Goal: Task Accomplishment & Management: Use online tool/utility

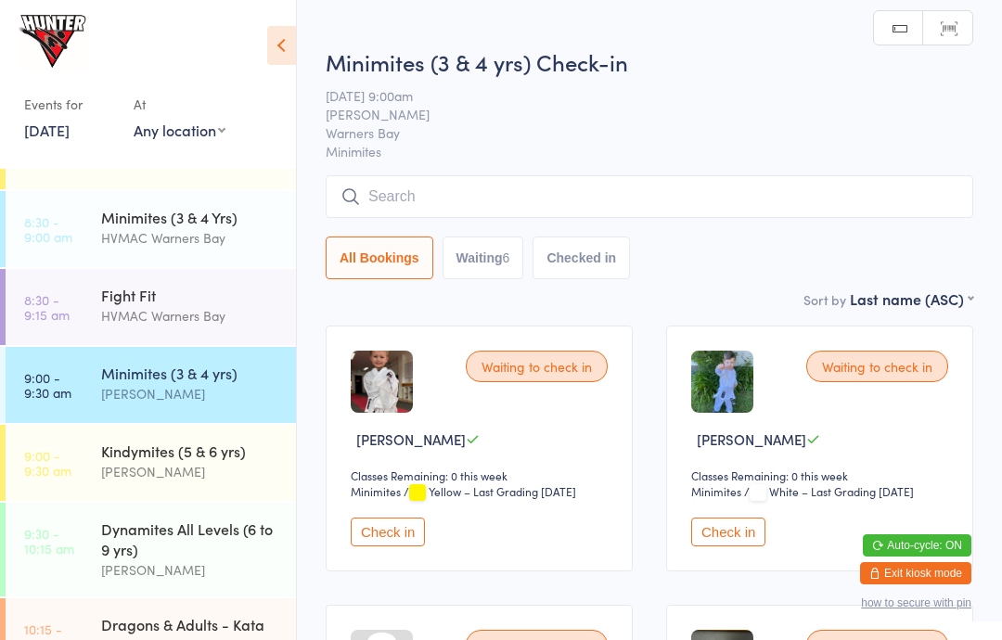
scroll to position [14, 0]
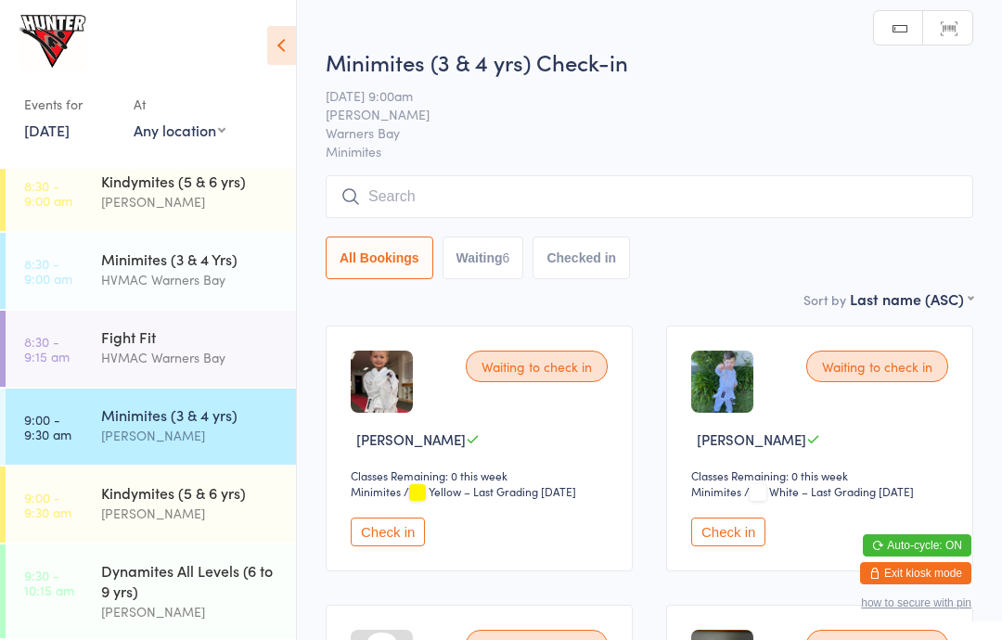
click at [165, 254] on div "Minimites (3 & 4 Yrs)" at bounding box center [190, 259] width 179 height 20
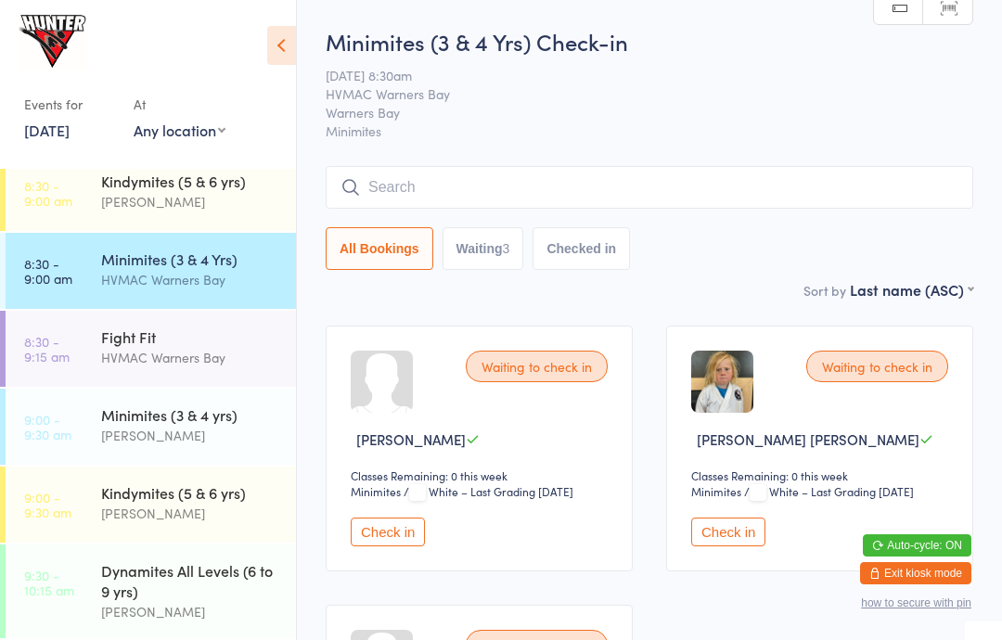
click at [410, 530] on button "Check in" at bounding box center [388, 532] width 74 height 29
click at [236, 177] on div "Kindymites (5 & 6 yrs)" at bounding box center [190, 181] width 179 height 20
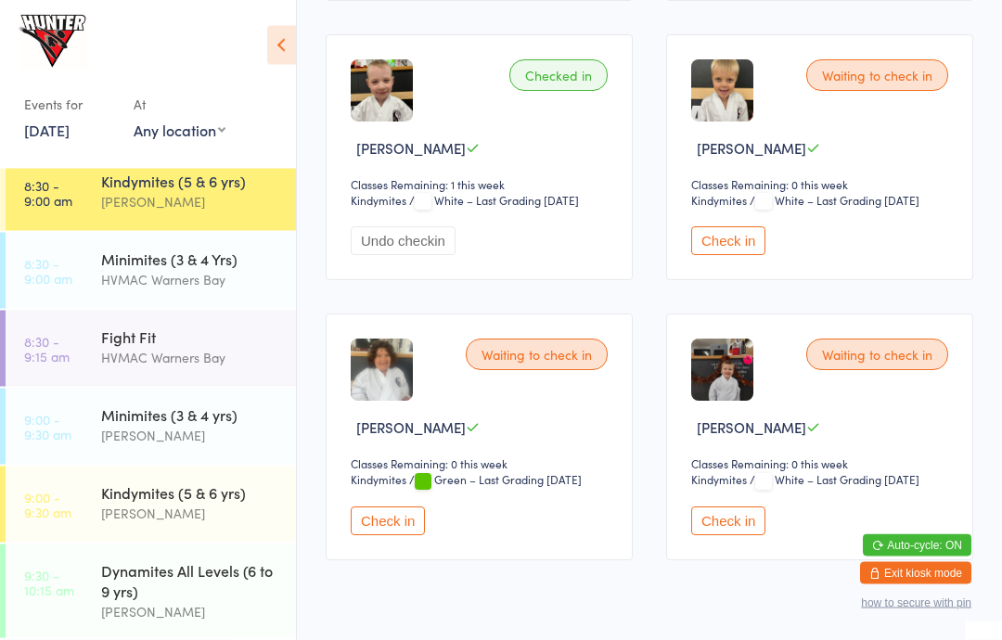
scroll to position [571, 0]
click at [735, 520] on button "Check in" at bounding box center [728, 519] width 74 height 29
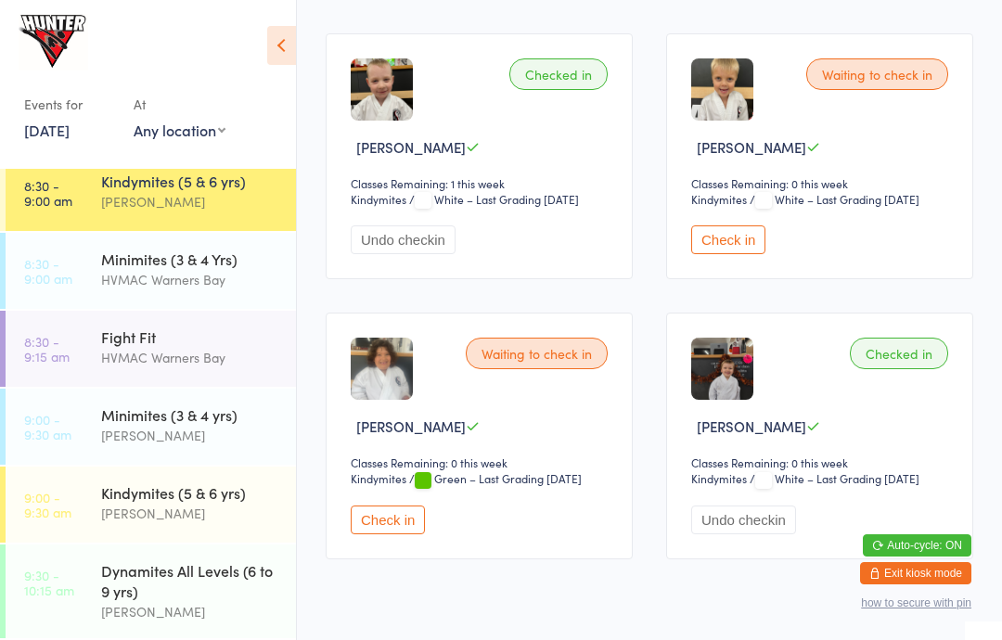
click at [416, 531] on button "Check in" at bounding box center [388, 519] width 74 height 29
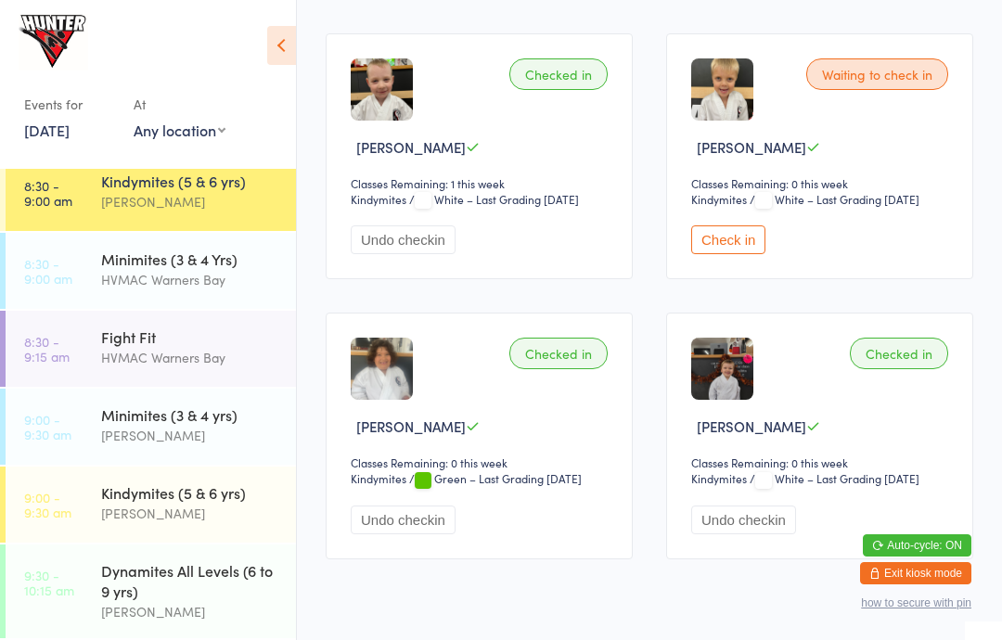
click at [104, 360] on div "HVMAC Warners Bay" at bounding box center [190, 357] width 179 height 21
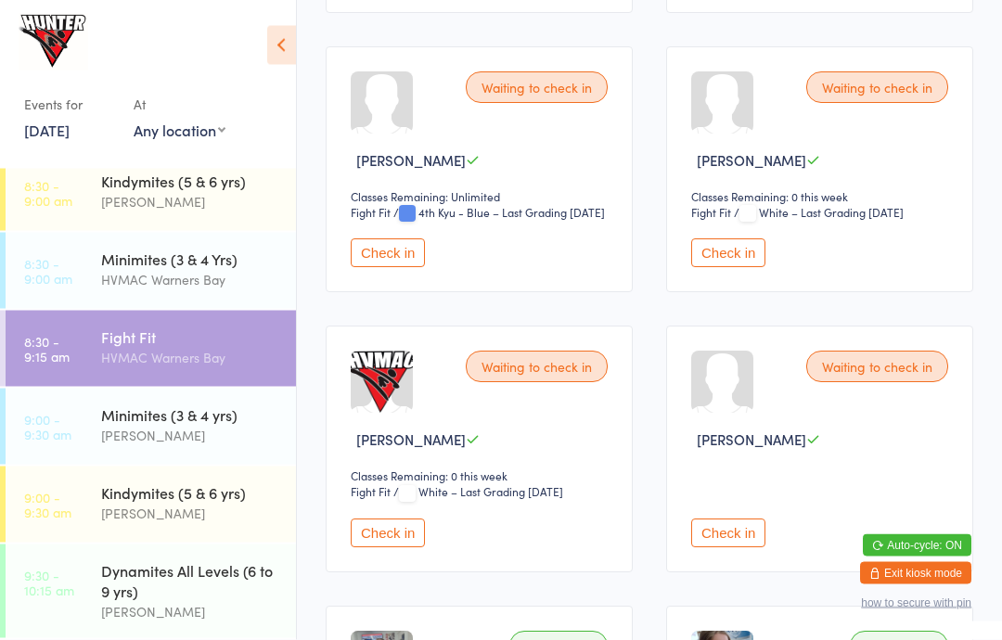
scroll to position [575, 0]
click at [717, 265] on button "Check in" at bounding box center [728, 251] width 74 height 29
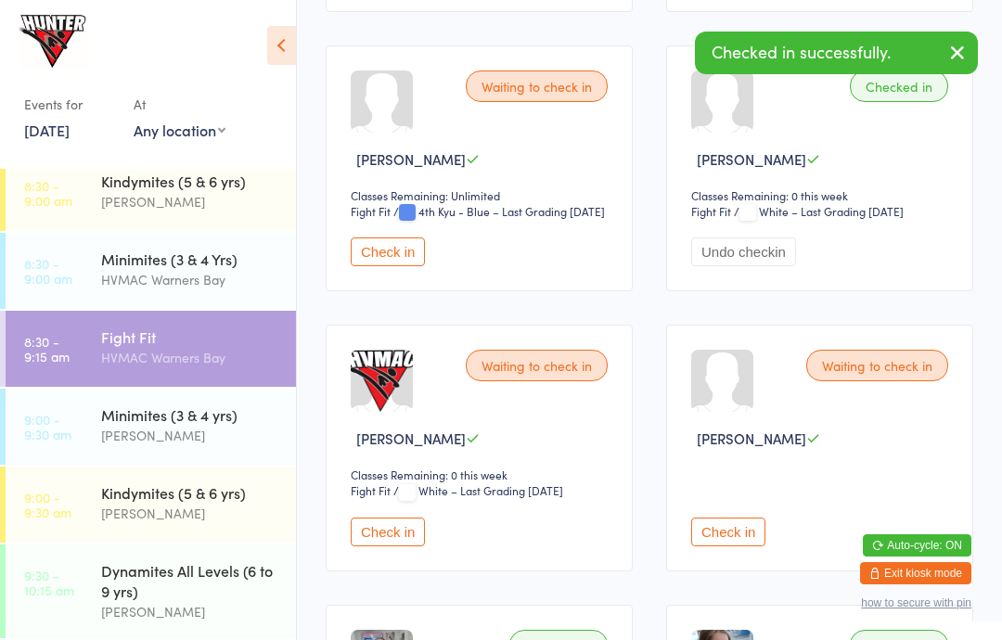
click at [392, 546] on button "Check in" at bounding box center [388, 532] width 74 height 29
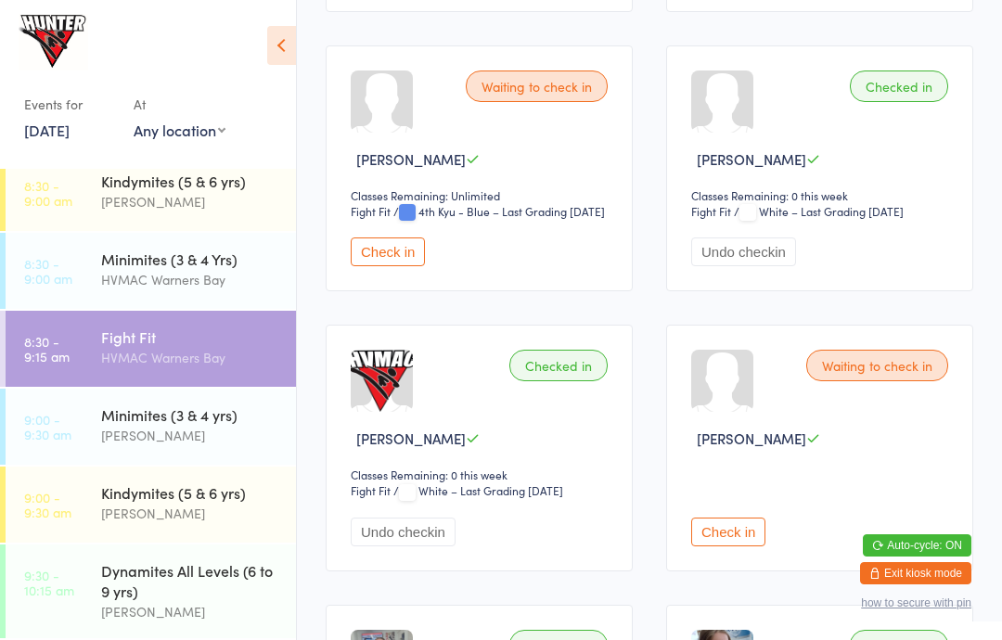
click at [126, 191] on div "Kindymites (5 & 6 yrs)" at bounding box center [190, 181] width 179 height 20
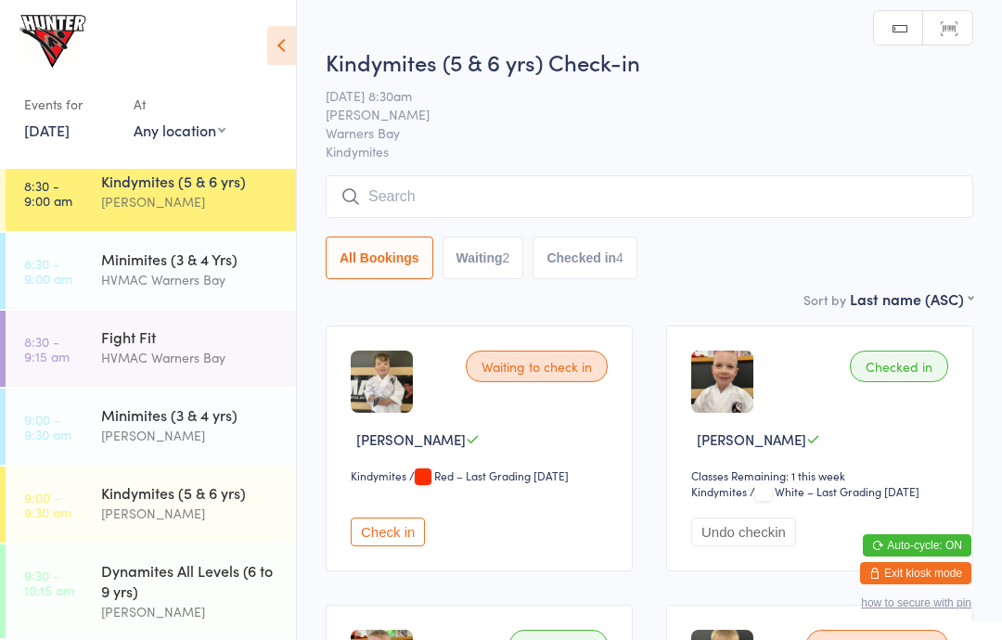
click at [381, 534] on button "Check in" at bounding box center [388, 532] width 74 height 29
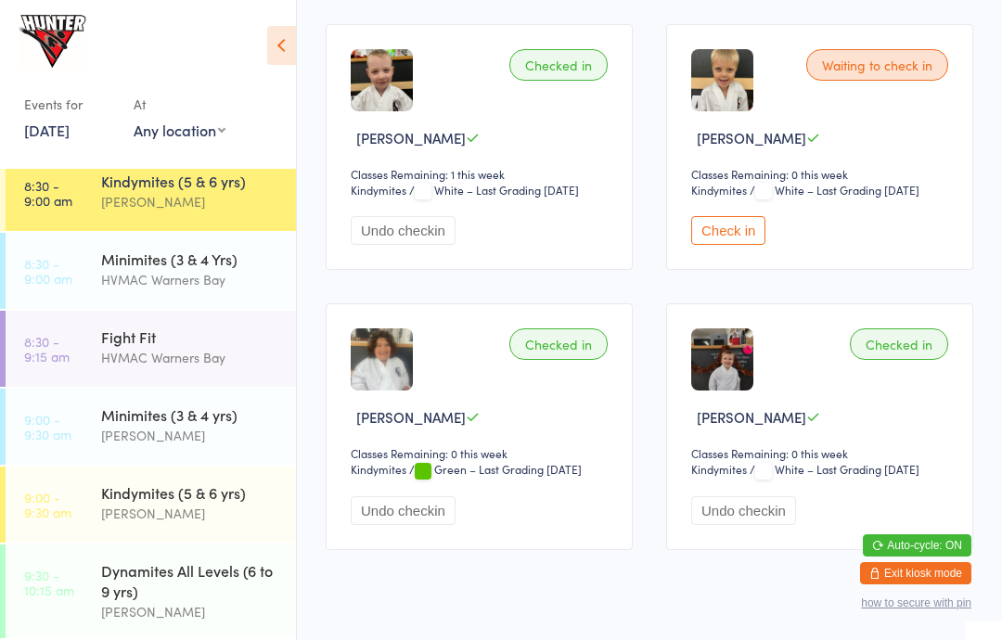
scroll to position [506, 0]
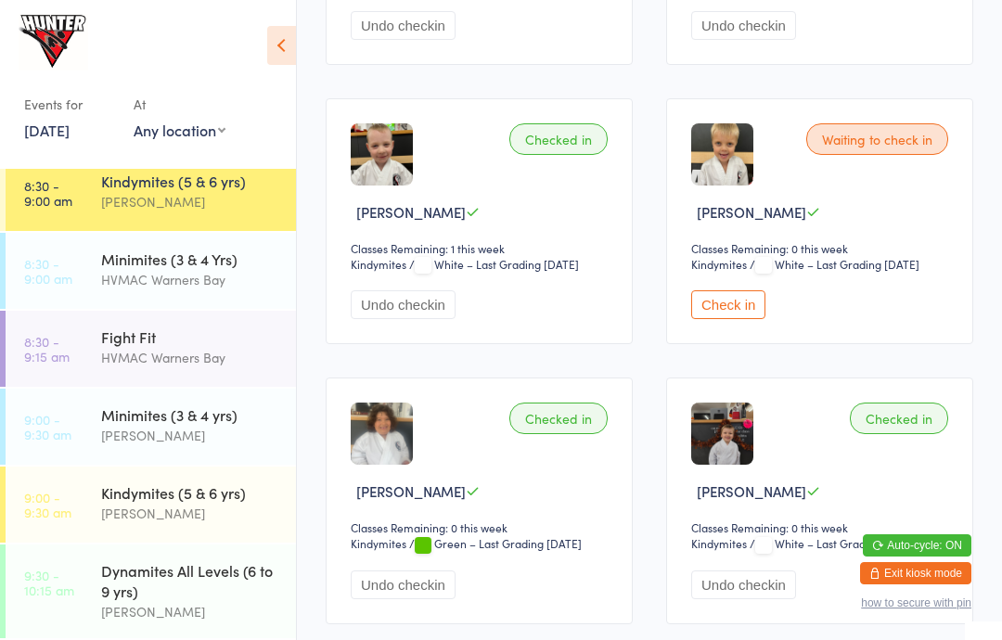
click at [735, 319] on button "Check in" at bounding box center [728, 304] width 74 height 29
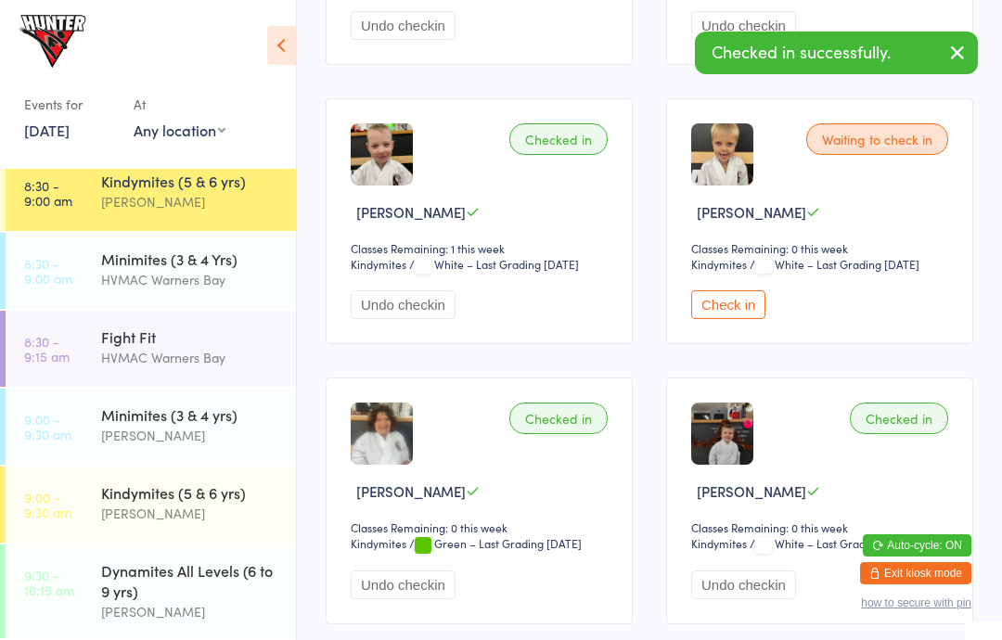
click at [197, 139] on select "Any location [GEOGRAPHIC_DATA]" at bounding box center [180, 130] width 92 height 20
click at [198, 275] on div "HVMAC Warners Bay" at bounding box center [190, 279] width 179 height 21
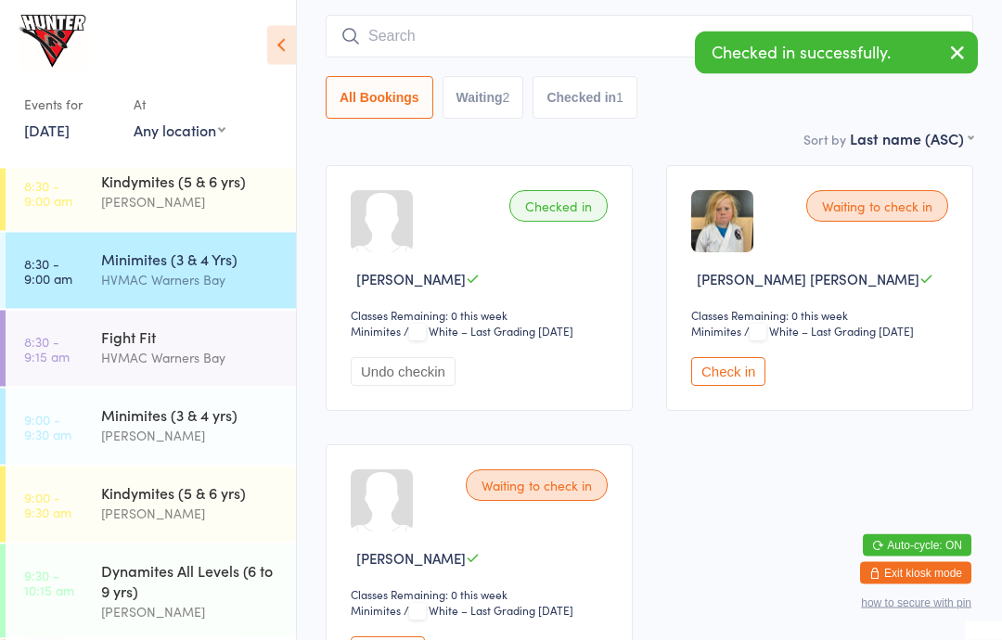
scroll to position [275, 0]
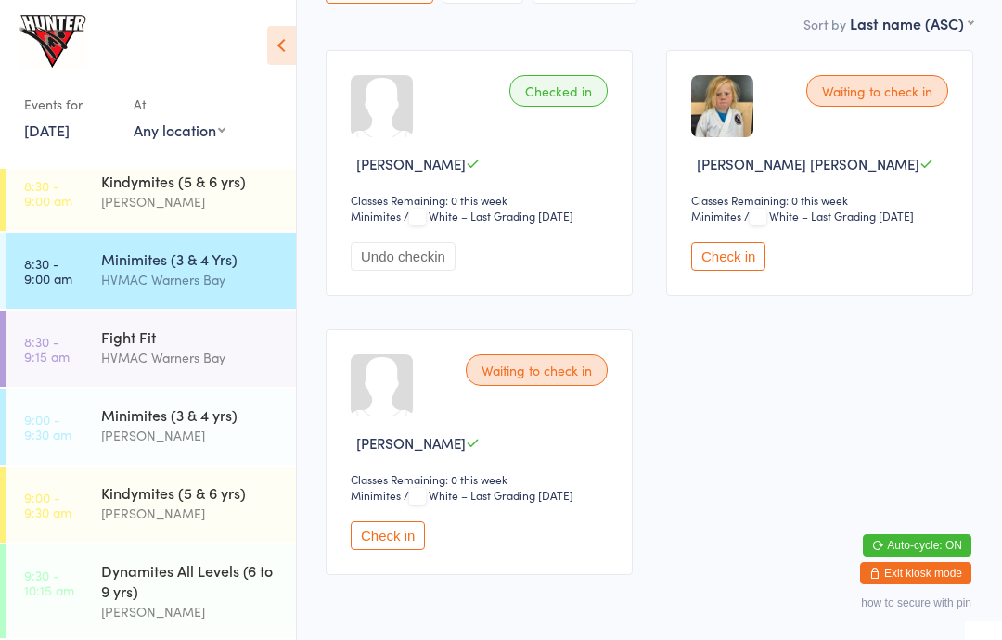
click at [390, 541] on button "Check in" at bounding box center [388, 535] width 74 height 29
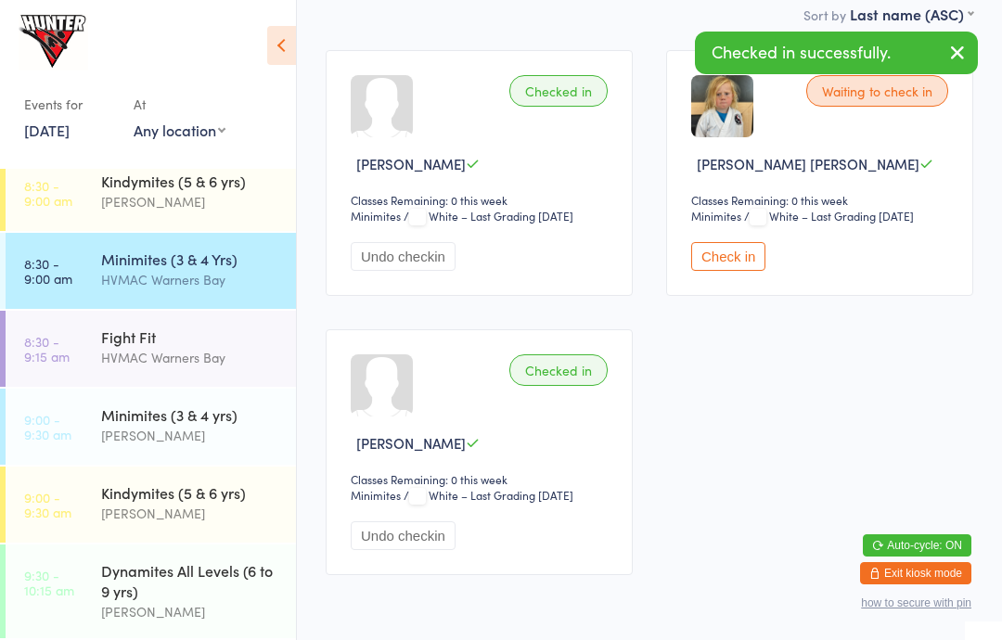
click at [209, 206] on div "[PERSON_NAME]" at bounding box center [190, 201] width 179 height 21
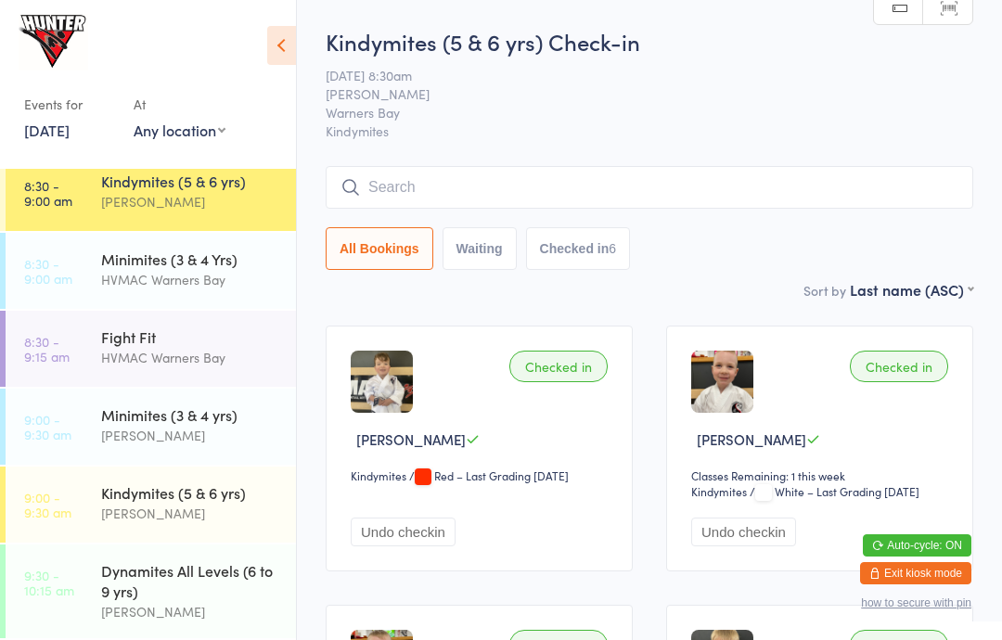
click at [201, 274] on div "HVMAC Warners Bay" at bounding box center [190, 279] width 179 height 21
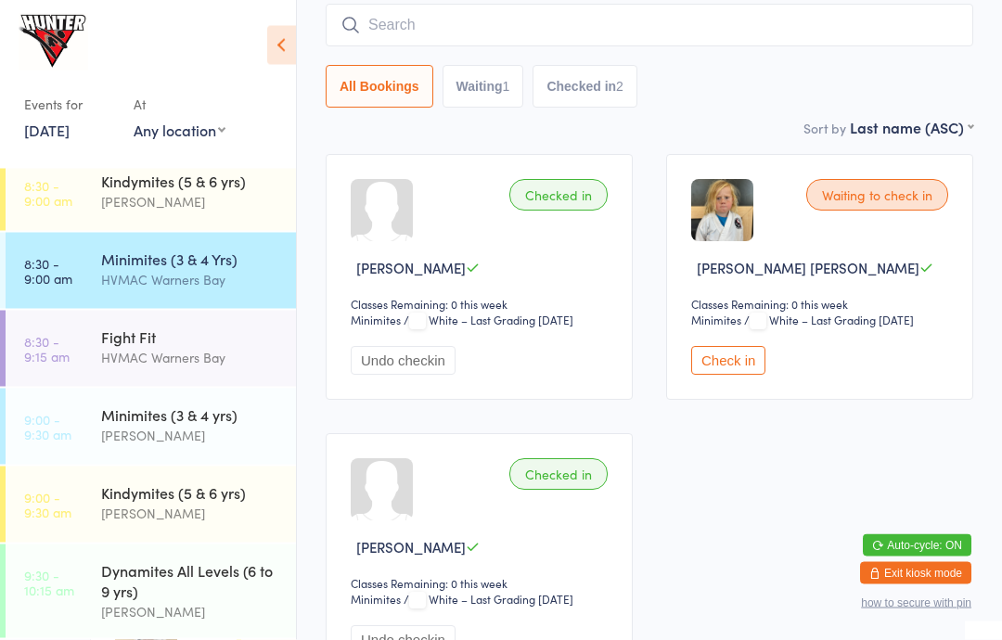
scroll to position [172, 0]
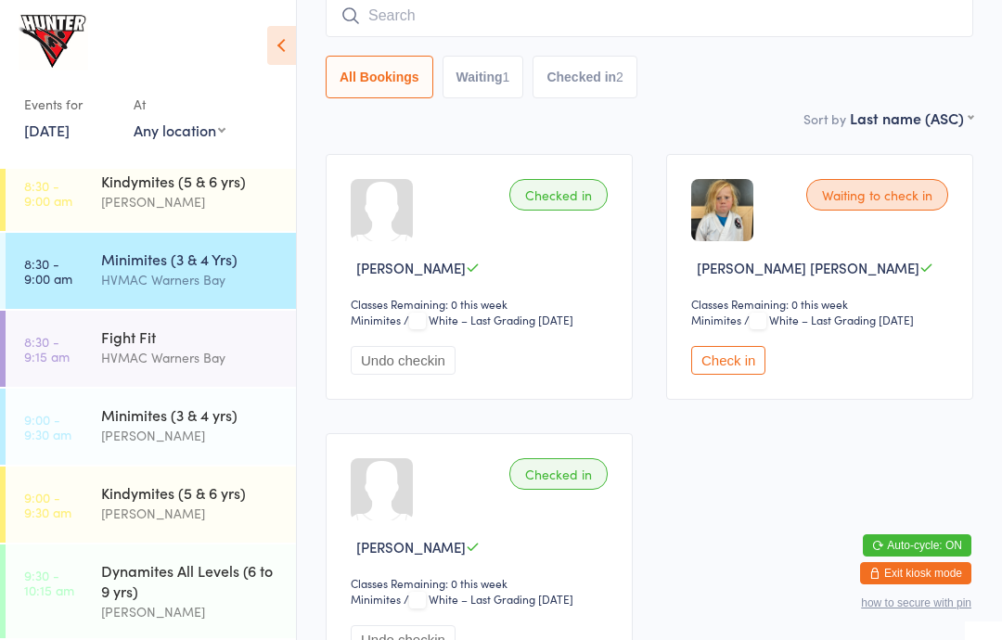
click at [710, 375] on button "Check in" at bounding box center [728, 360] width 74 height 29
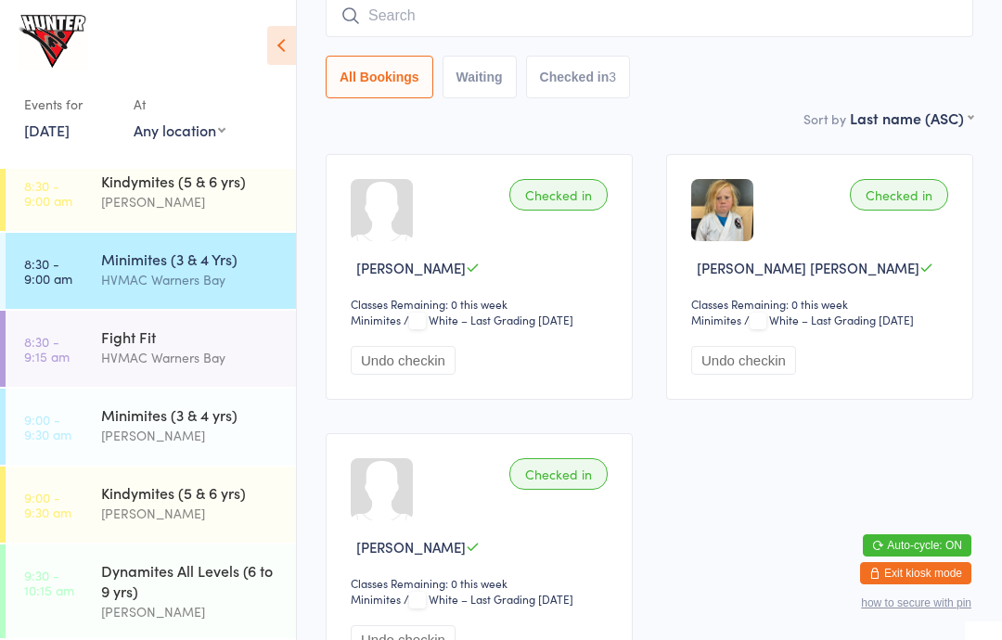
click at [198, 333] on div "Fight Fit" at bounding box center [190, 336] width 179 height 20
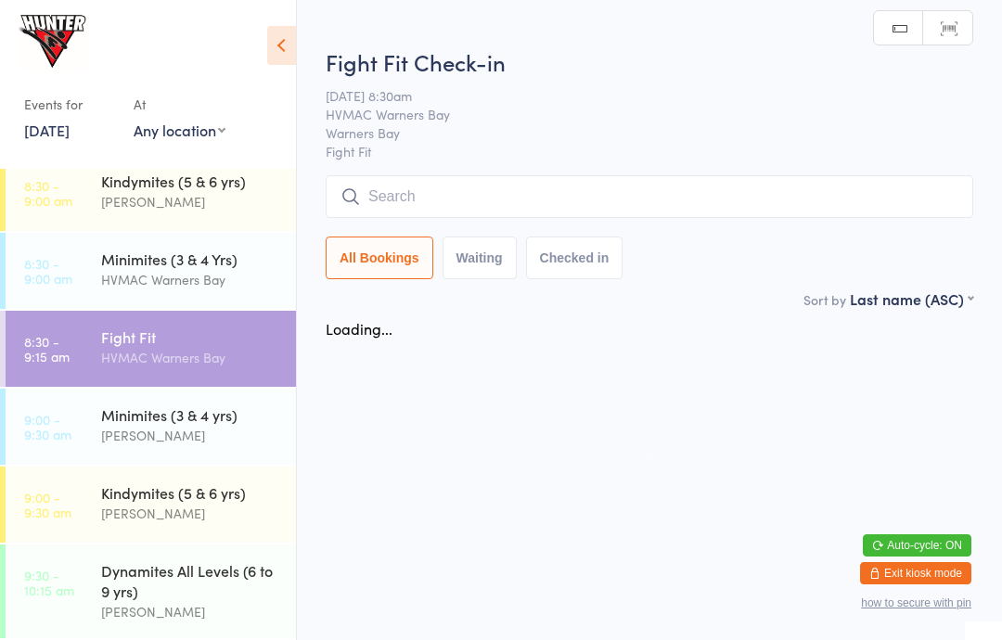
click at [292, 27] on icon at bounding box center [281, 45] width 29 height 39
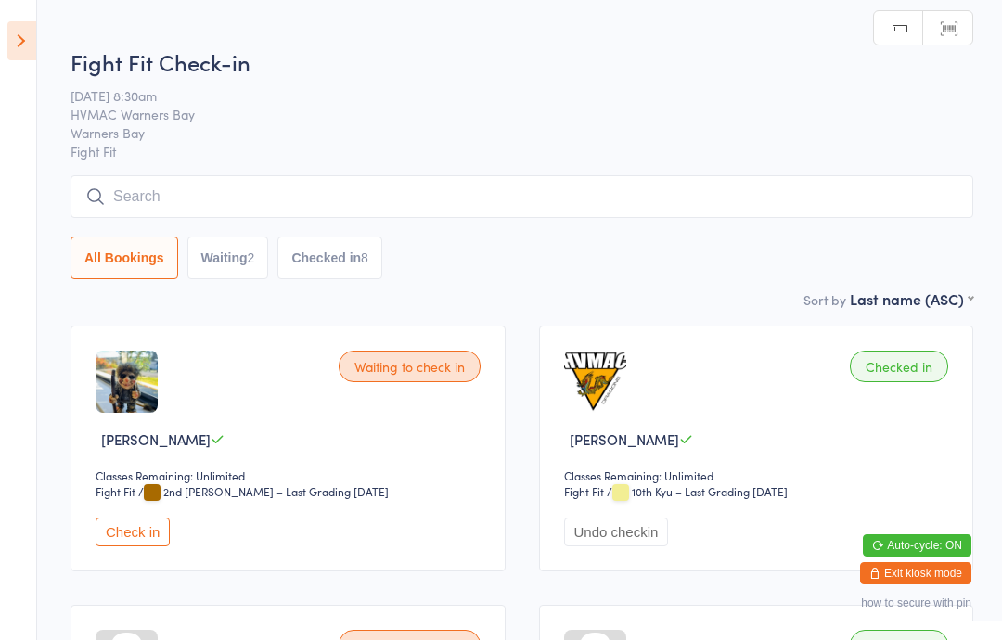
click at [131, 534] on button "Check in" at bounding box center [133, 532] width 74 height 29
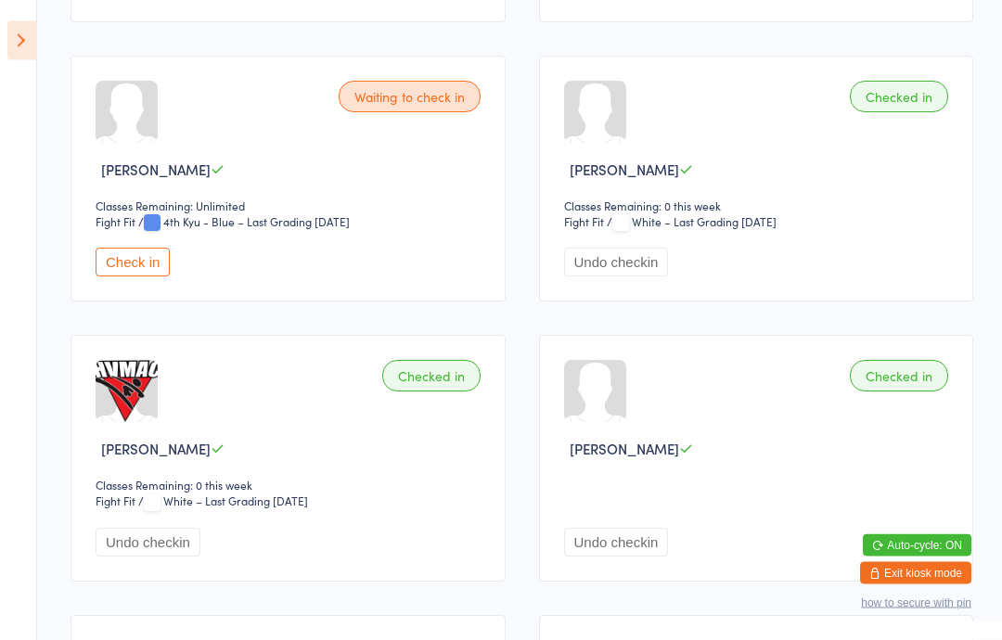
scroll to position [549, 0]
click at [111, 264] on button "Check in" at bounding box center [133, 262] width 74 height 29
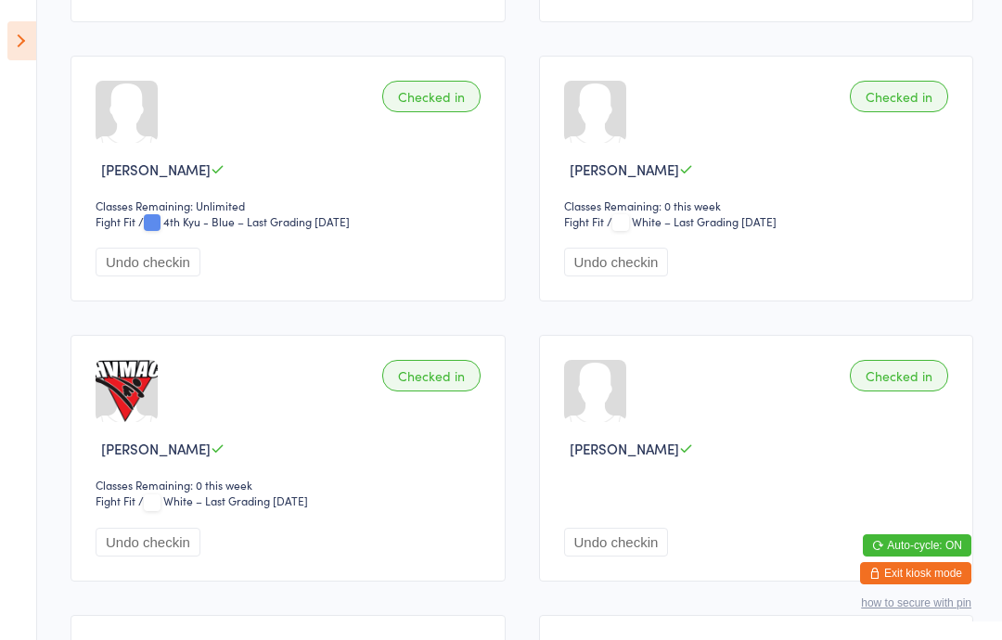
click at [11, 40] on icon at bounding box center [21, 40] width 29 height 39
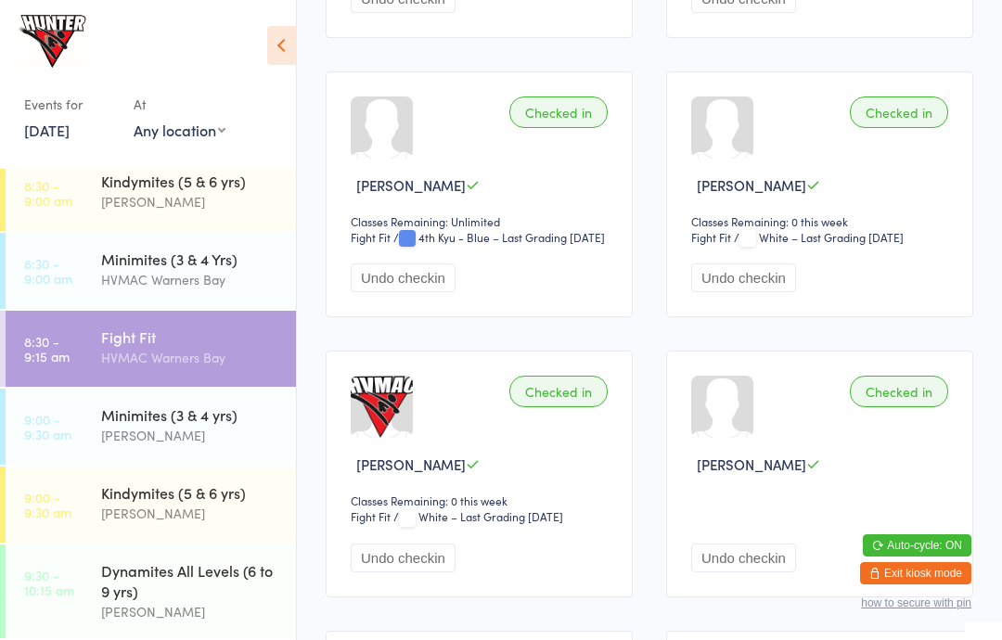
click at [198, 595] on div "Dynamites All Levels (6 to 9 yrs)" at bounding box center [190, 580] width 179 height 41
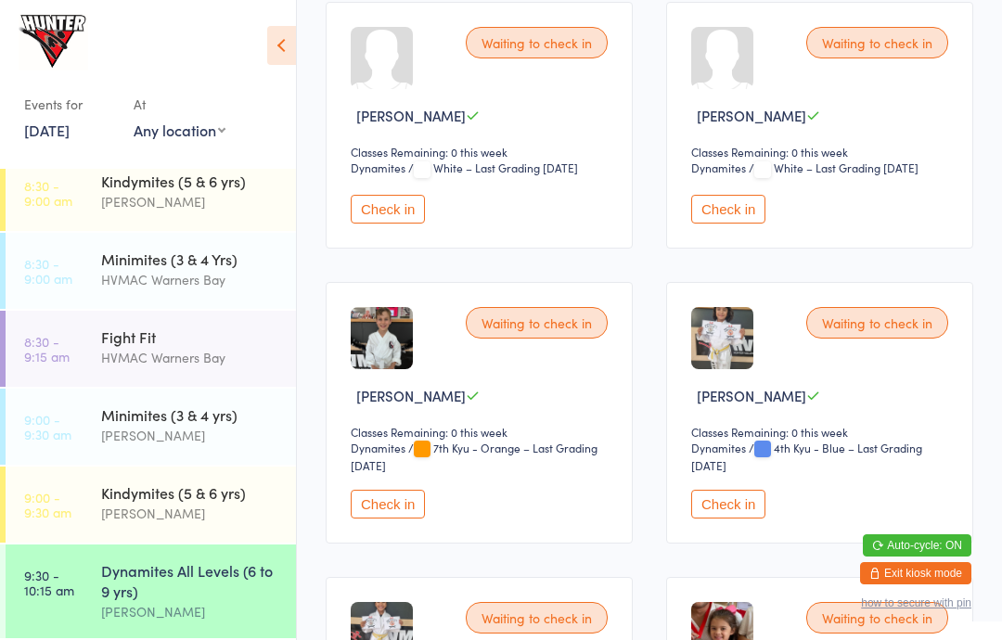
scroll to position [884, 0]
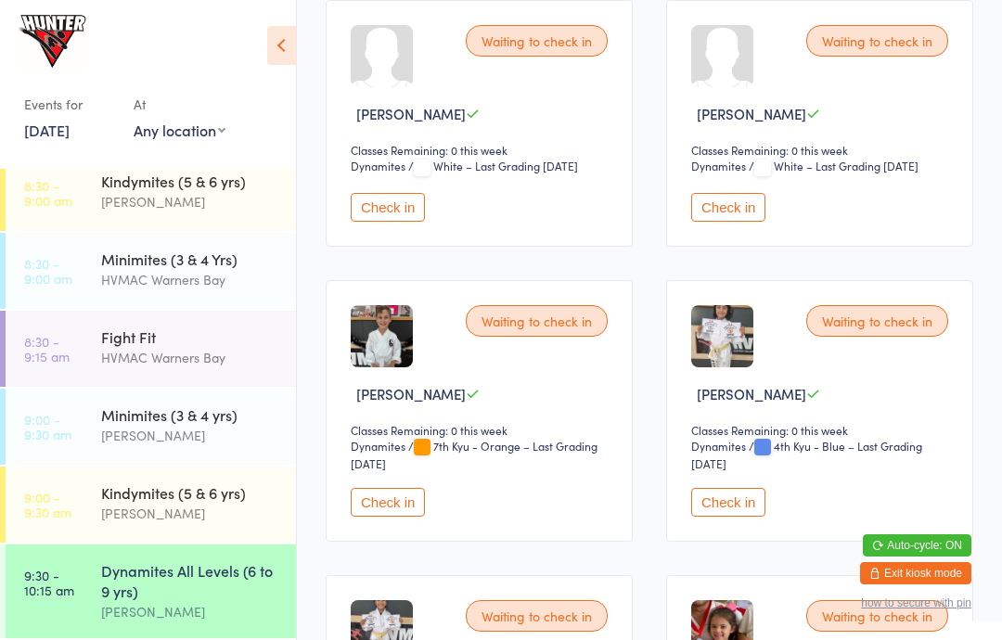
click at [727, 517] on button "Check in" at bounding box center [728, 502] width 74 height 29
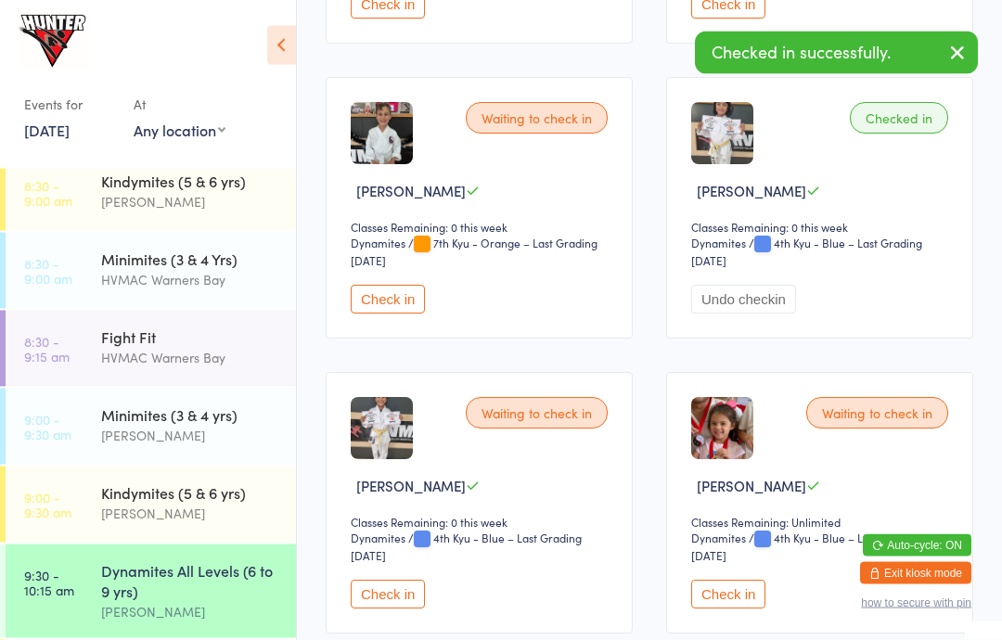
click at [406, 609] on button "Check in" at bounding box center [388, 595] width 74 height 29
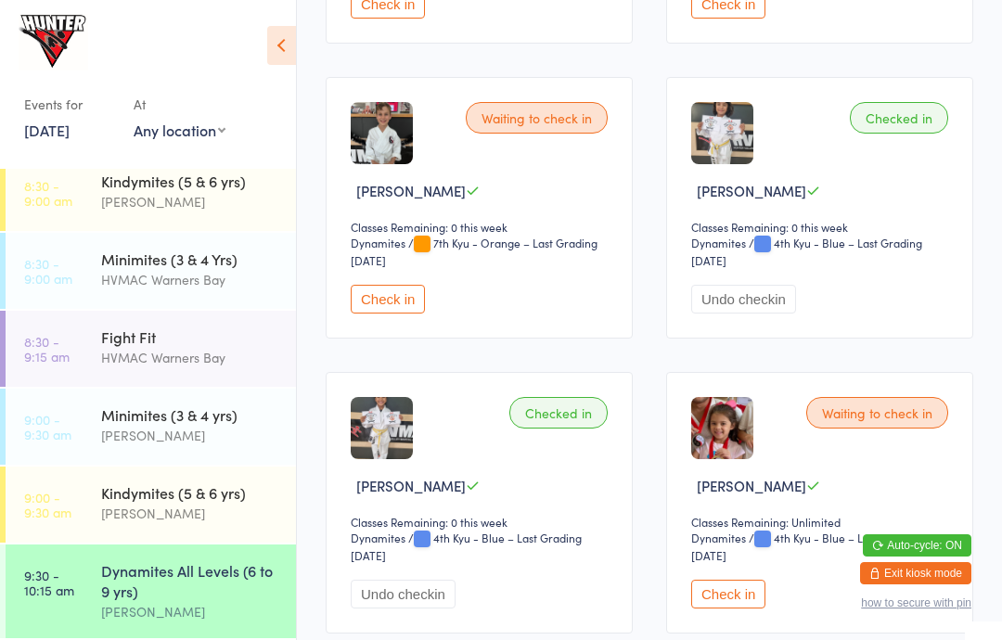
click at [215, 355] on div "HVMAC Warners Bay" at bounding box center [190, 357] width 179 height 21
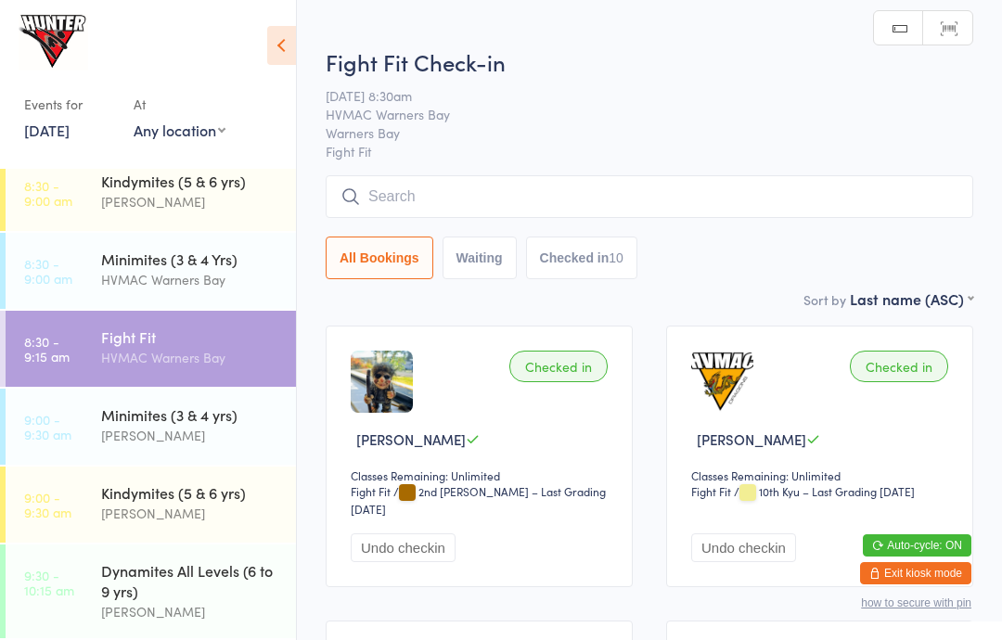
click at [147, 570] on div "Dynamites All Levels (6 to 9 yrs)" at bounding box center [190, 580] width 179 height 41
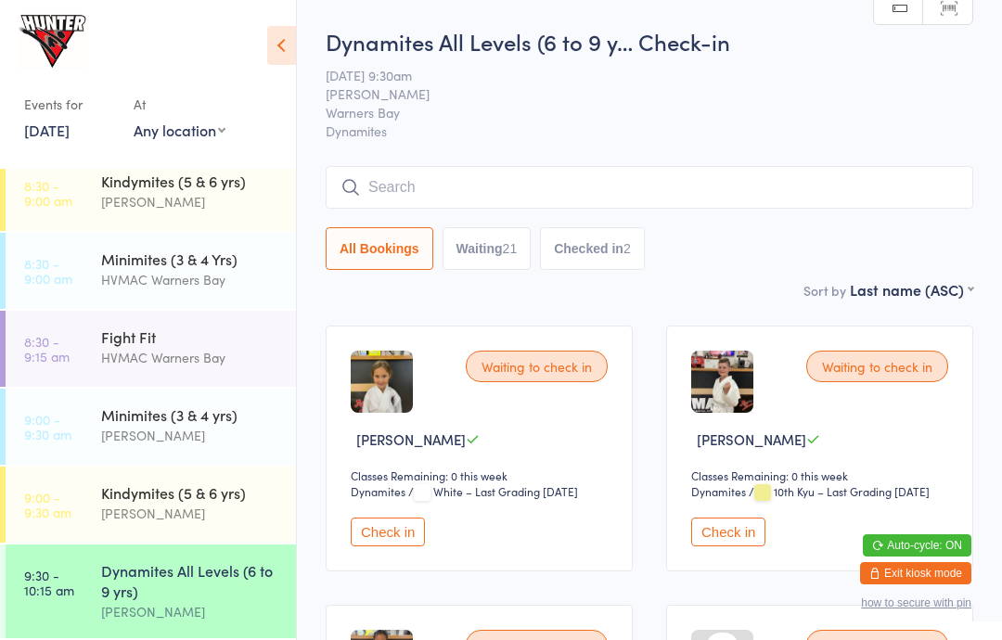
click at [55, 424] on time "9:00 - 9:30 am" at bounding box center [47, 427] width 47 height 30
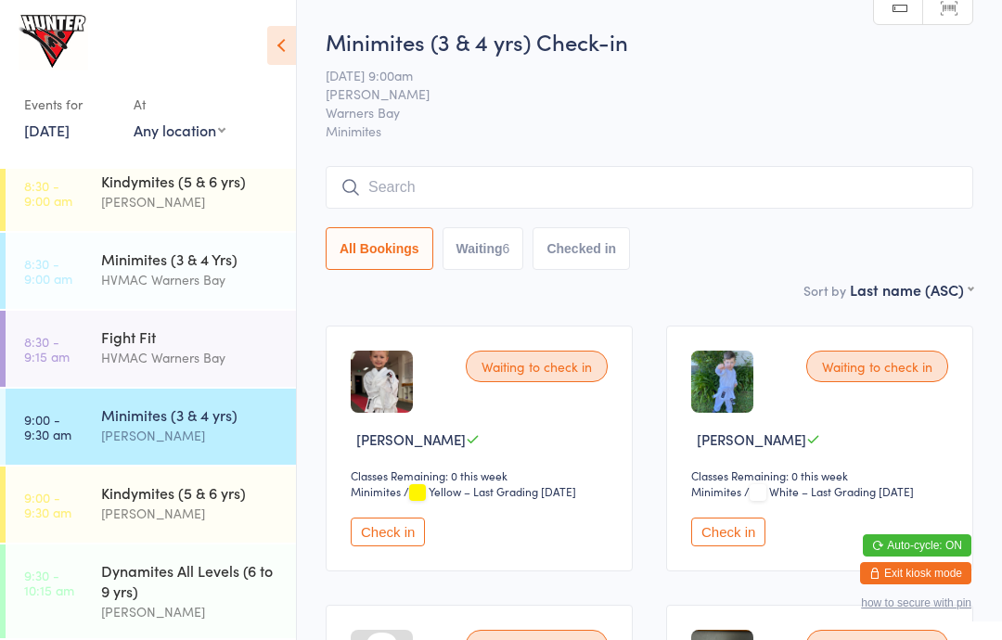
click at [392, 539] on button "Check in" at bounding box center [388, 532] width 74 height 29
click at [220, 488] on div "Kindymites (5 & 6 yrs)" at bounding box center [190, 492] width 179 height 20
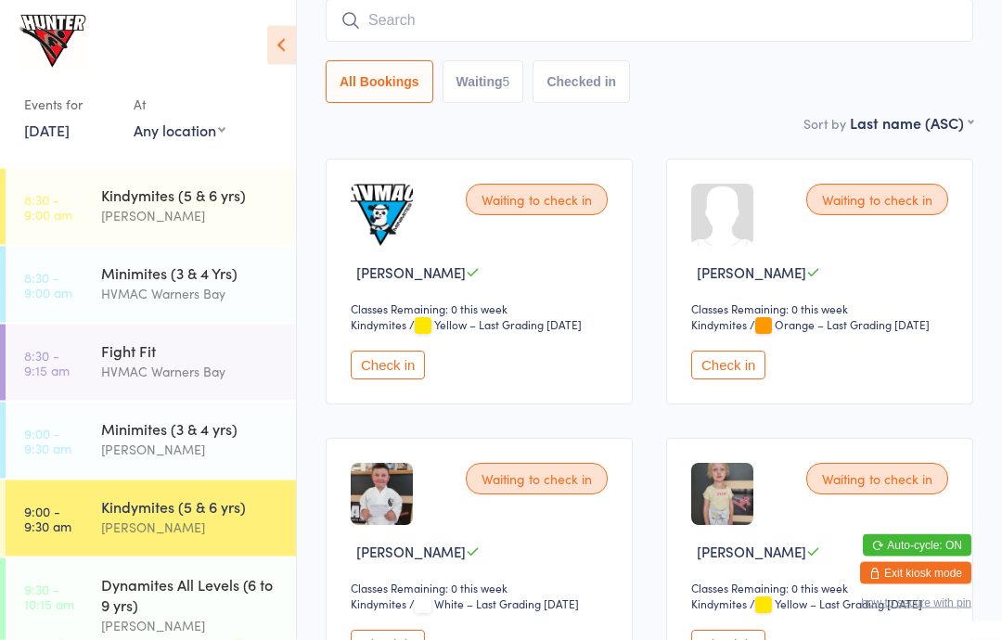
scroll to position [172, 0]
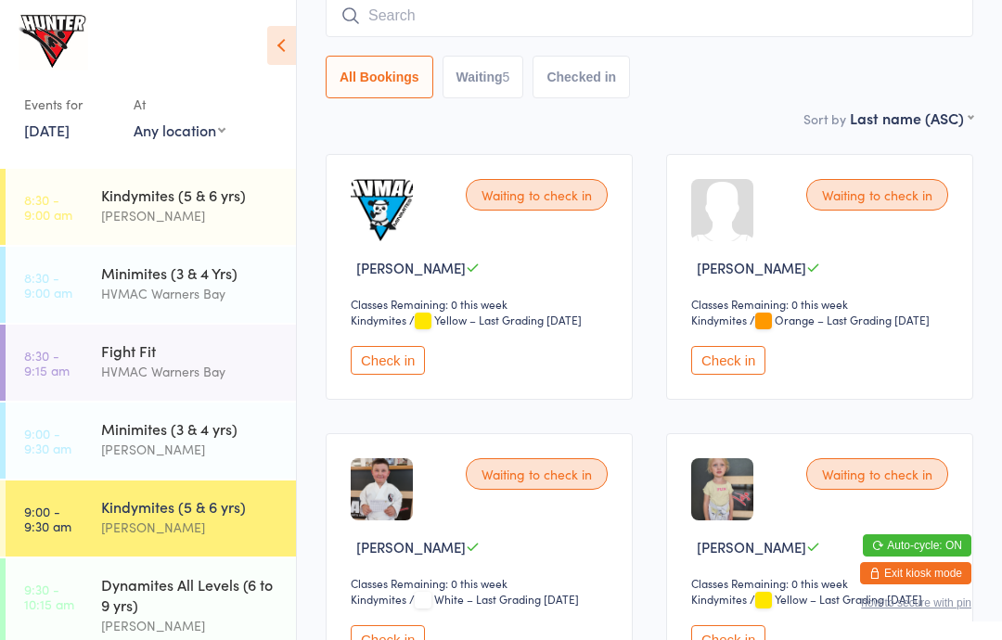
click at [742, 375] on button "Check in" at bounding box center [728, 360] width 74 height 29
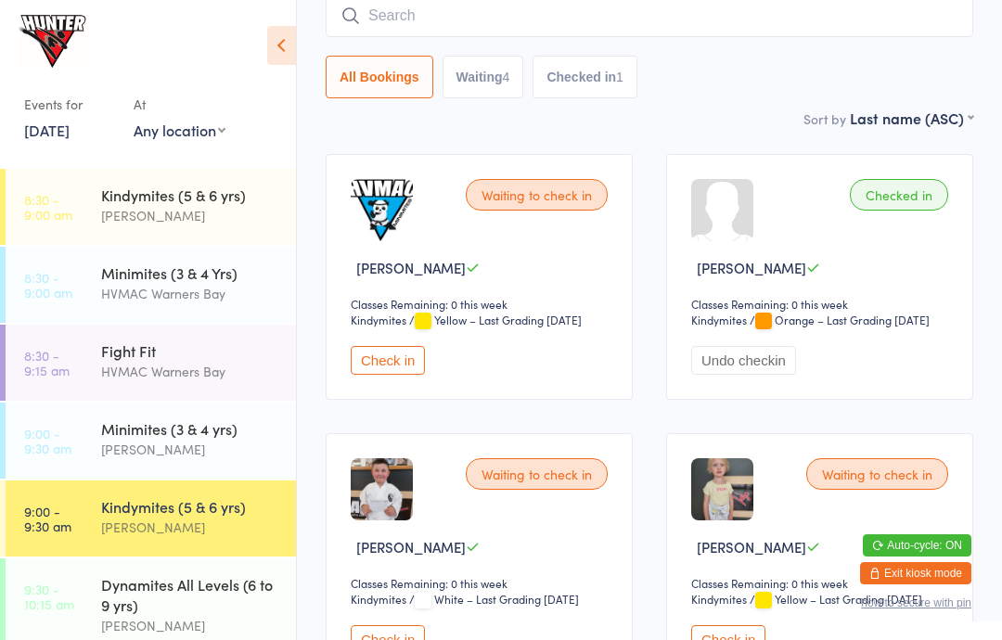
click at [406, 639] on button "Check in" at bounding box center [388, 639] width 74 height 29
click at [370, 227] on img at bounding box center [382, 210] width 62 height 62
click at [402, 214] on img at bounding box center [382, 210] width 62 height 62
click at [388, 209] on img at bounding box center [382, 210] width 62 height 62
click at [866, 490] on div "Waiting to check in" at bounding box center [877, 474] width 142 height 32
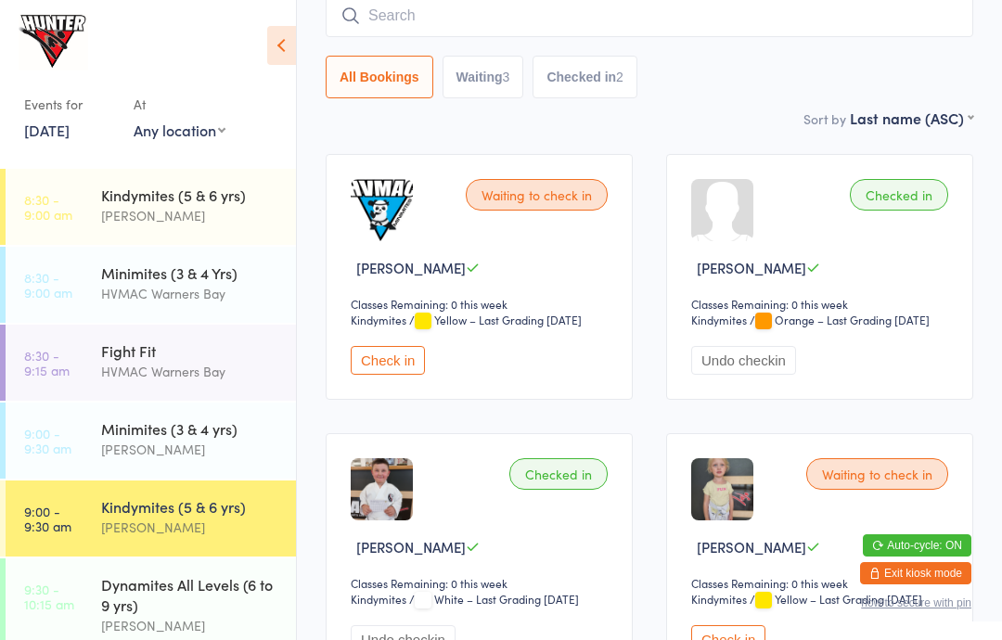
click at [747, 639] on button "Check in" at bounding box center [728, 639] width 74 height 29
click at [167, 433] on div "Minimites (3 & 4 yrs)" at bounding box center [190, 428] width 179 height 20
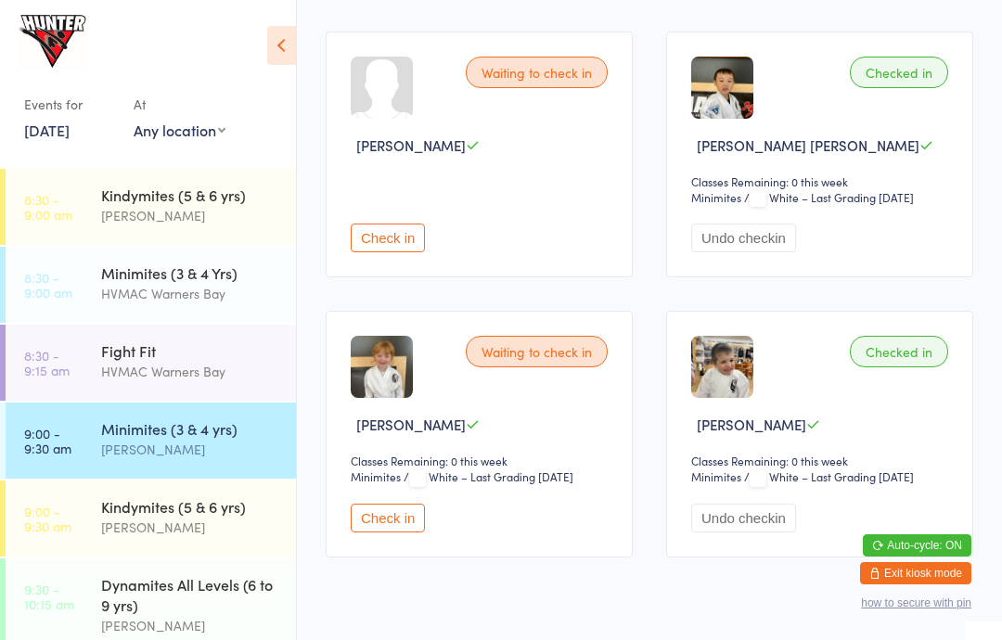
scroll to position [571, 0]
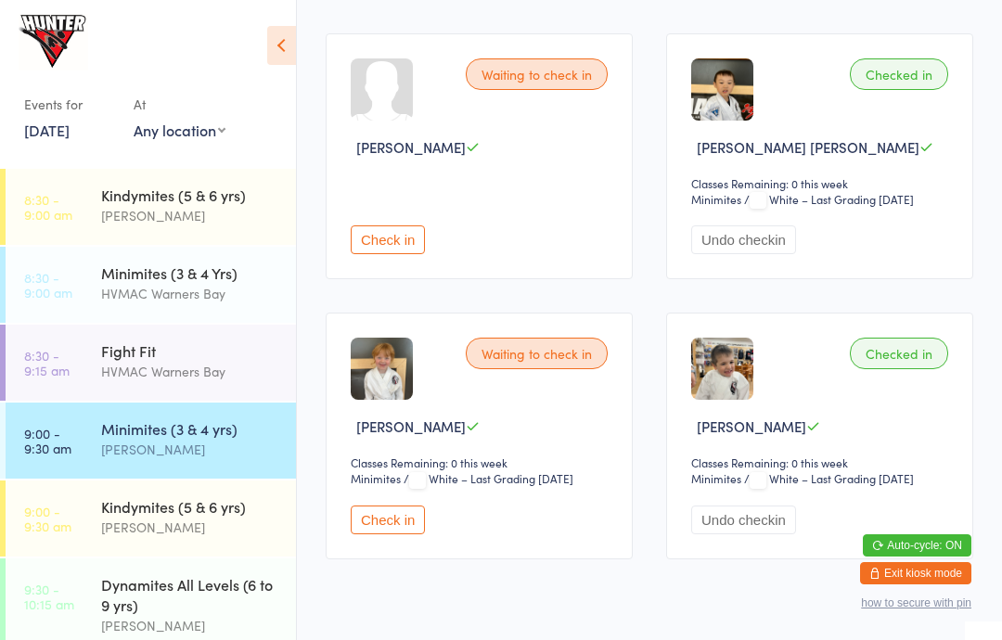
click at [394, 534] on button "Check in" at bounding box center [388, 519] width 74 height 29
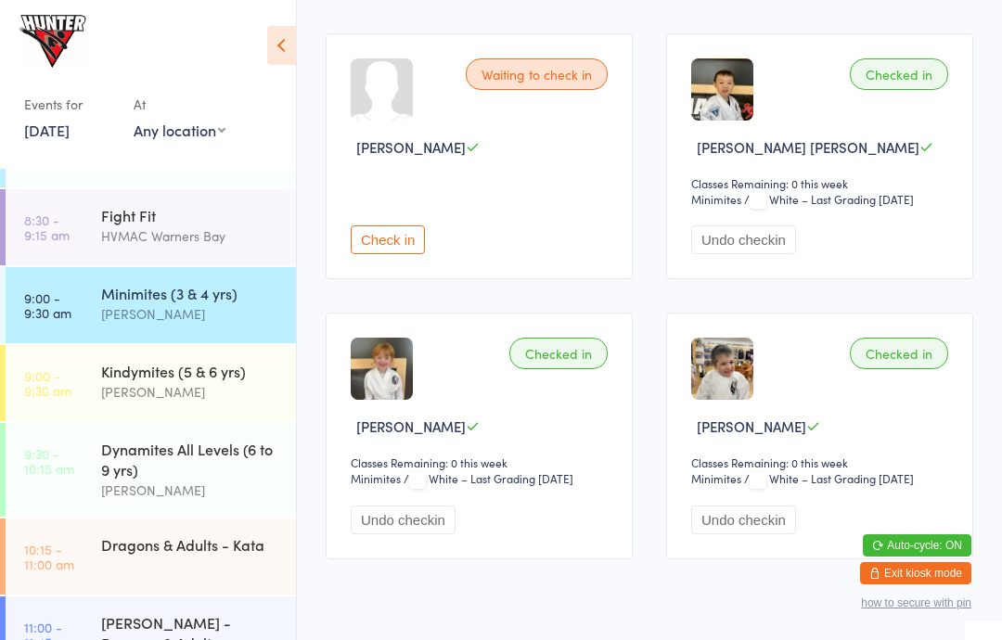
scroll to position [146, 0]
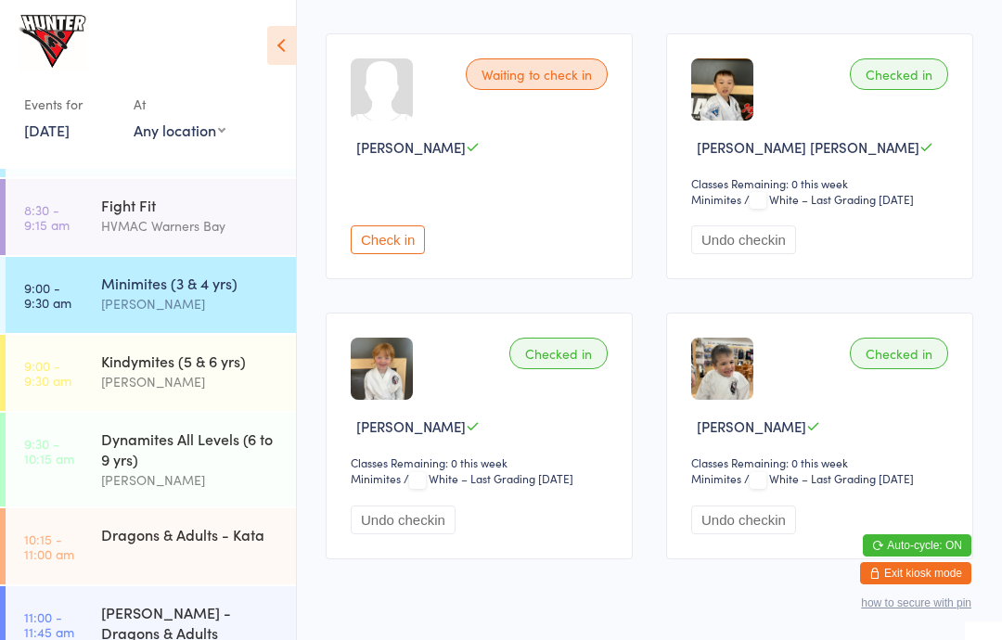
click at [174, 467] on div "Dynamites All Levels (6 to 9 yrs)" at bounding box center [190, 448] width 179 height 41
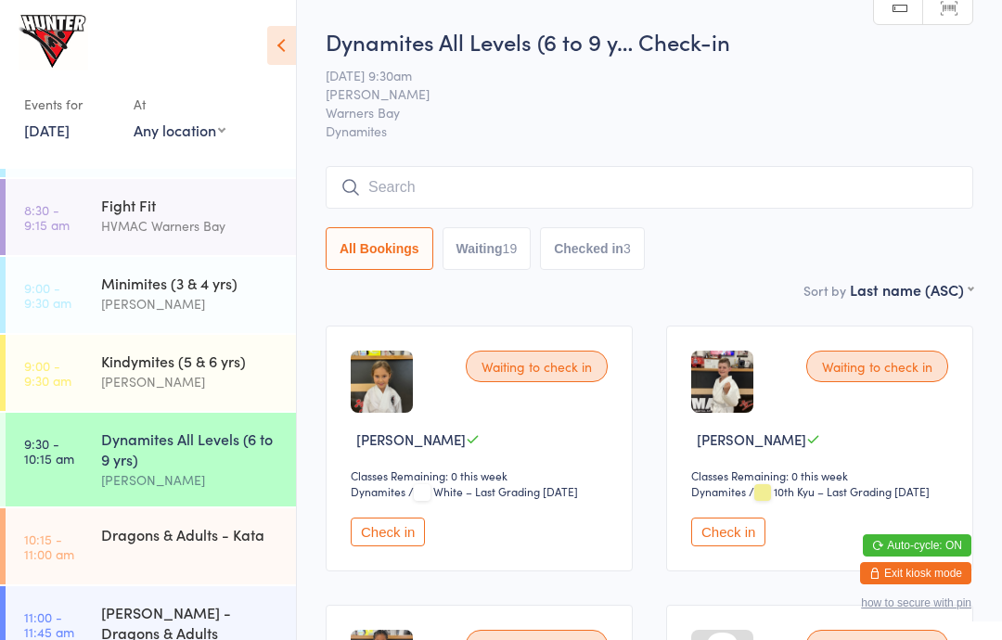
click at [289, 40] on icon at bounding box center [281, 45] width 29 height 39
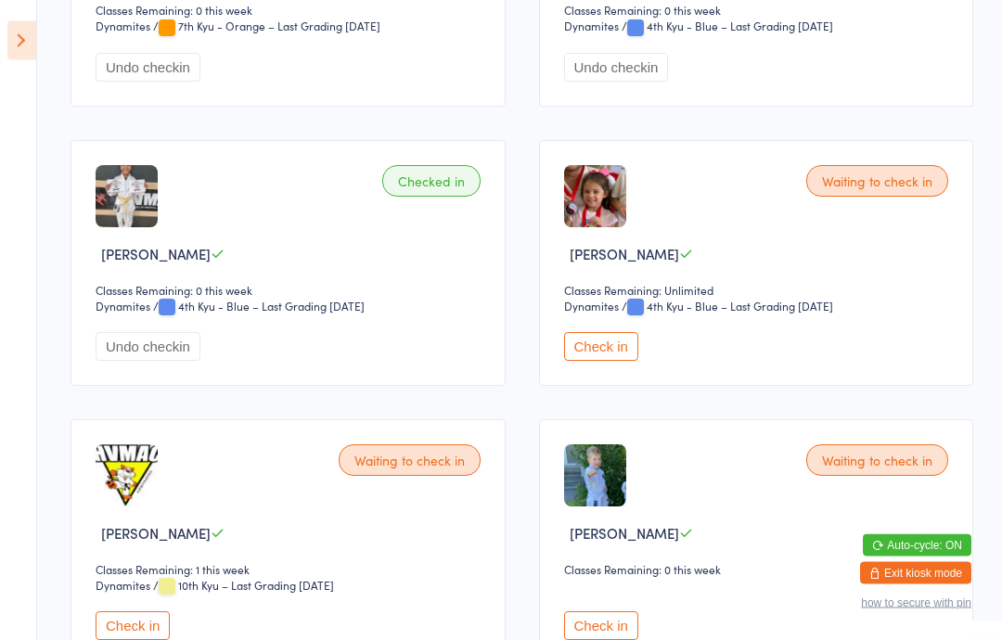
scroll to position [1024, 0]
click at [601, 639] on button "Check in" at bounding box center [601, 625] width 74 height 29
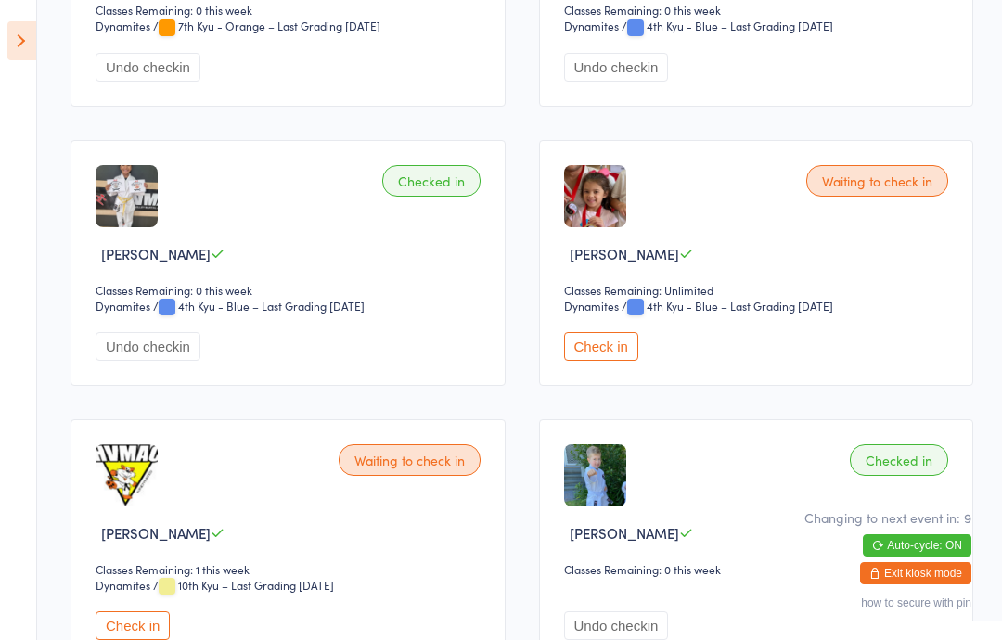
click at [8, 40] on icon at bounding box center [21, 40] width 29 height 39
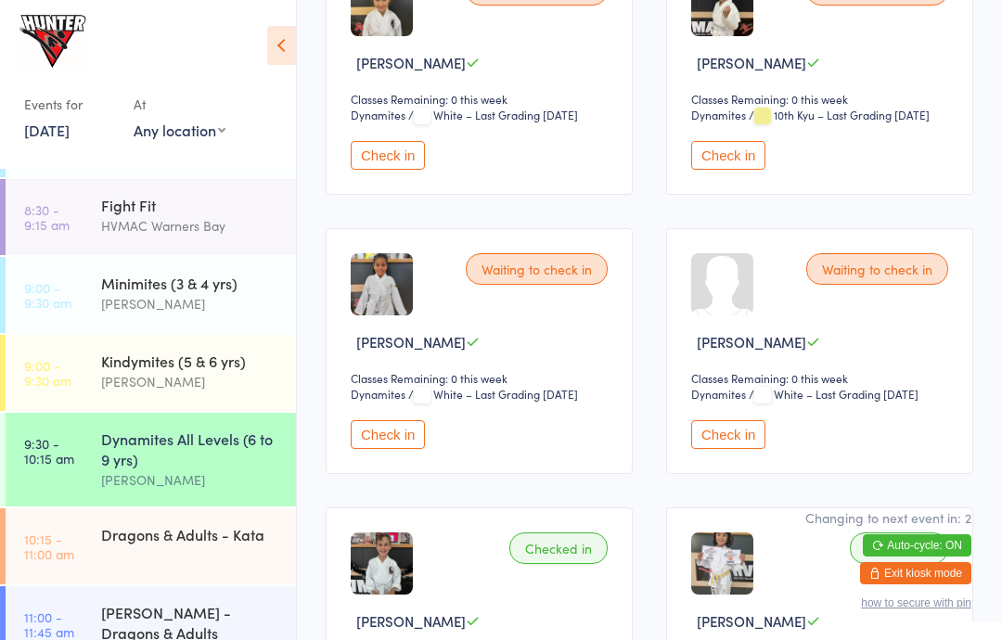
scroll to position [375, 0]
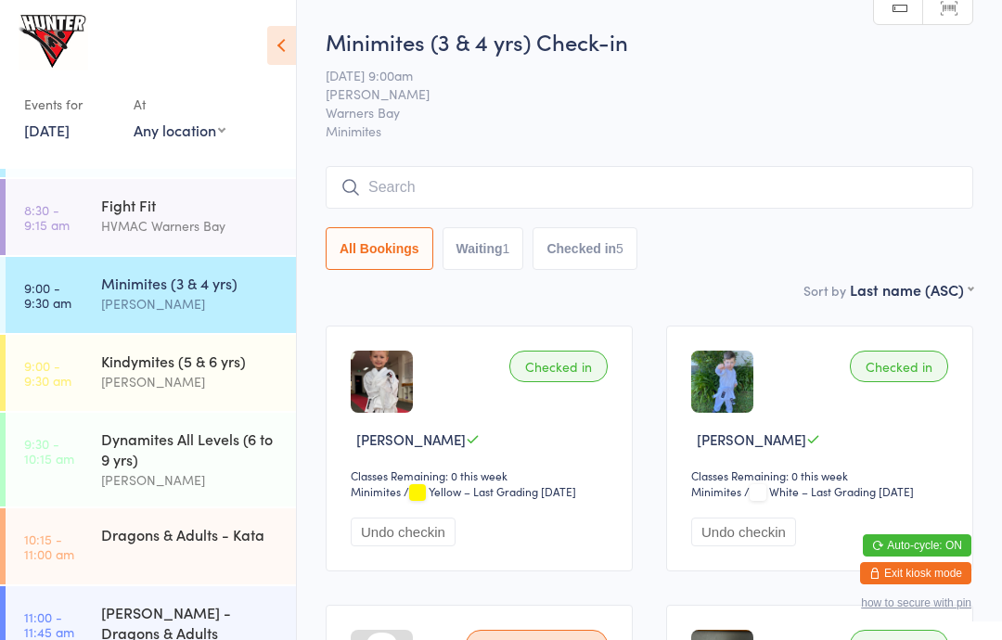
click at [183, 383] on div "[PERSON_NAME]" at bounding box center [190, 381] width 179 height 21
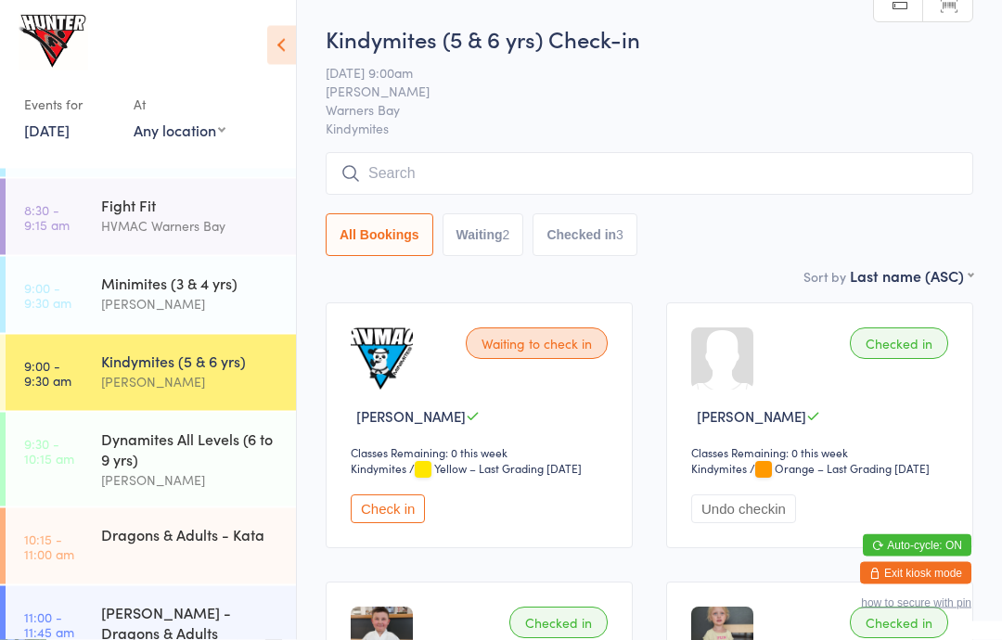
scroll to position [27, 0]
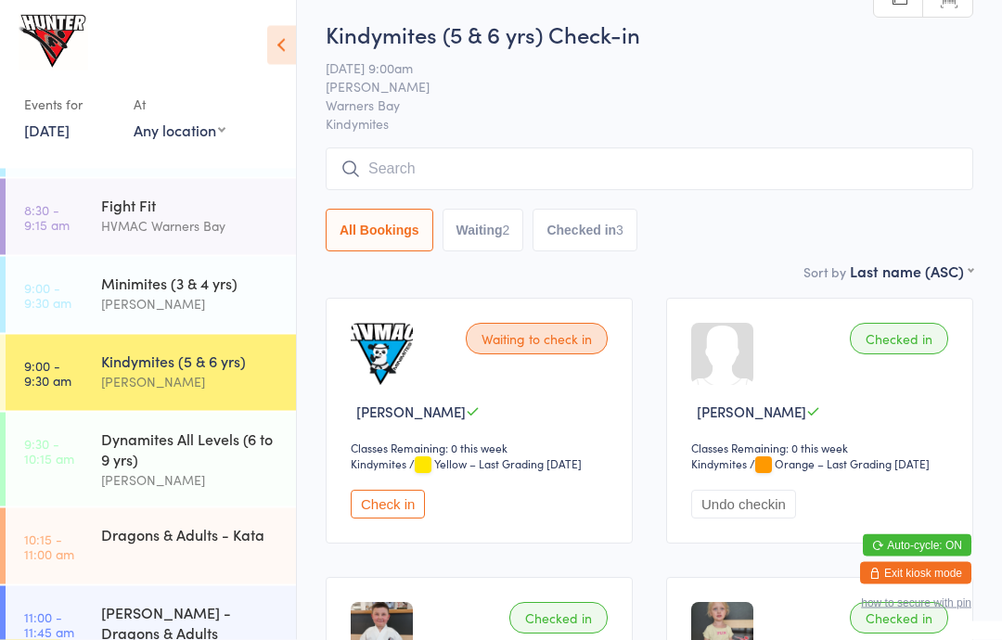
click at [395, 519] on button "Check in" at bounding box center [388, 505] width 74 height 29
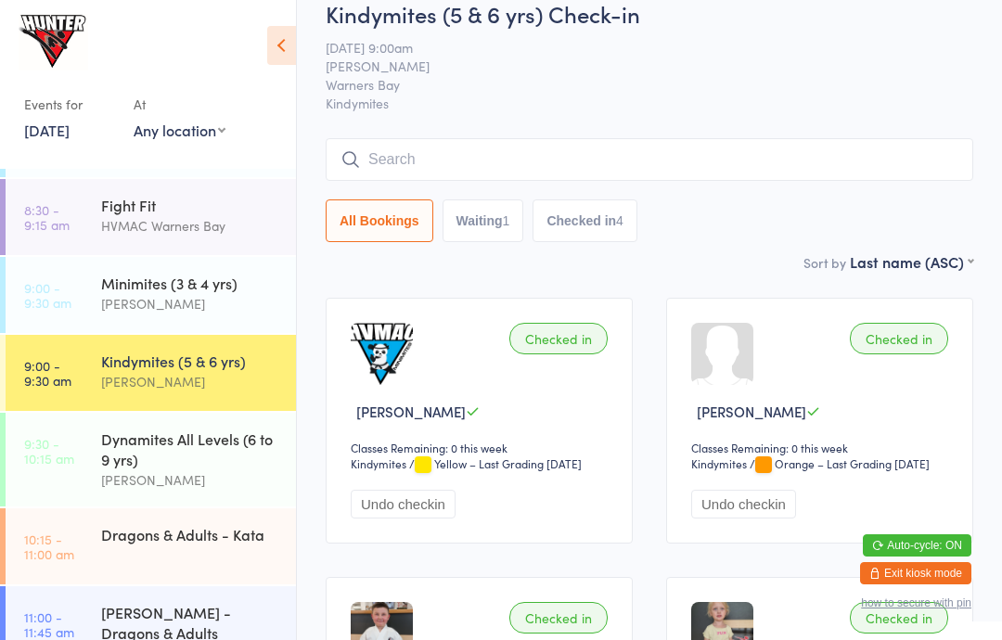
scroll to position [0, 0]
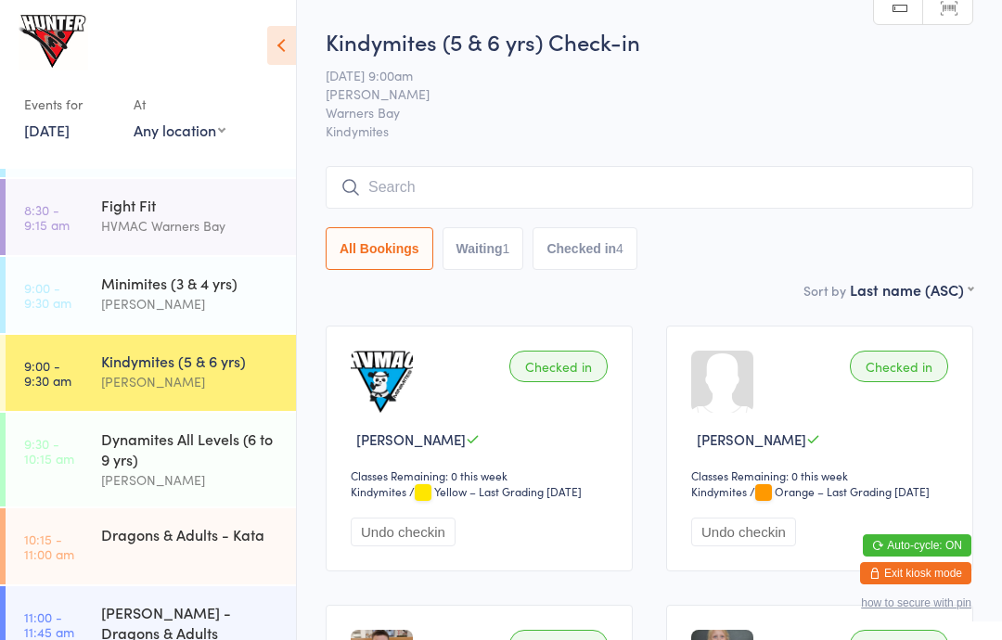
click at [953, 12] on link "Scanner input" at bounding box center [947, 8] width 49 height 35
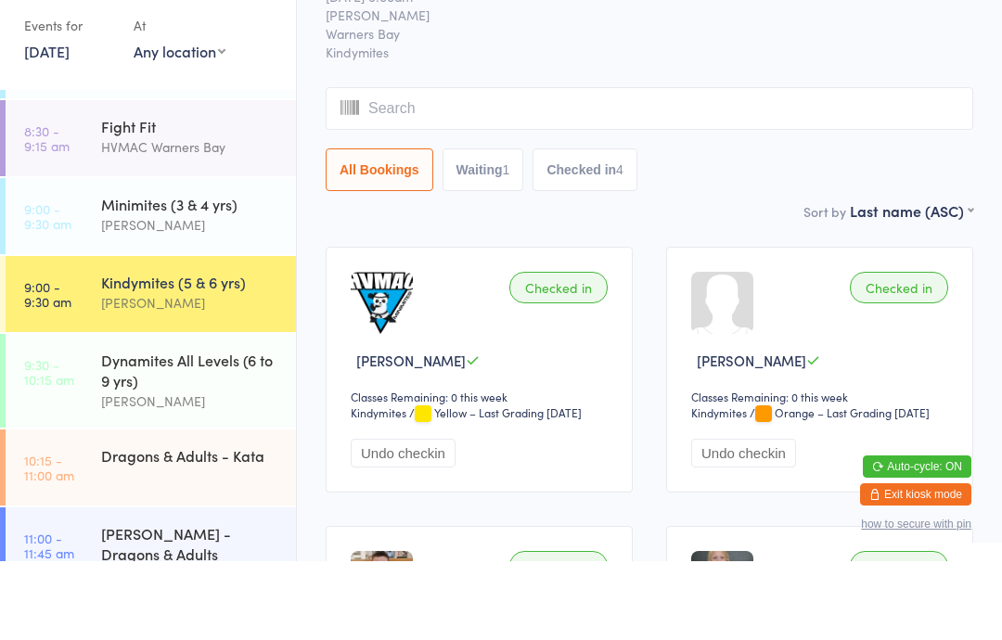
scroll to position [79, 0]
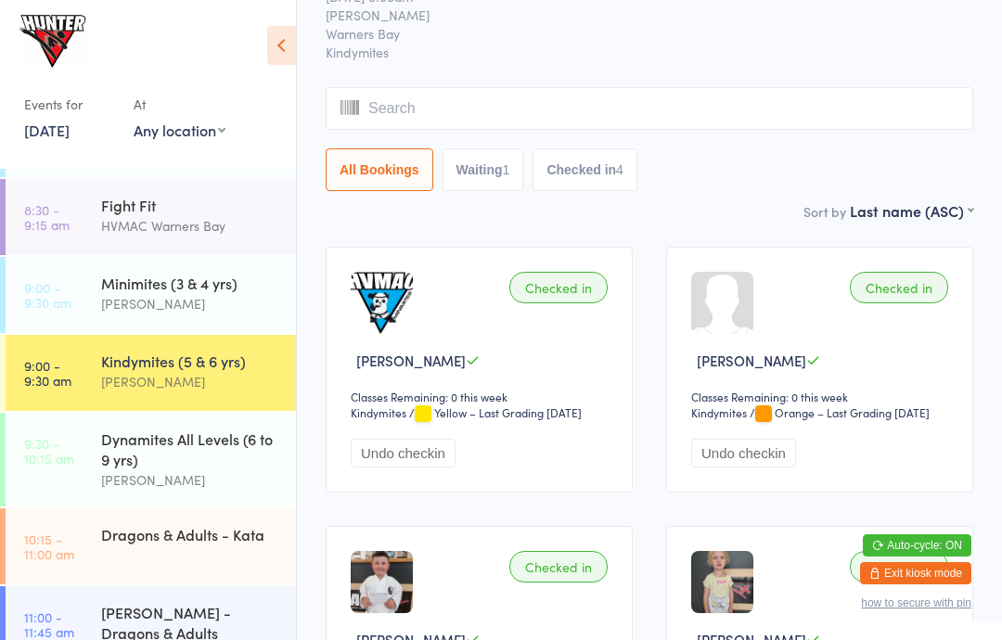
click at [186, 456] on div "Dynamites All Levels (6 to 9 yrs)" at bounding box center [190, 448] width 179 height 41
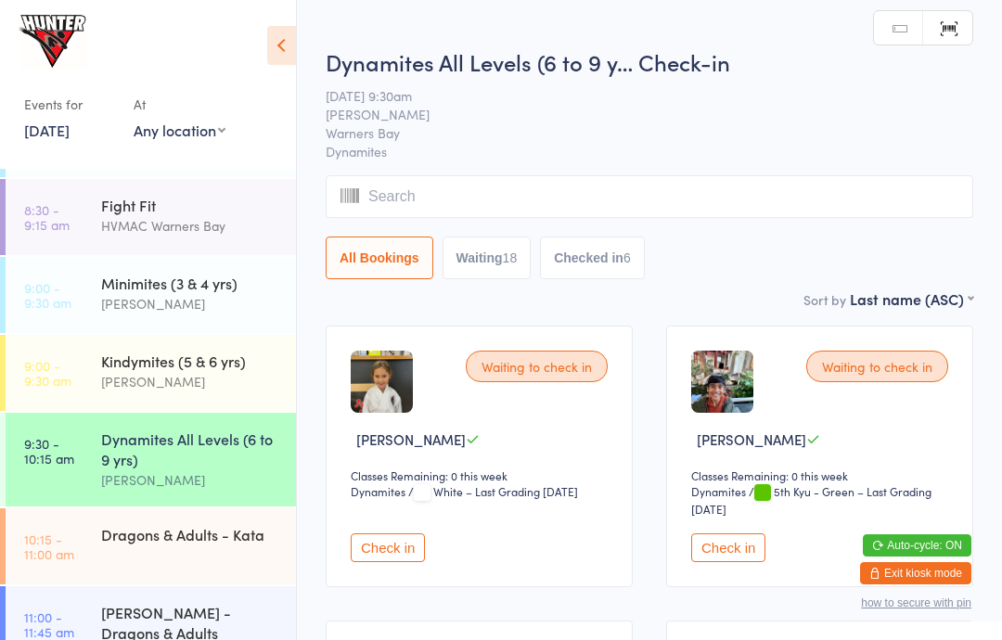
click at [274, 41] on icon at bounding box center [281, 45] width 29 height 39
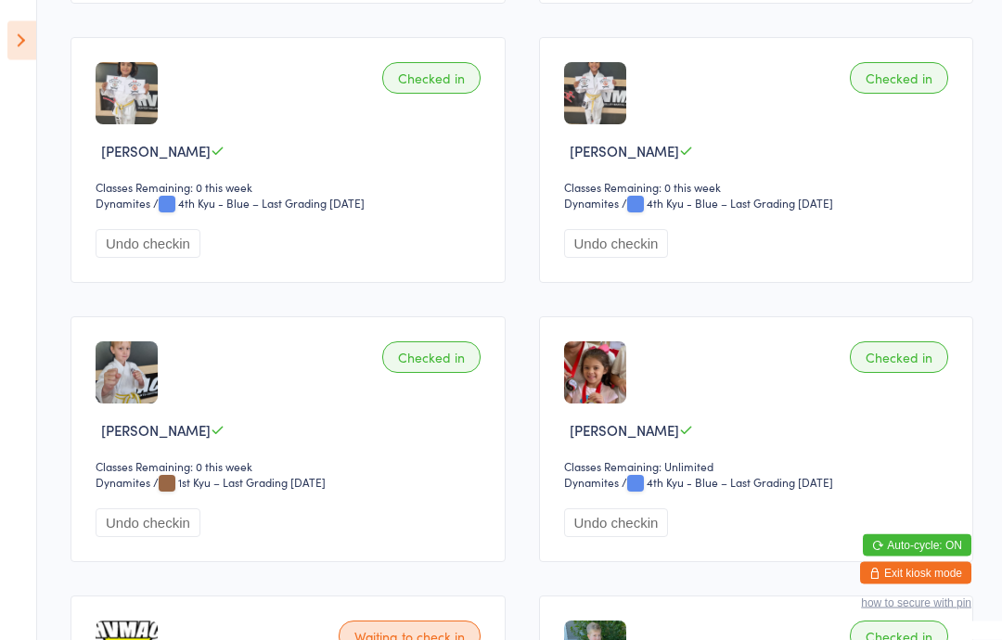
scroll to position [1127, 0]
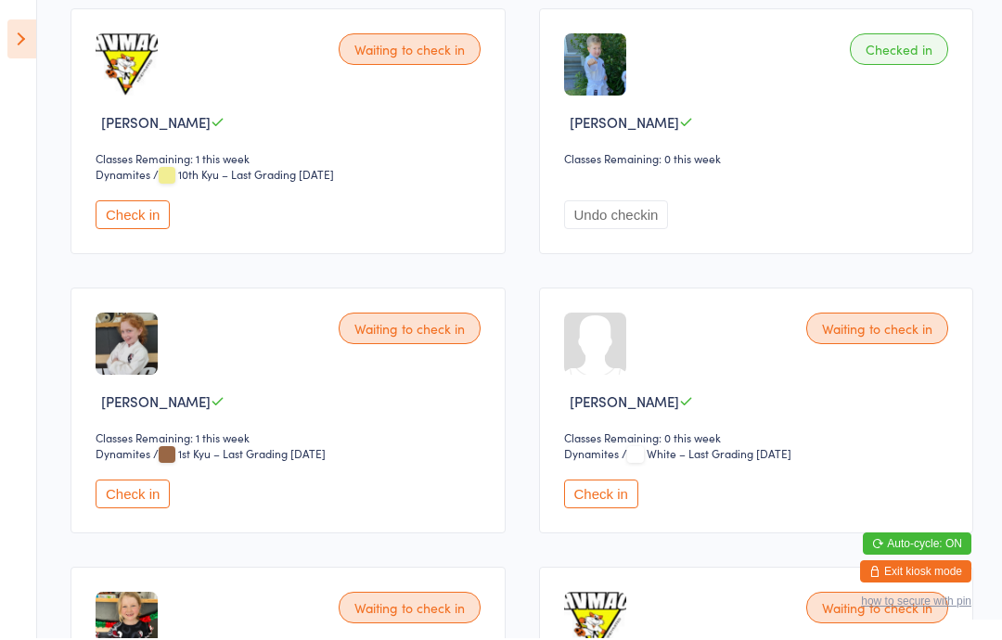
click at [116, 504] on button "Check in" at bounding box center [133, 495] width 74 height 29
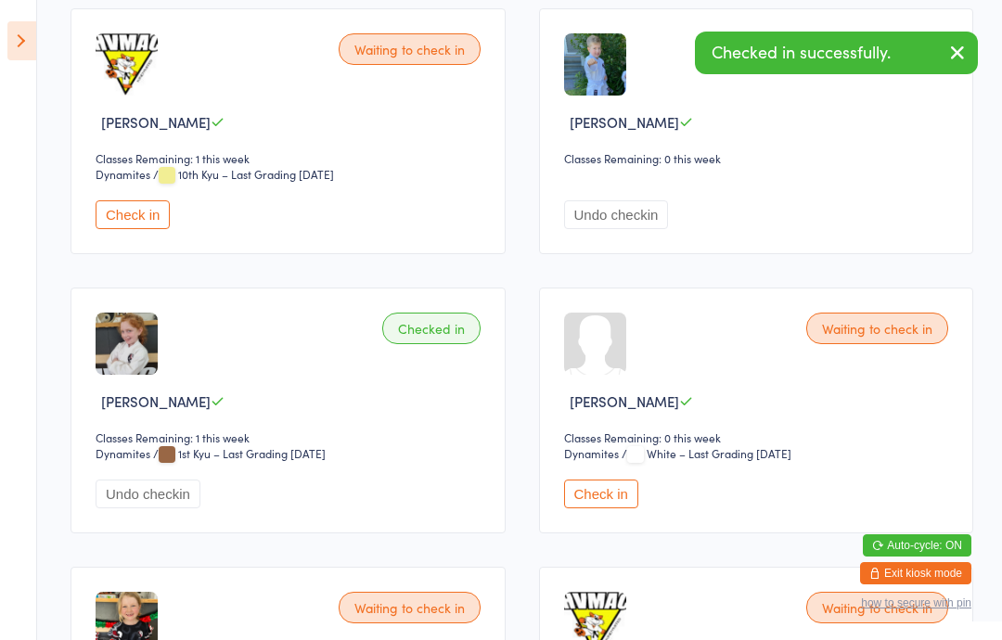
click at [14, 43] on icon at bounding box center [21, 40] width 29 height 39
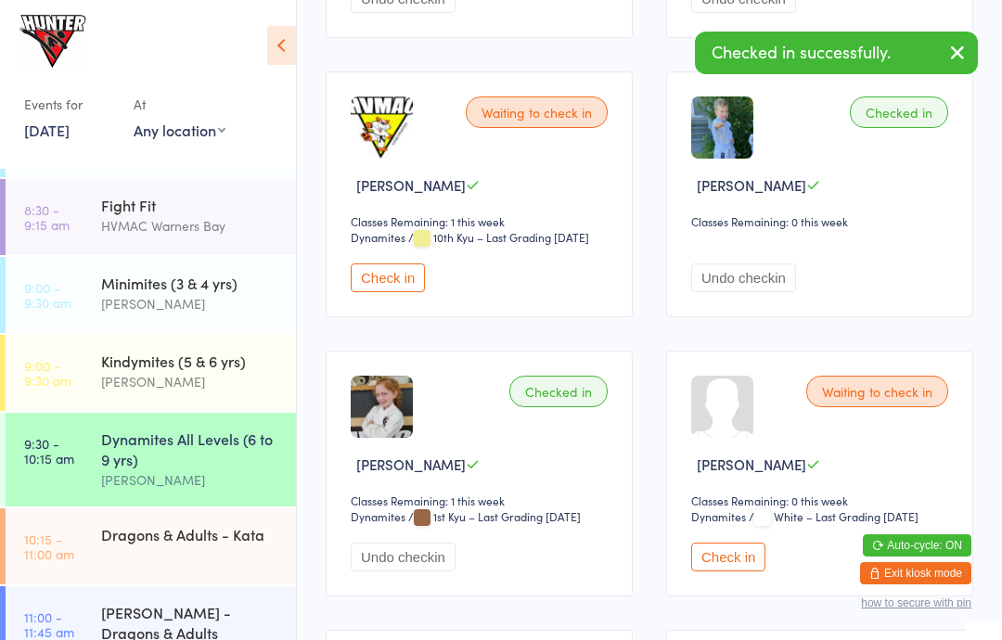
click at [180, 560] on div "Dragons & Adults - Kata" at bounding box center [198, 534] width 195 height 52
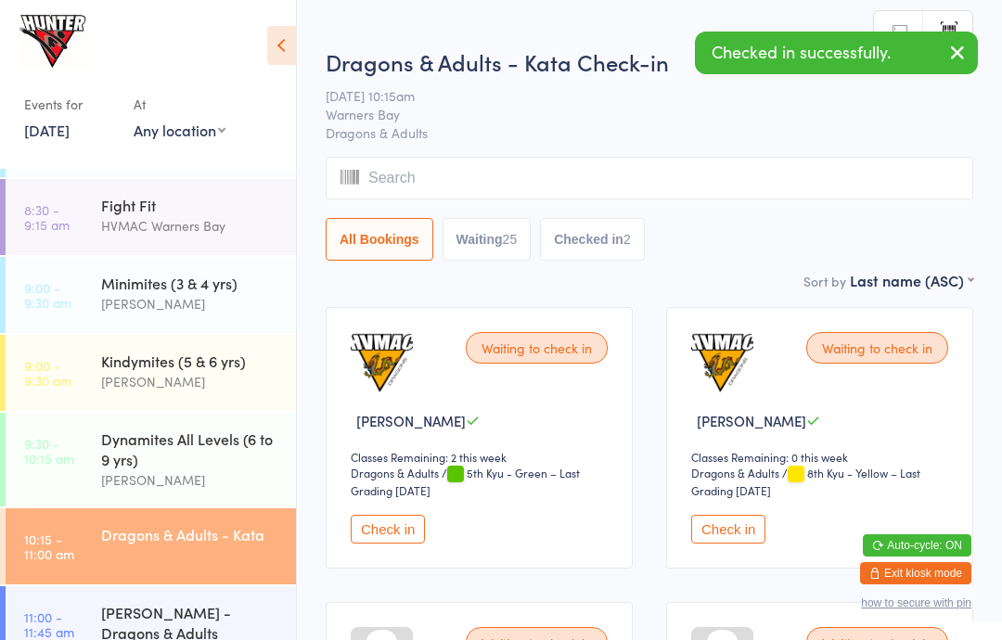
click at [277, 46] on icon at bounding box center [281, 45] width 29 height 39
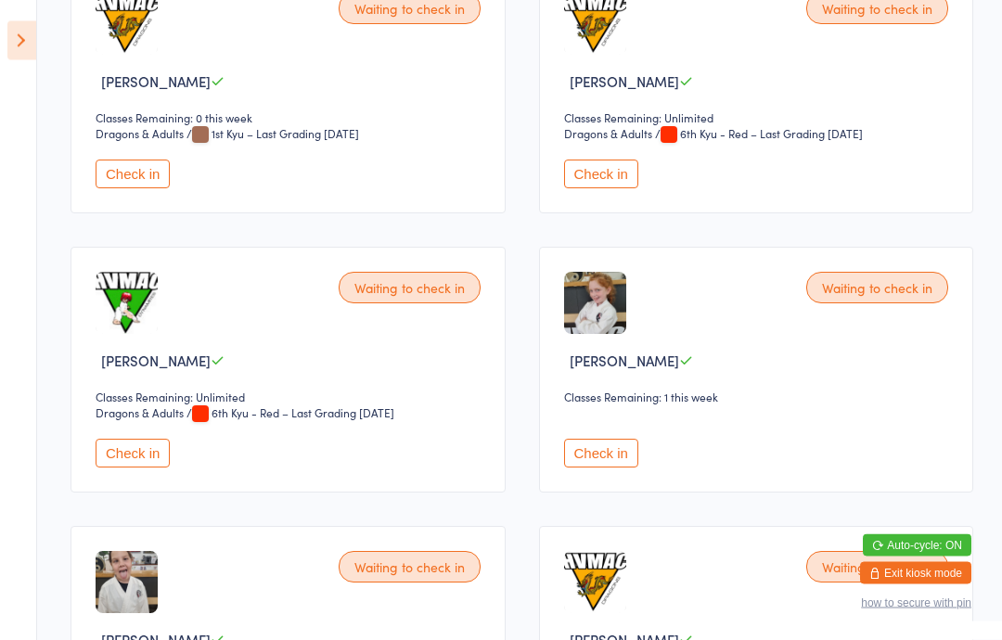
scroll to position [1736, 0]
click at [592, 467] on button "Check in" at bounding box center [601, 453] width 74 height 29
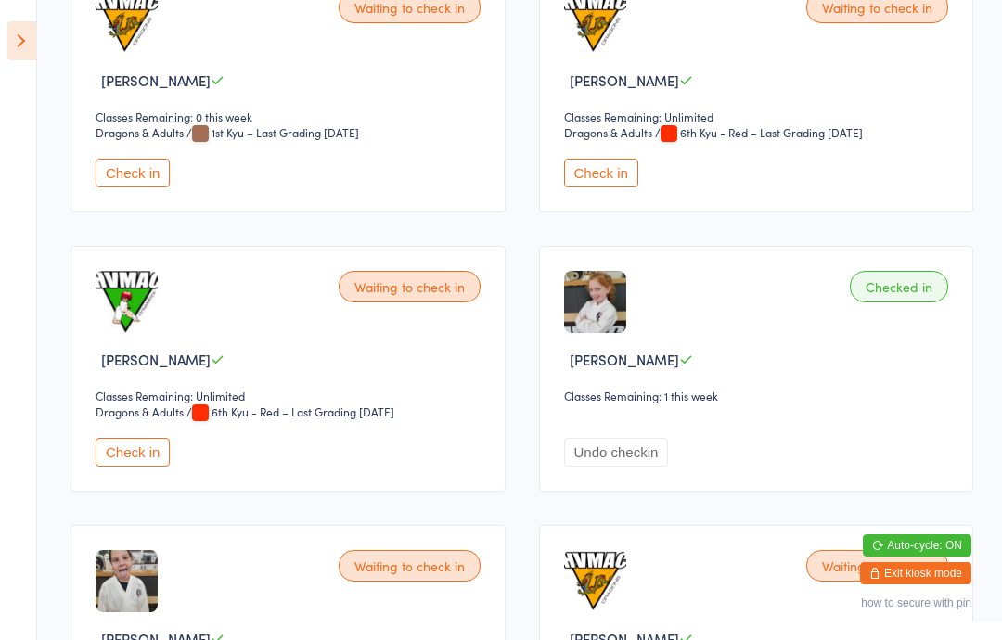
click at [17, 58] on icon at bounding box center [21, 40] width 29 height 39
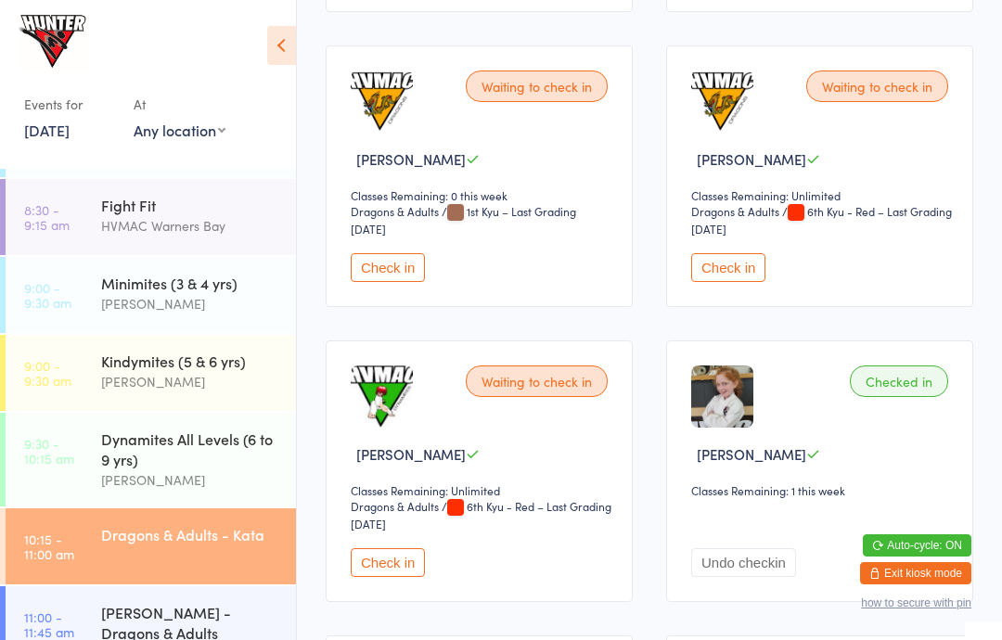
click at [124, 480] on div "[PERSON_NAME]" at bounding box center [190, 479] width 179 height 21
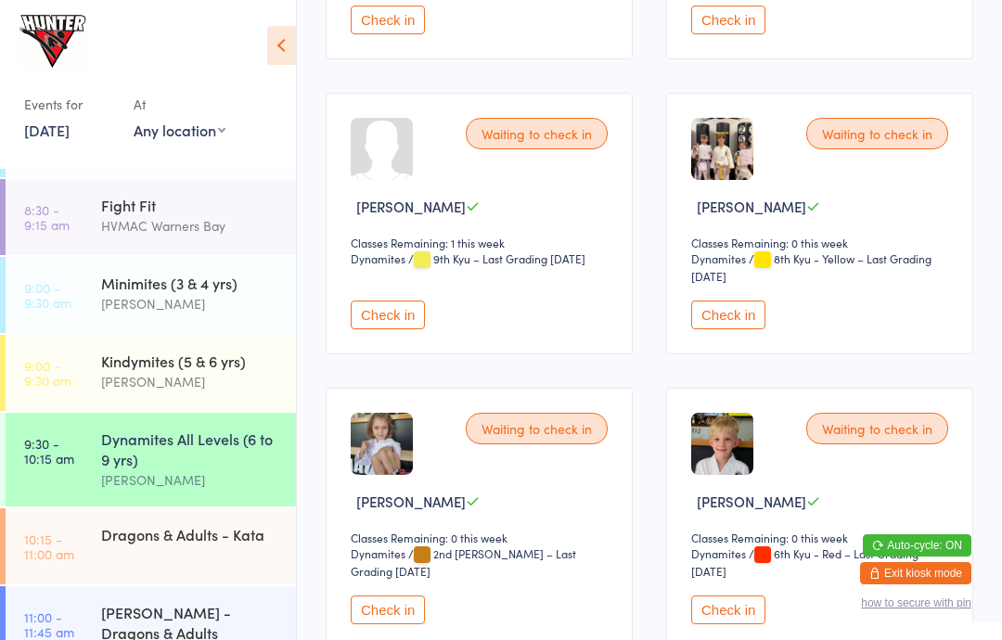
scroll to position [2843, 0]
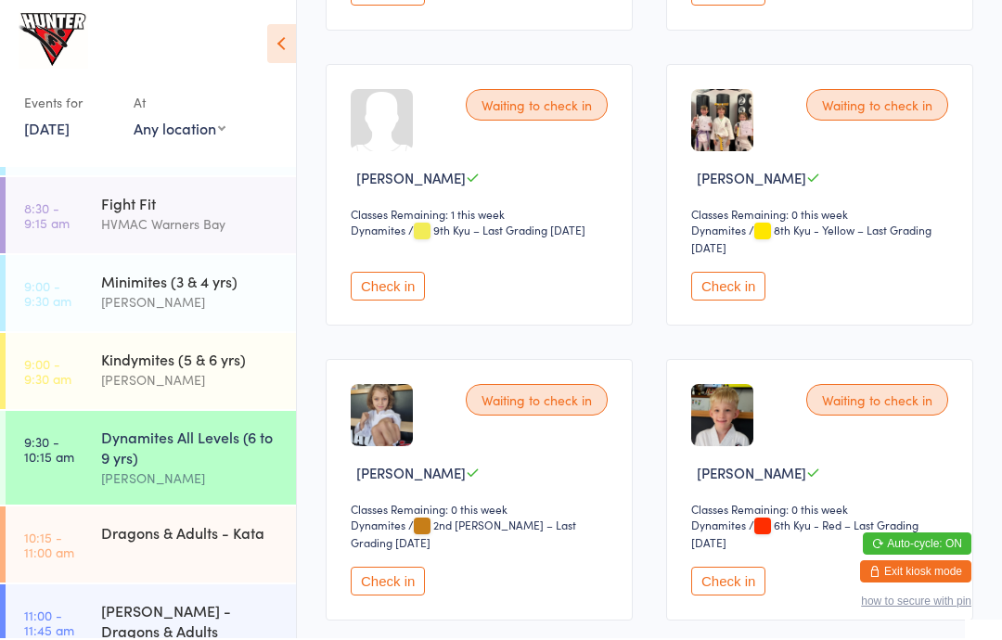
click at [748, 597] on button "Check in" at bounding box center [728, 583] width 74 height 29
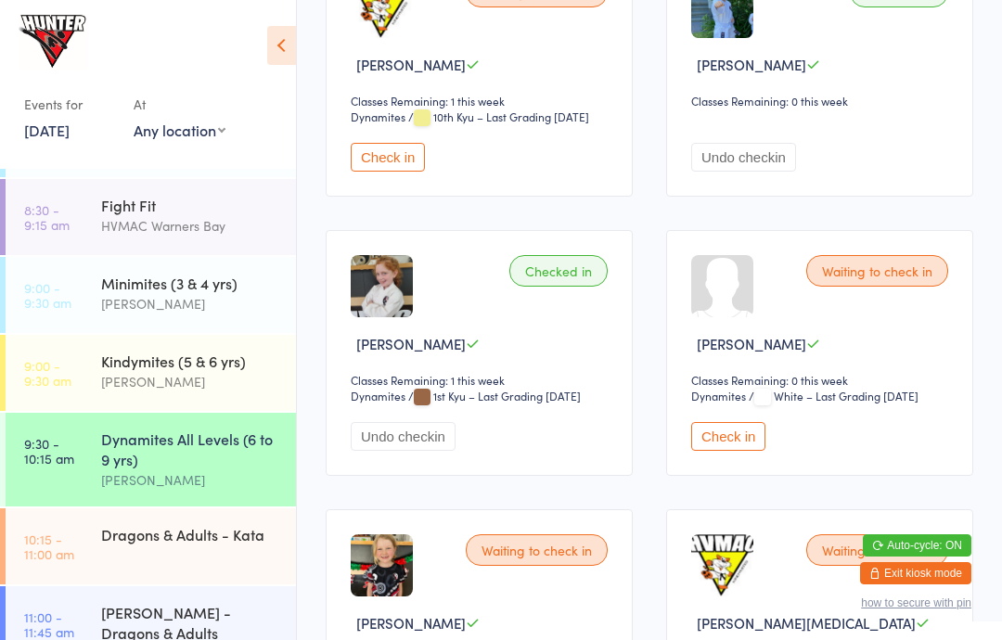
scroll to position [1728, 0]
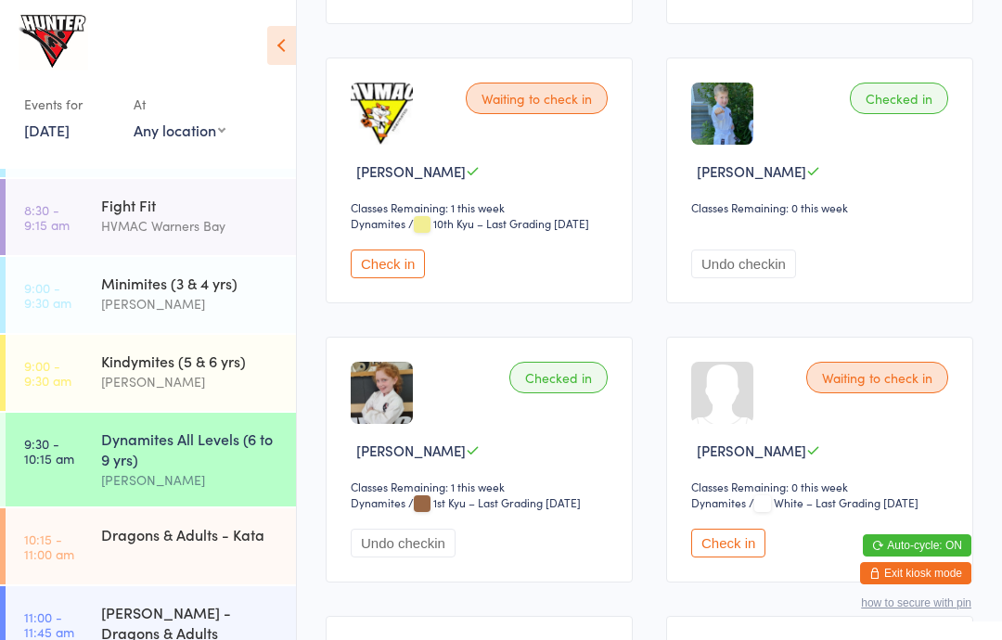
click at [404, 278] on button "Check in" at bounding box center [388, 263] width 74 height 29
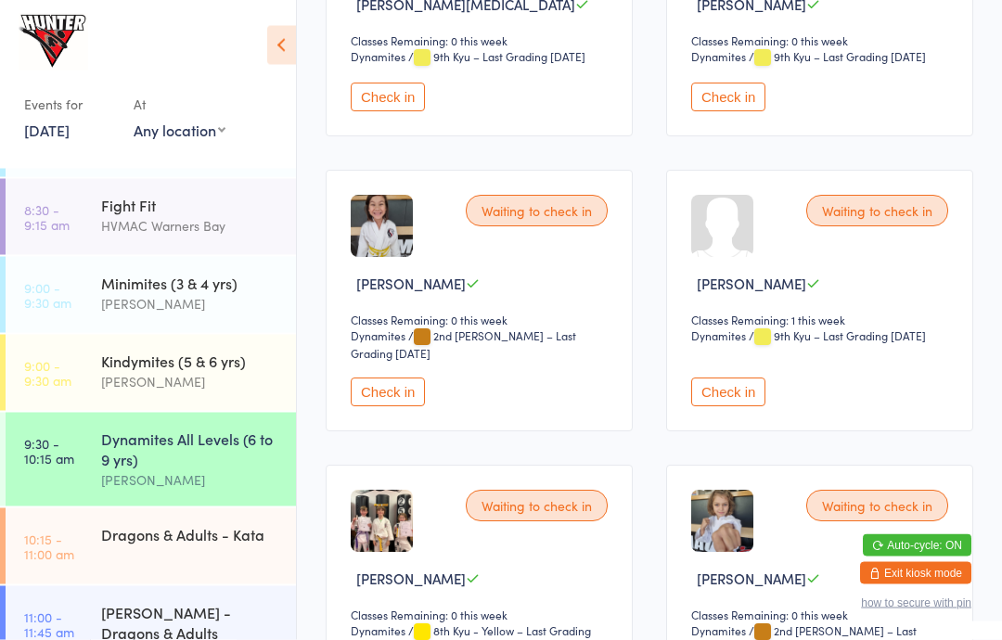
scroll to position [2749, 0]
click at [731, 406] on button "Check in" at bounding box center [728, 391] width 74 height 29
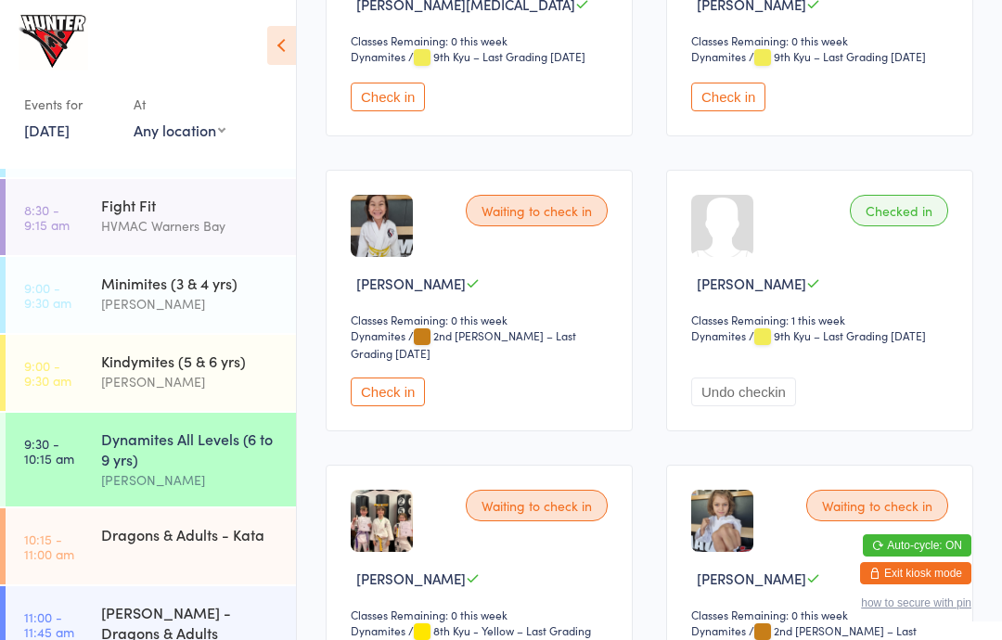
click at [158, 385] on div "[PERSON_NAME]" at bounding box center [190, 381] width 179 height 21
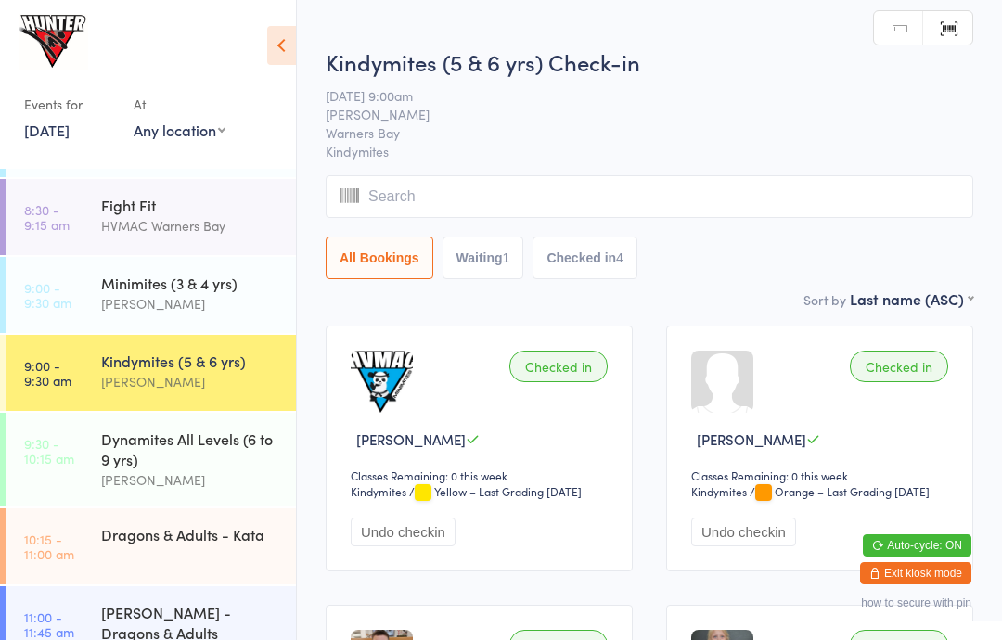
click at [178, 374] on div "[PERSON_NAME]" at bounding box center [190, 381] width 179 height 21
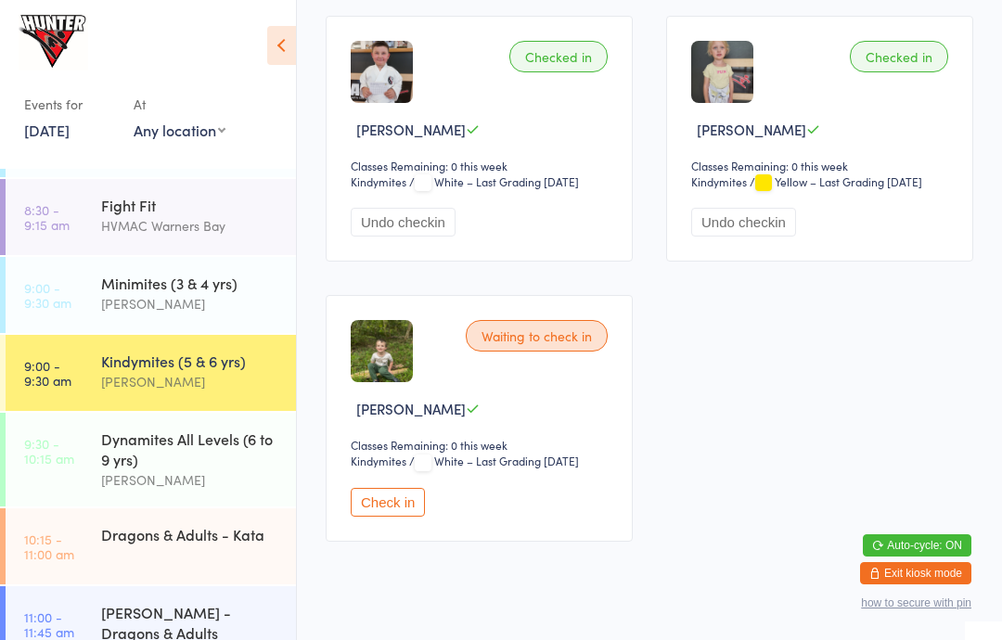
scroll to position [587, 0]
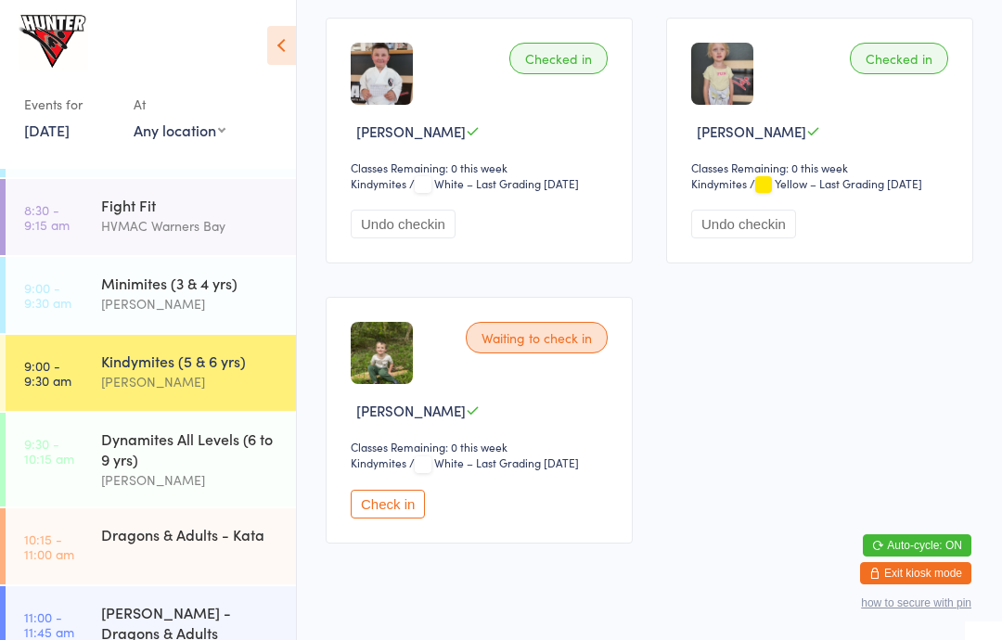
click at [204, 481] on div "[PERSON_NAME]" at bounding box center [190, 479] width 179 height 21
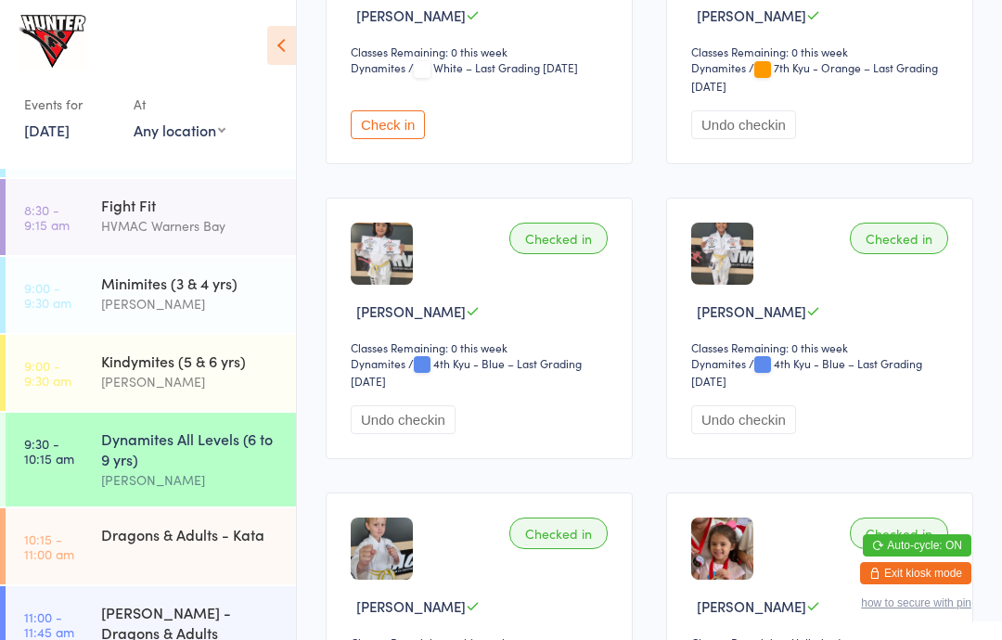
scroll to position [997, 0]
click at [286, 30] on icon at bounding box center [281, 45] width 29 height 39
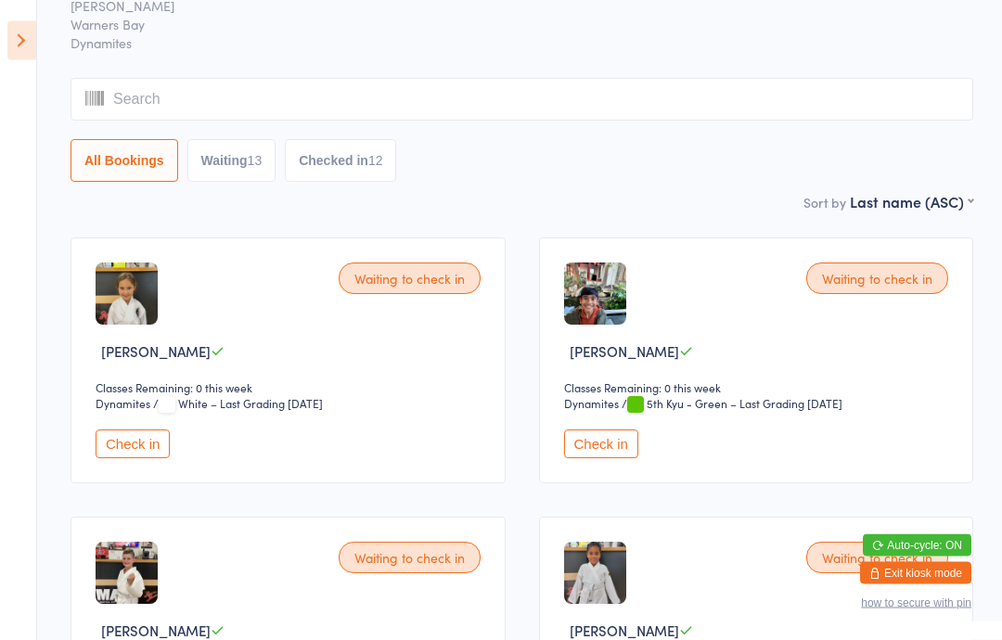
scroll to position [89, 0]
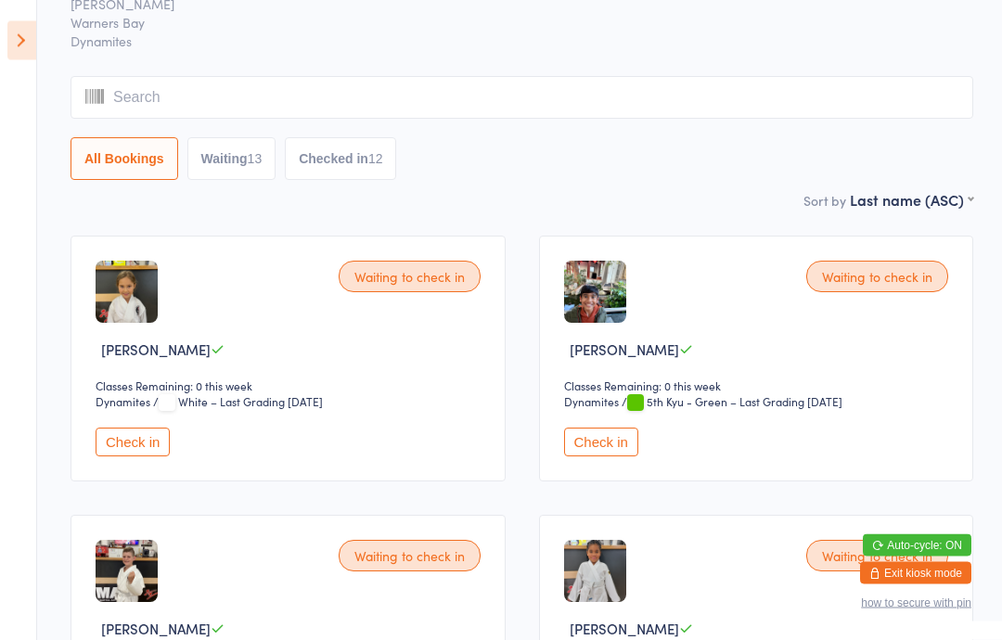
click at [170, 441] on button "Check in" at bounding box center [133, 442] width 74 height 29
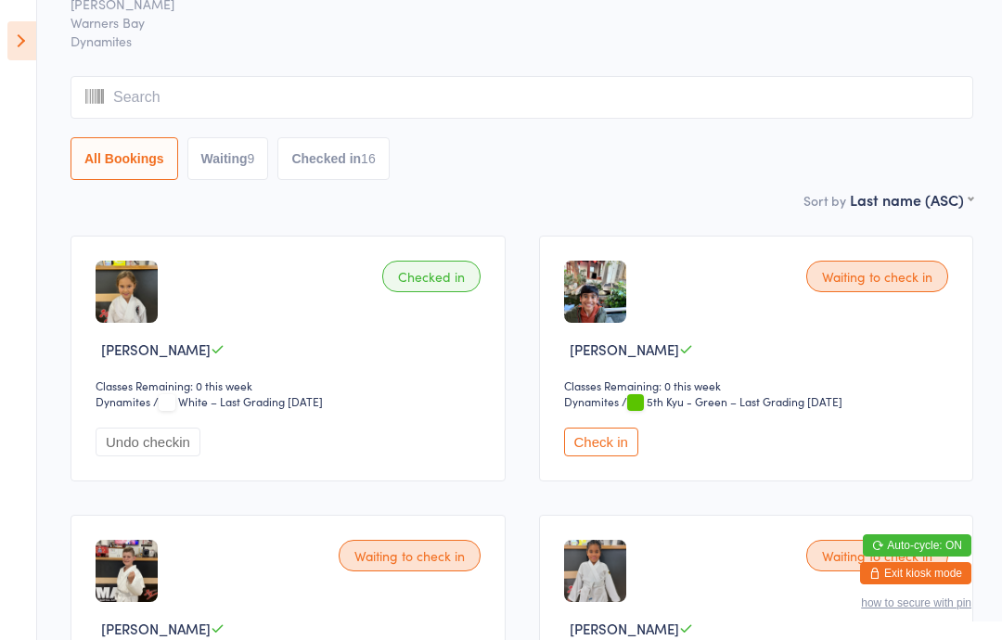
click at [329, 98] on input "search" at bounding box center [521, 97] width 902 height 43
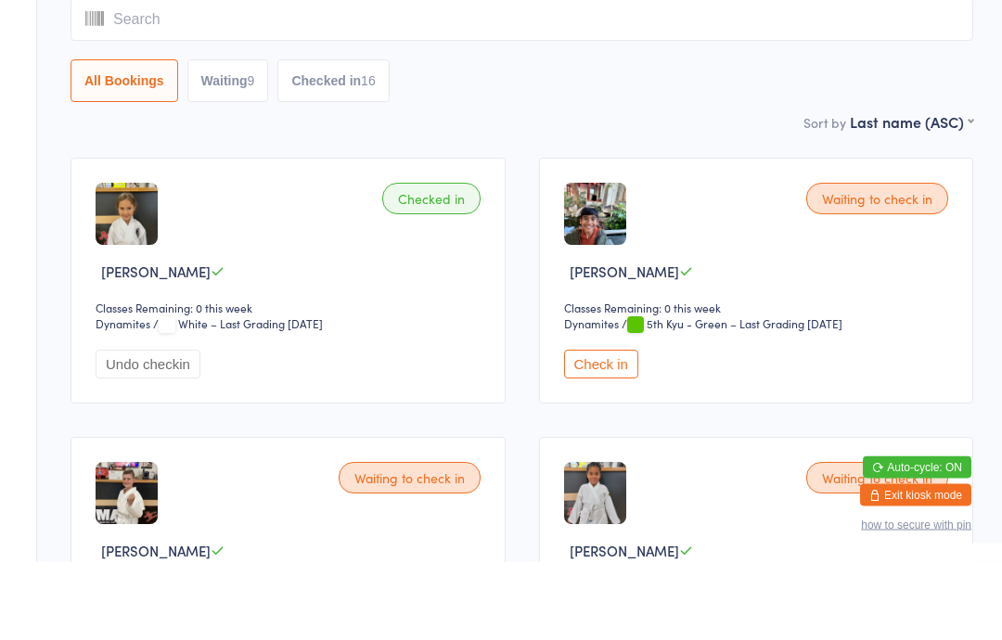
type input "H"
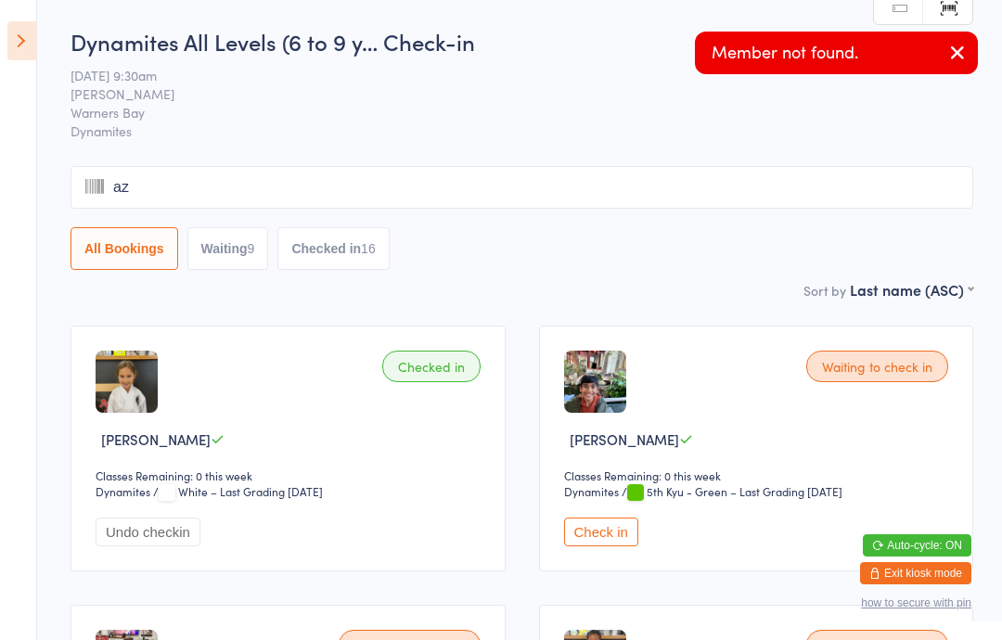
type input "aze"
type input "M"
type input "Ee"
type input "K"
click at [543, 109] on span "Warners Bay" at bounding box center [507, 112] width 874 height 19
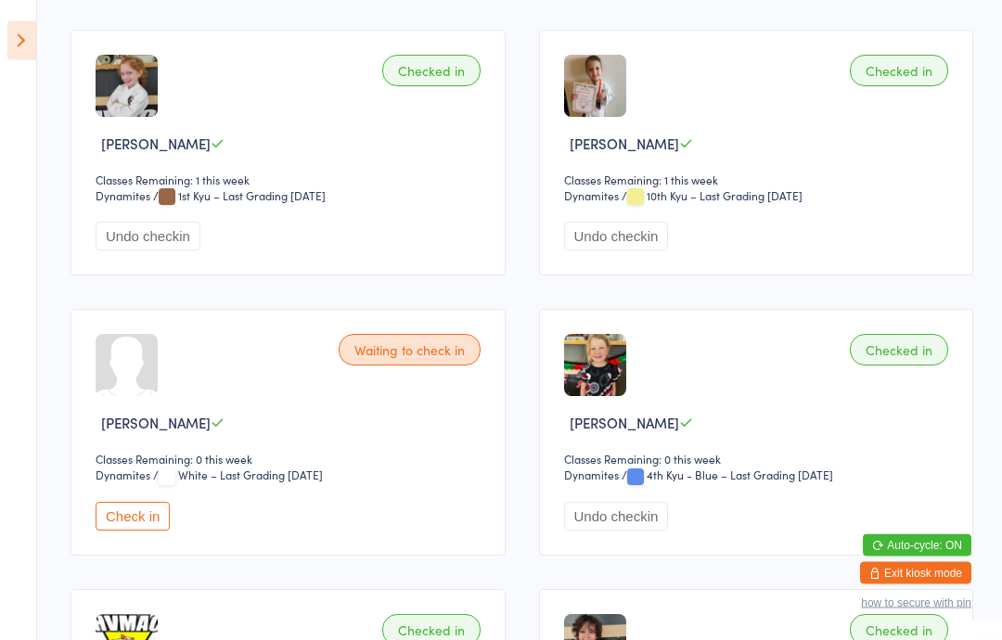
scroll to position [2003, 0]
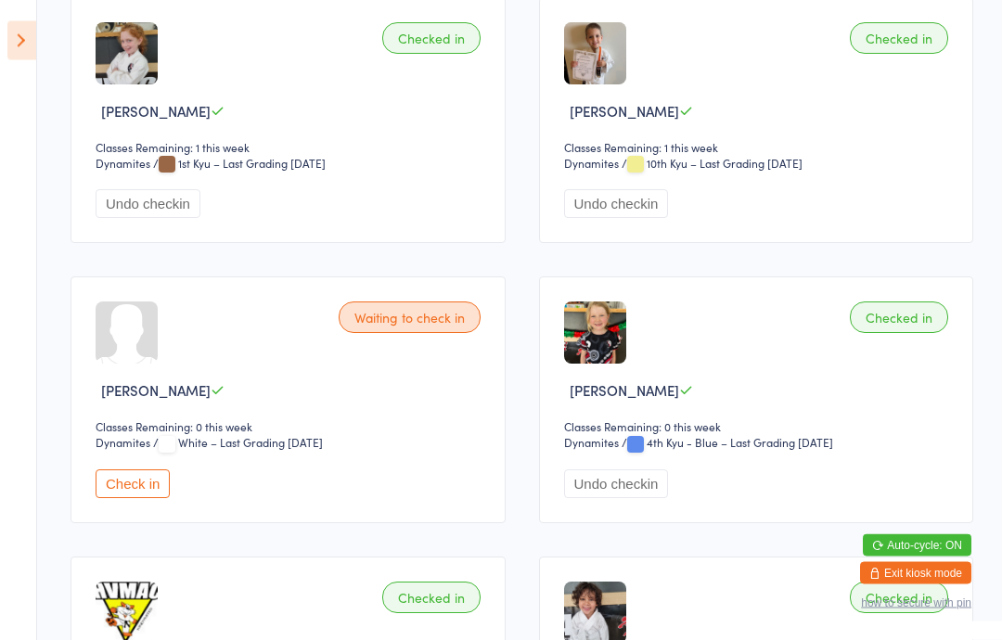
click at [138, 358] on div at bounding box center [127, 333] width 62 height 62
click at [136, 498] on button "Check in" at bounding box center [133, 483] width 74 height 29
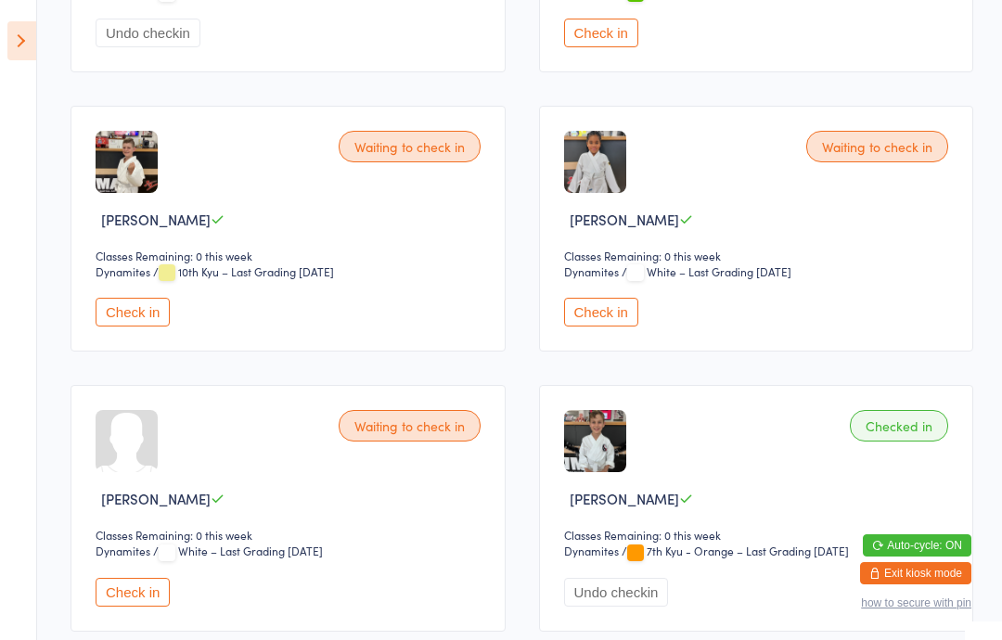
scroll to position [425, 0]
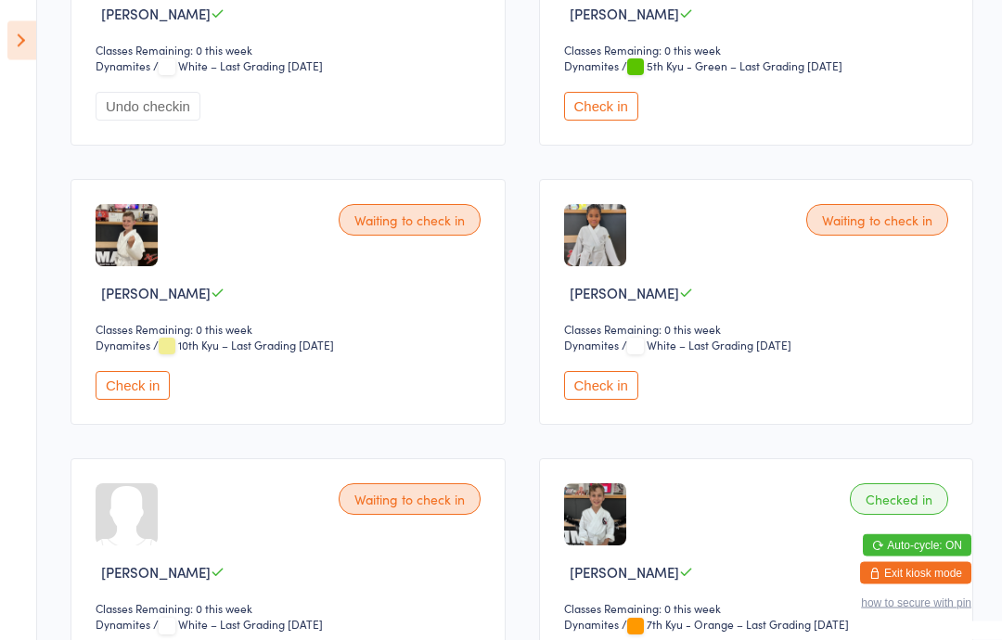
click at [32, 49] on icon at bounding box center [21, 40] width 29 height 39
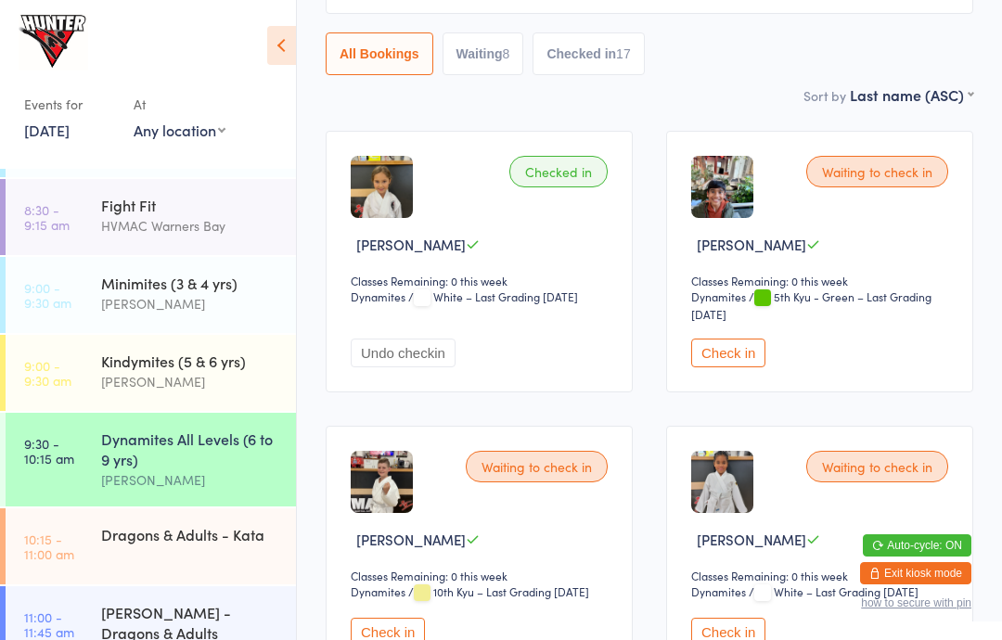
scroll to position [0, 0]
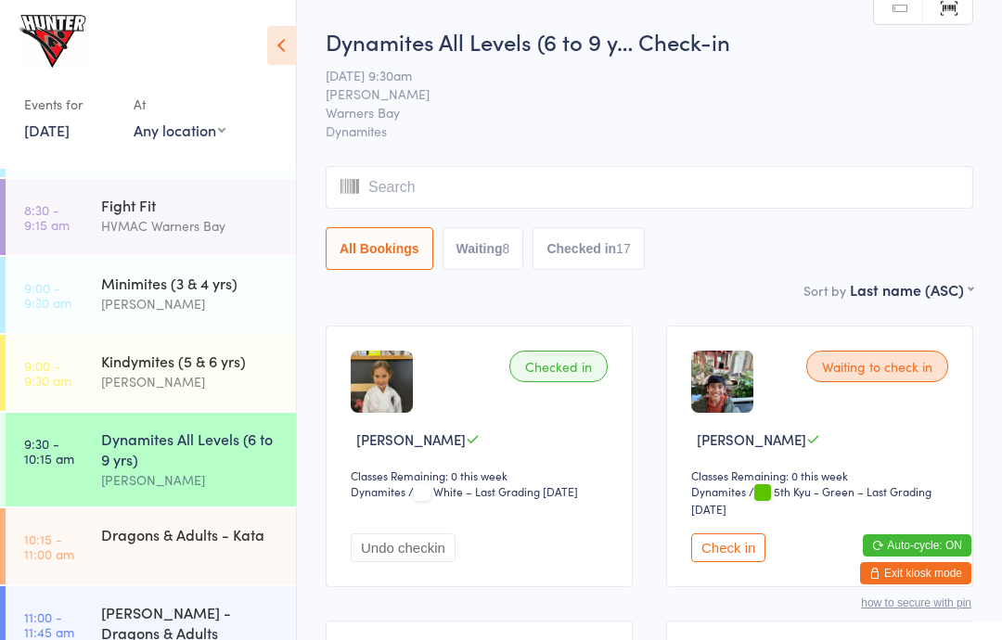
click at [484, 246] on button "Waiting 8" at bounding box center [483, 248] width 82 height 43
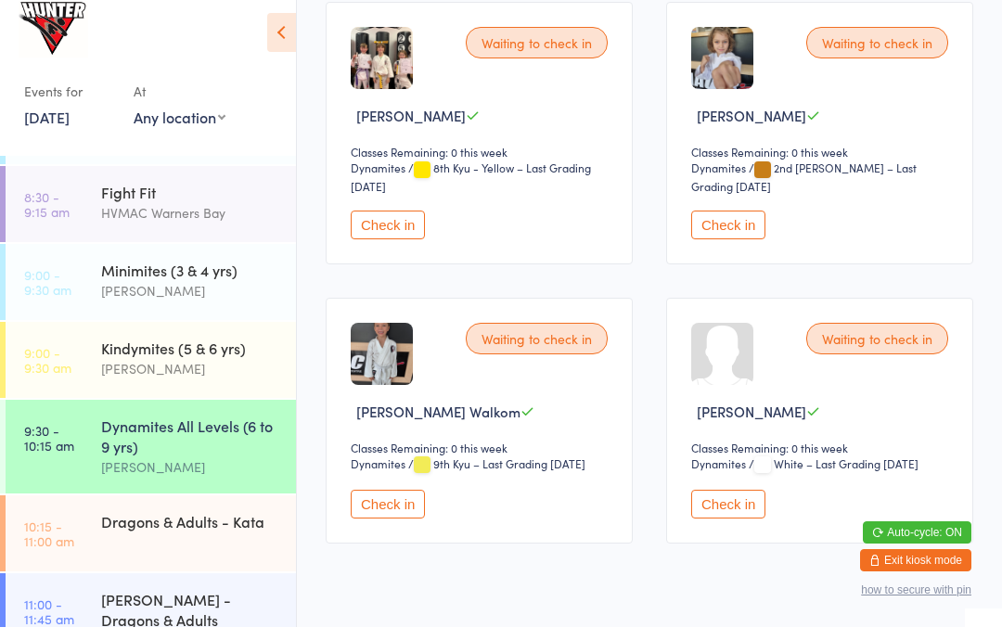
scroll to position [885, 0]
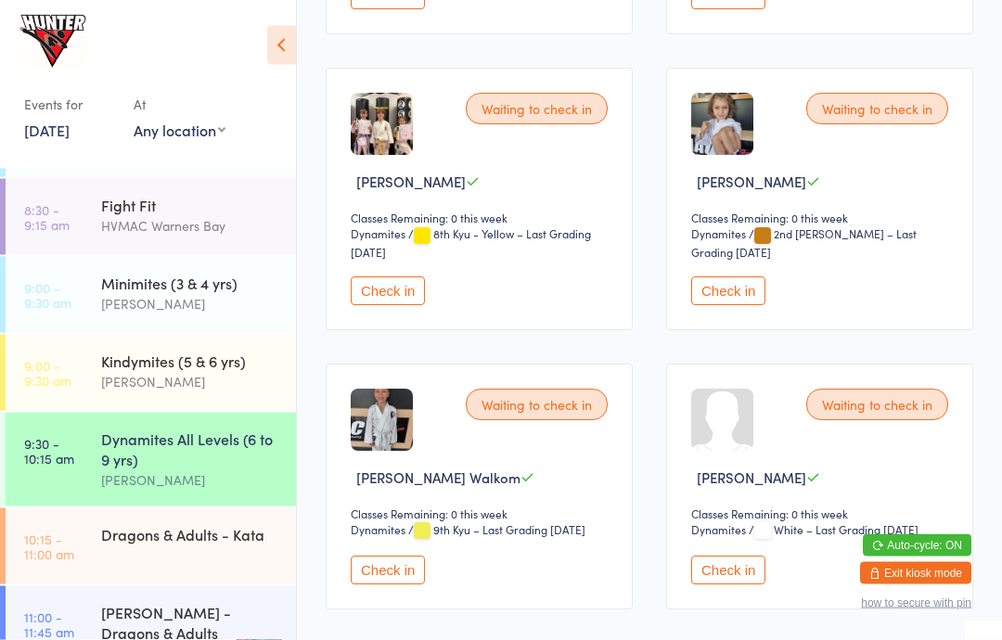
click at [726, 306] on button "Check in" at bounding box center [728, 291] width 74 height 29
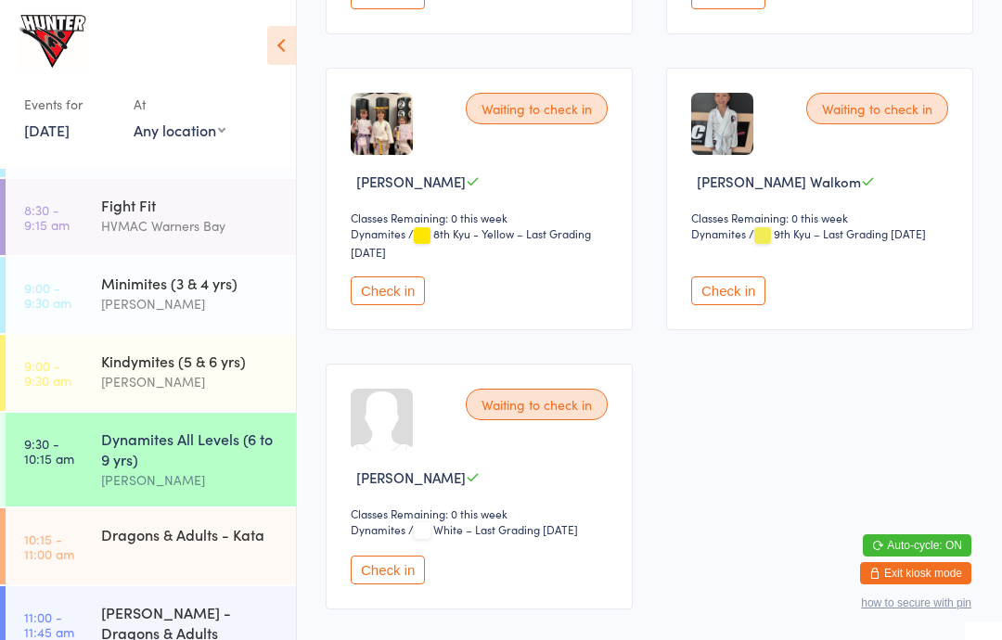
click at [424, 580] on button "Check in" at bounding box center [388, 570] width 74 height 29
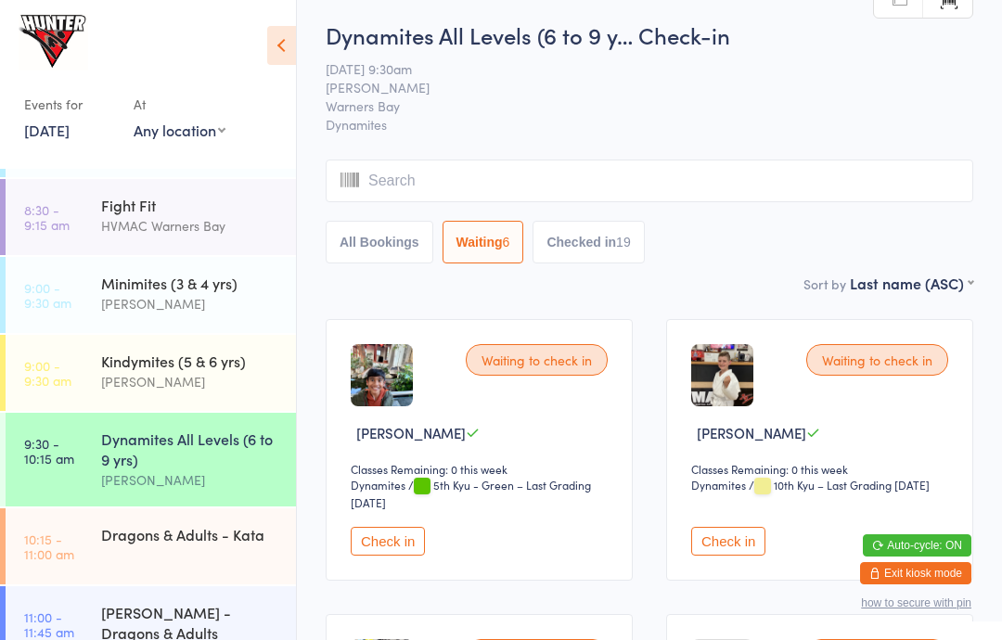
scroll to position [0, 0]
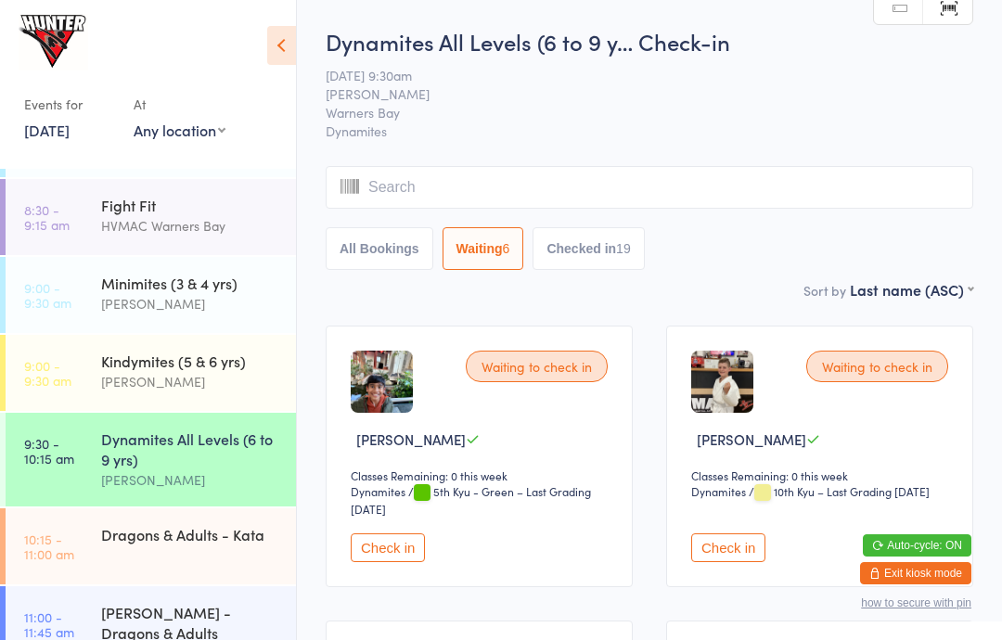
click at [403, 562] on button "Check in" at bounding box center [388, 547] width 74 height 29
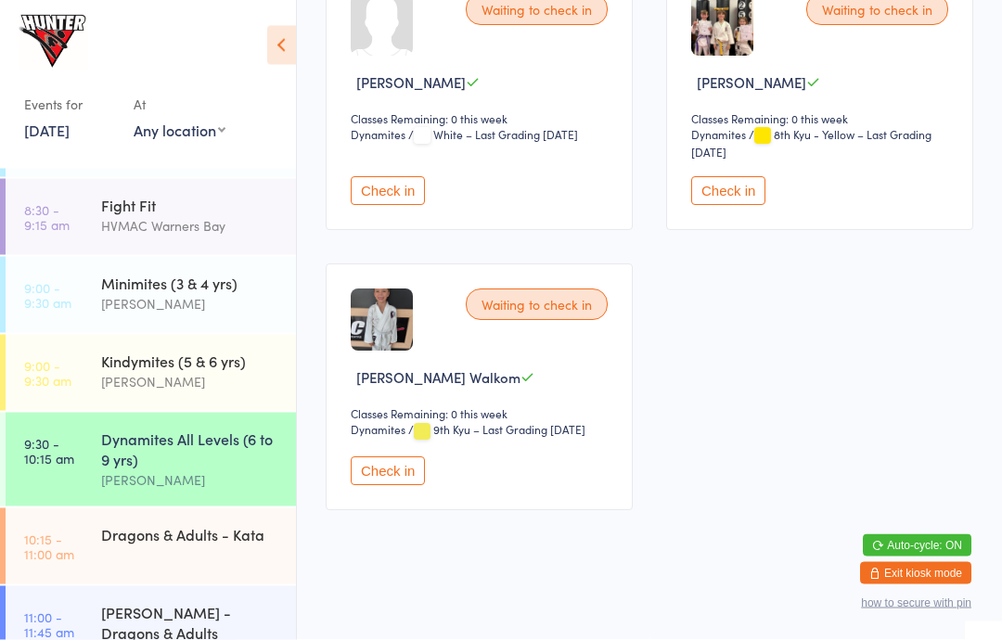
scroll to position [656, 0]
click at [722, 195] on button "Check in" at bounding box center [728, 191] width 74 height 29
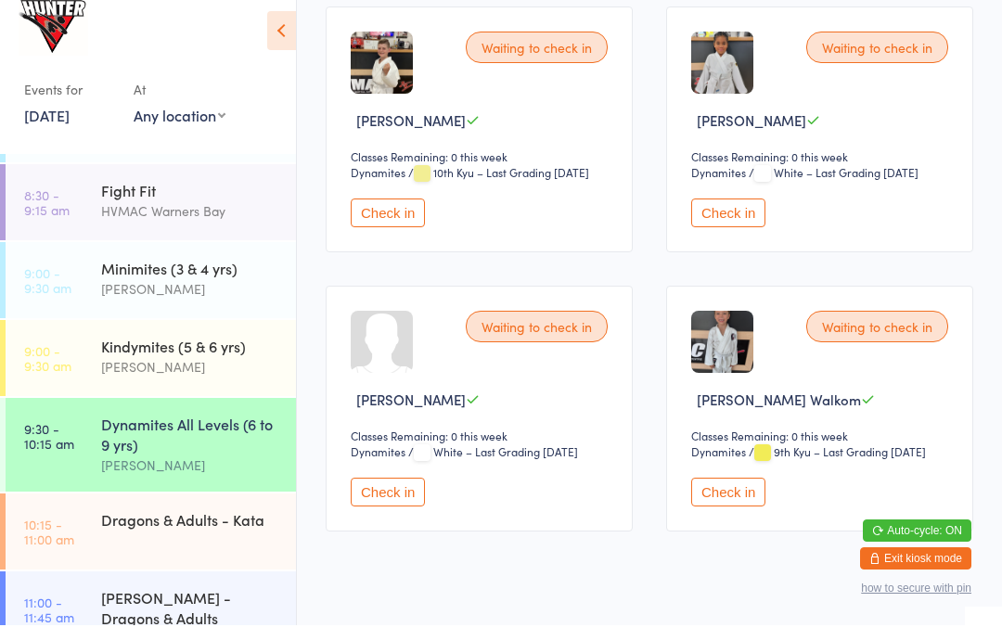
scroll to position [304, 0]
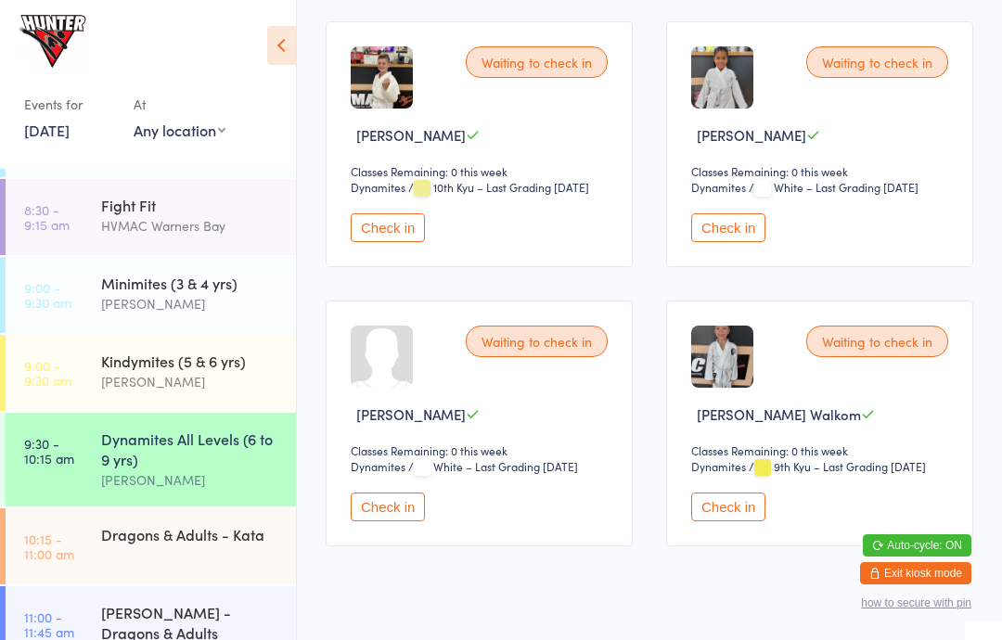
click at [404, 518] on button "Check in" at bounding box center [388, 506] width 74 height 29
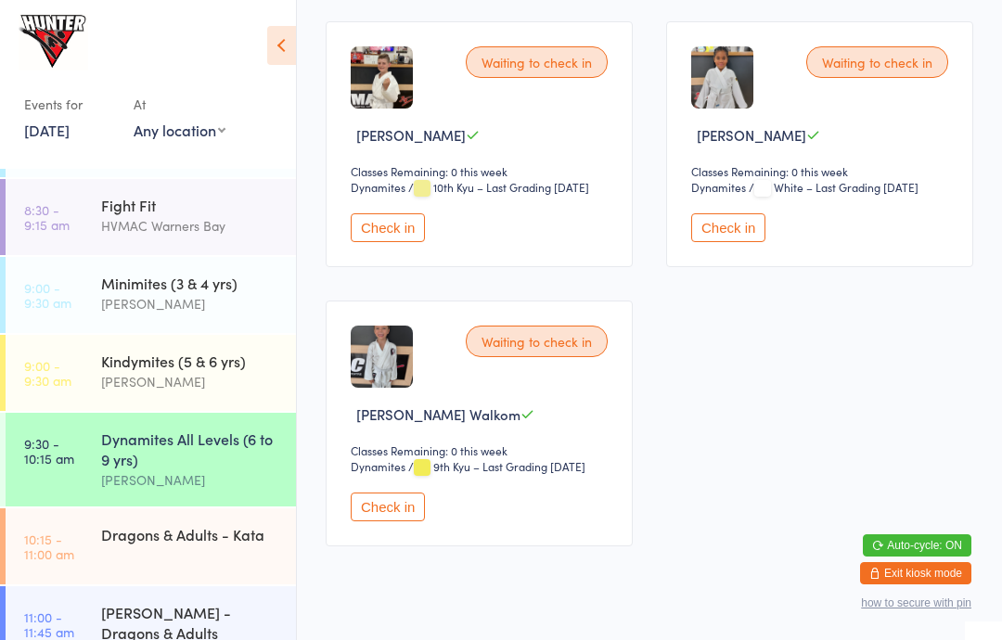
click at [105, 539] on div "Dragons & Adults - Kata" at bounding box center [190, 534] width 179 height 20
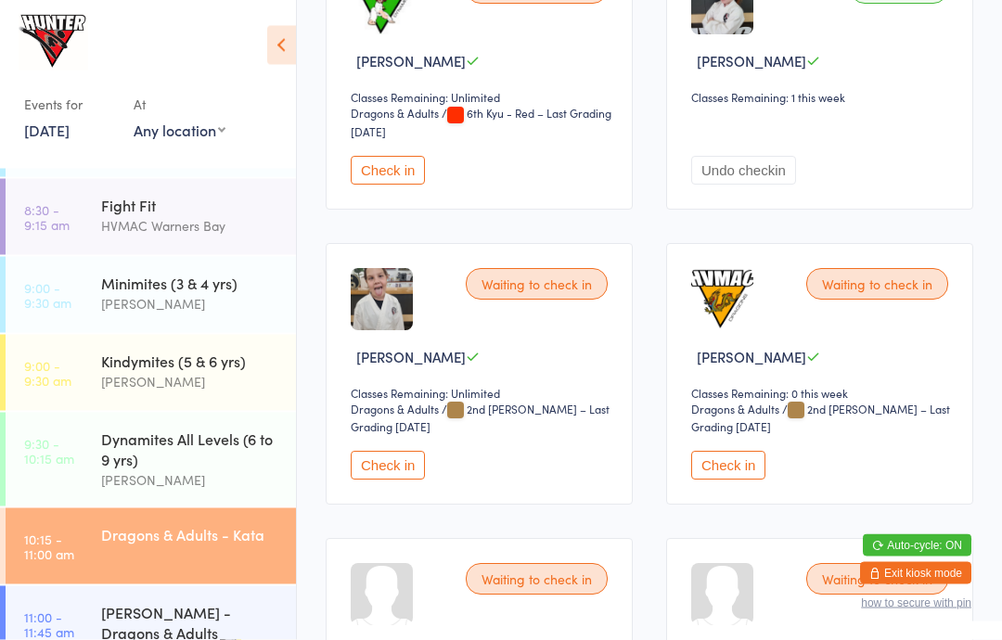
scroll to position [2425, 0]
click at [383, 479] on button "Check in" at bounding box center [388, 465] width 74 height 29
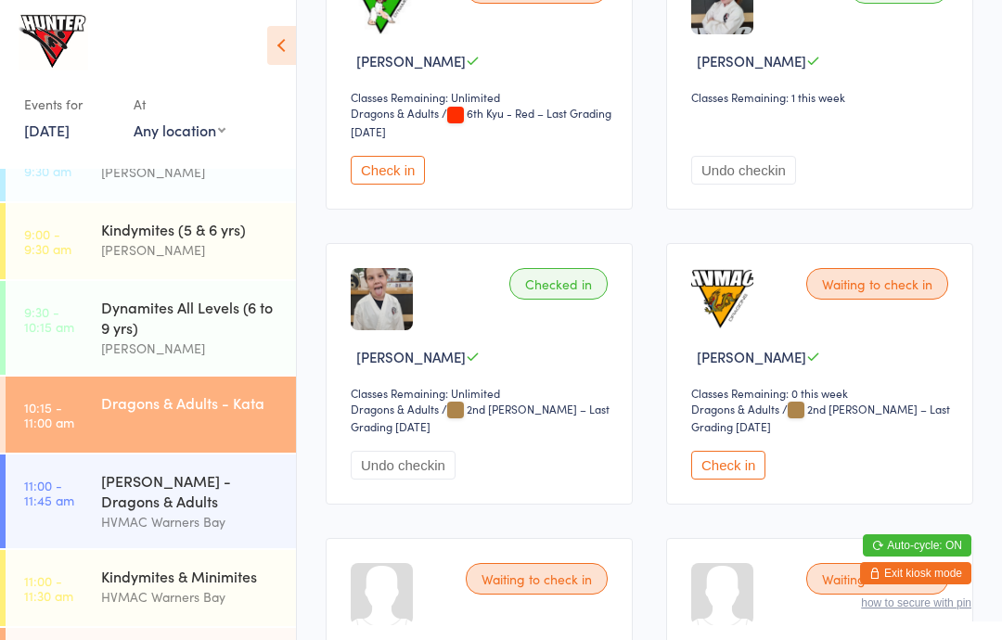
scroll to position [276, 0]
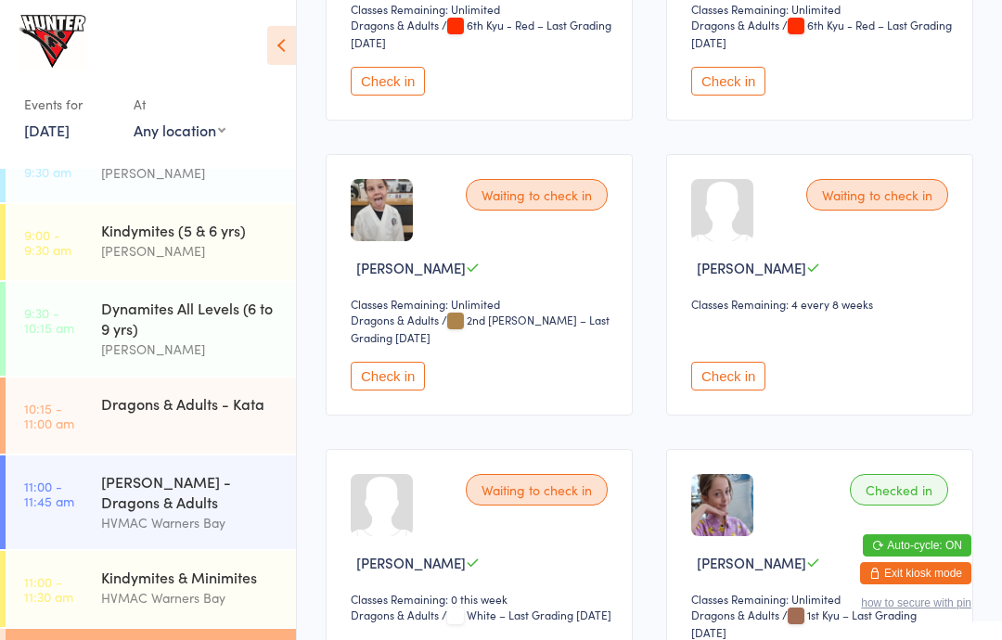
scroll to position [1683, 0]
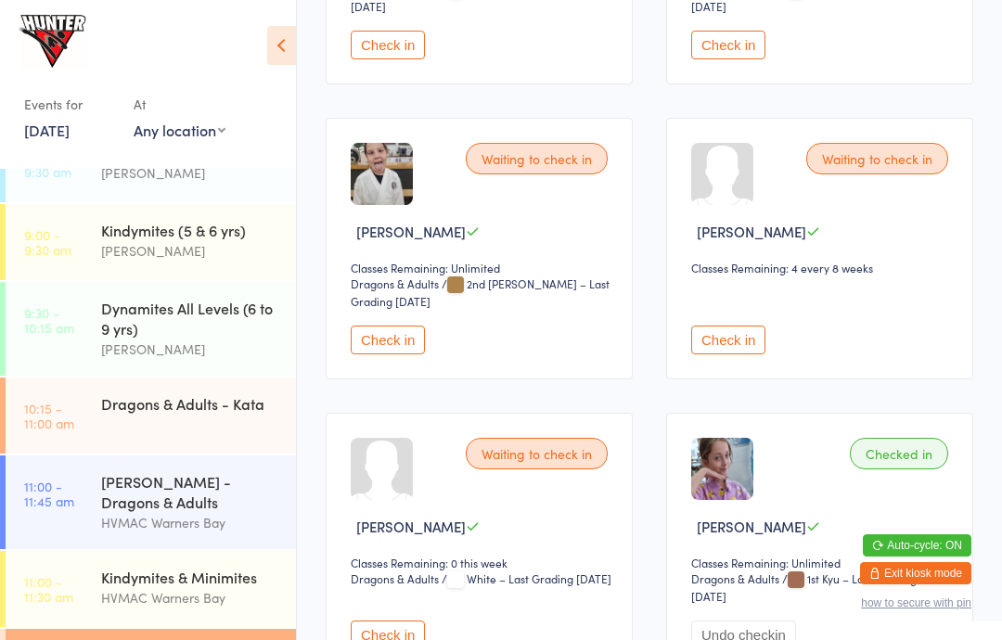
click at [383, 347] on button "Check in" at bounding box center [388, 340] width 74 height 29
click at [203, 408] on div "Dragons & Adults - Kata" at bounding box center [190, 403] width 179 height 20
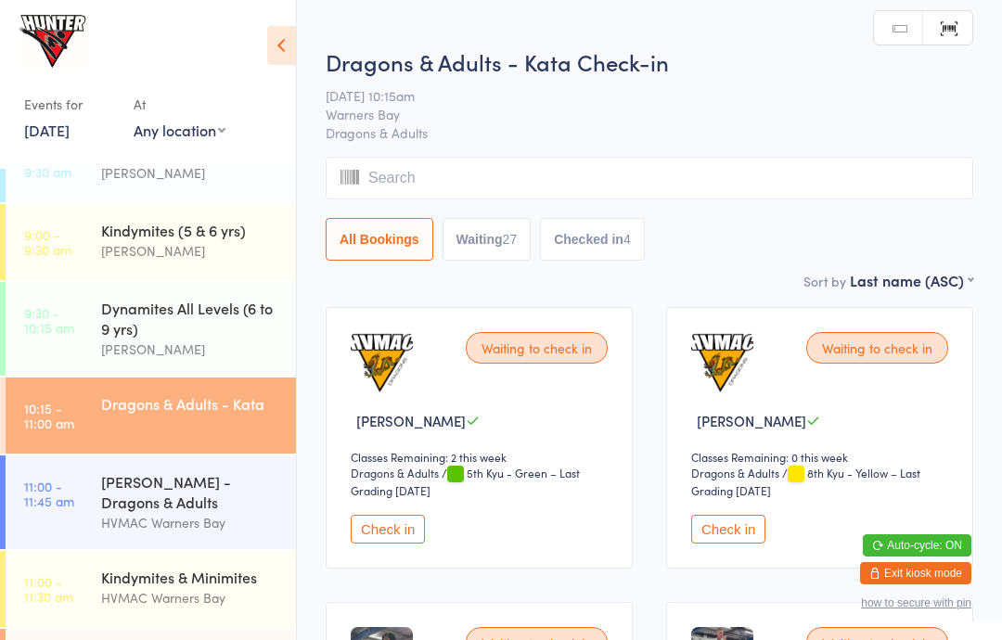
click at [507, 242] on div "27" at bounding box center [510, 239] width 15 height 15
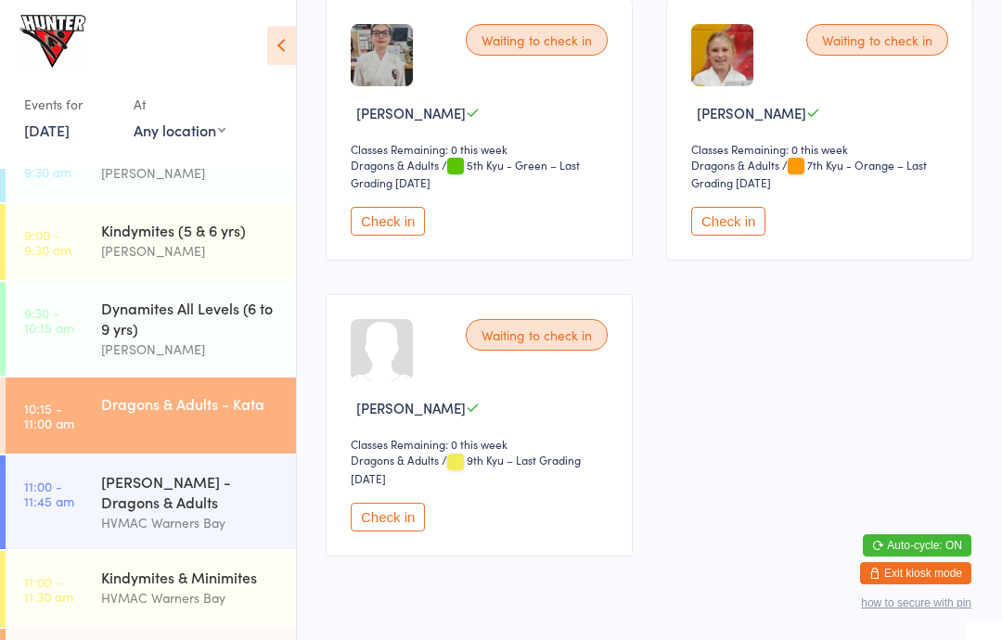
scroll to position [3843, 0]
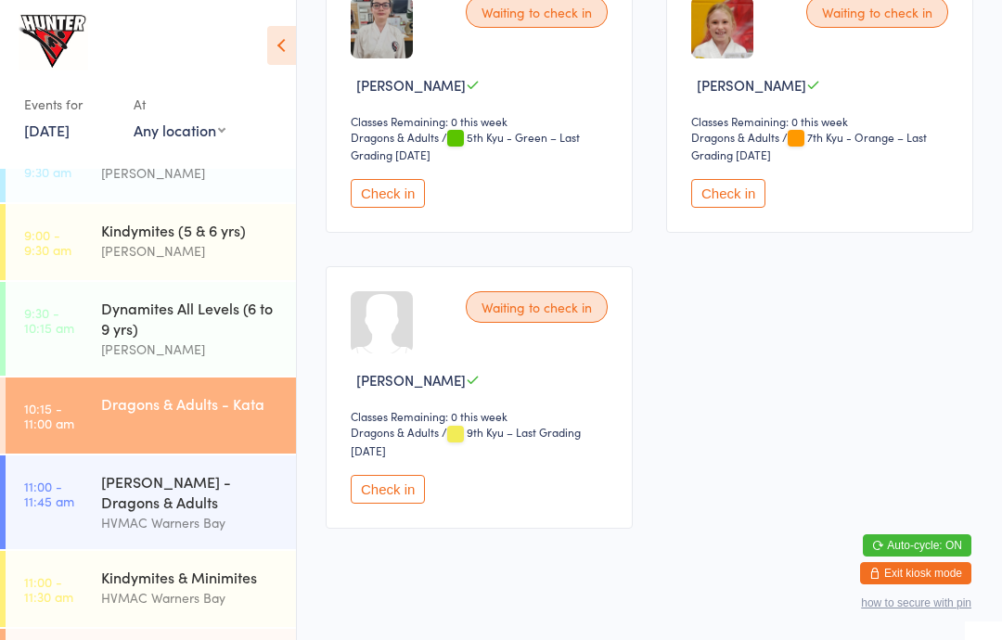
click at [388, 208] on button "Check in" at bounding box center [388, 193] width 74 height 29
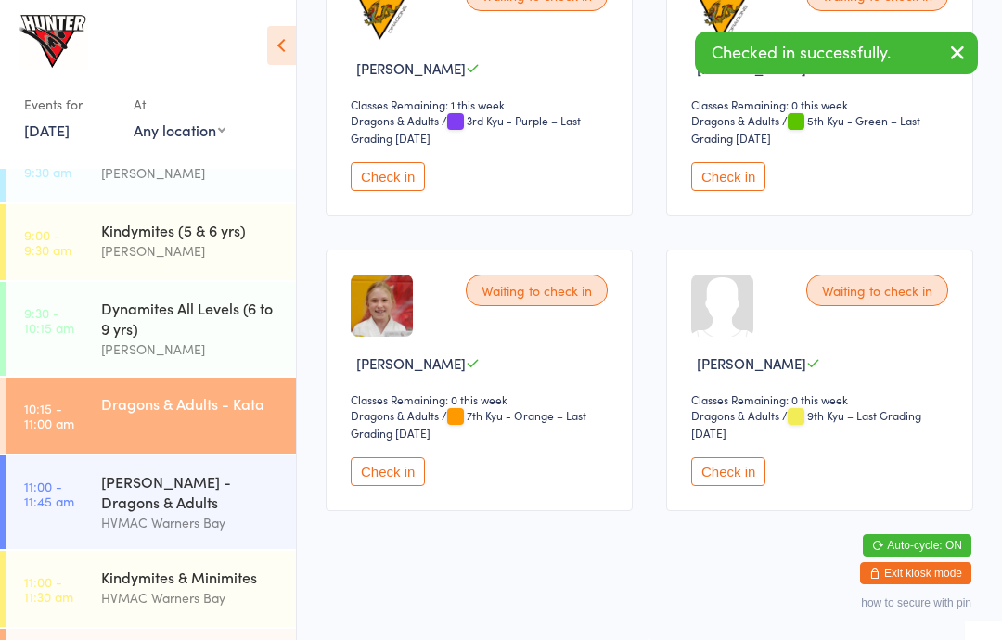
scroll to position [3546, 0]
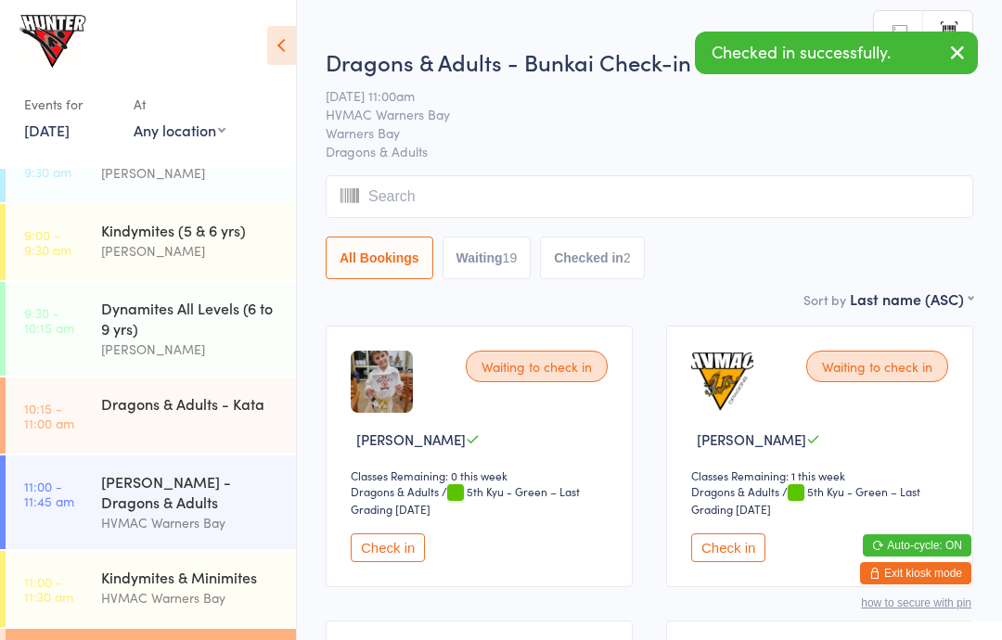
click at [497, 250] on button "Waiting 19" at bounding box center [486, 258] width 89 height 43
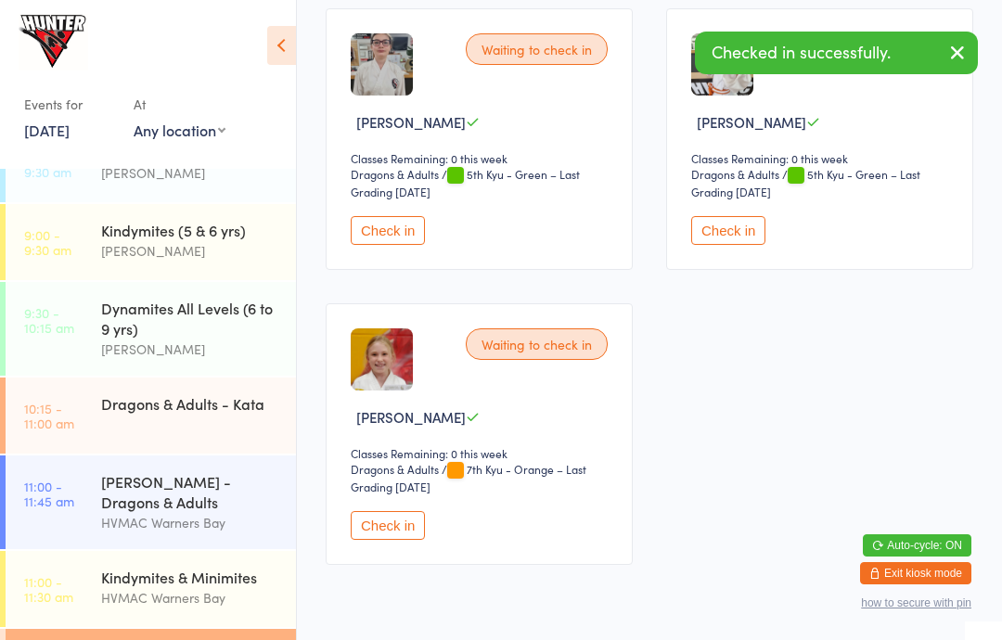
scroll to position [2704, 0]
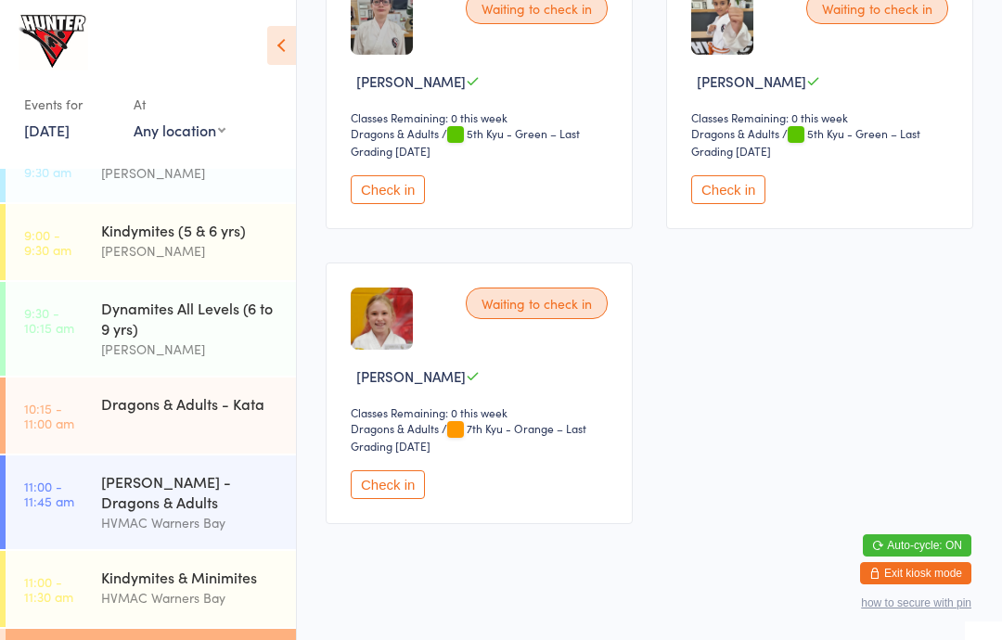
click at [383, 204] on button "Check in" at bounding box center [388, 189] width 74 height 29
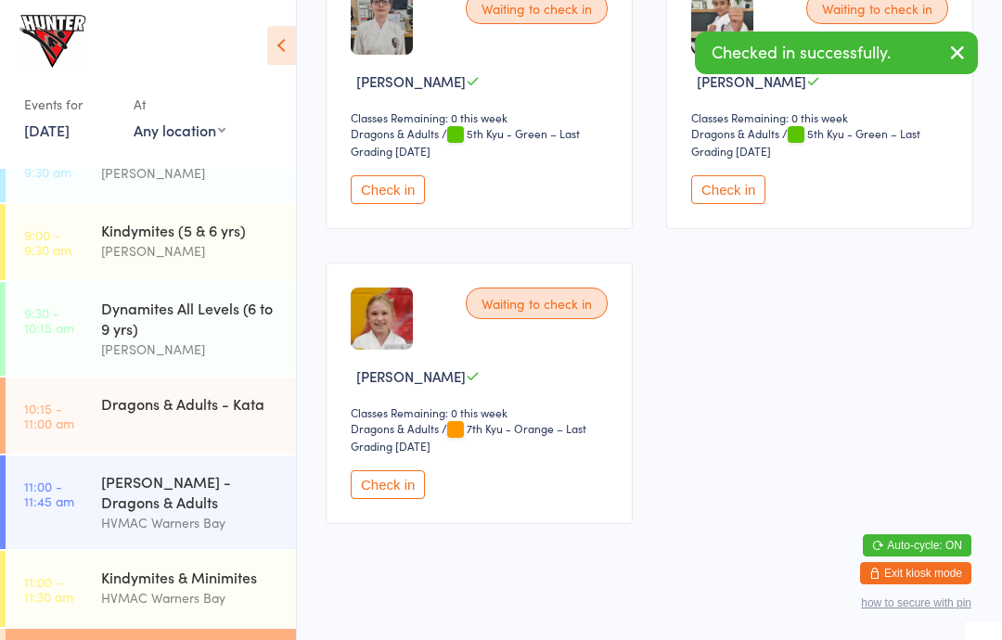
scroll to position [2406, 0]
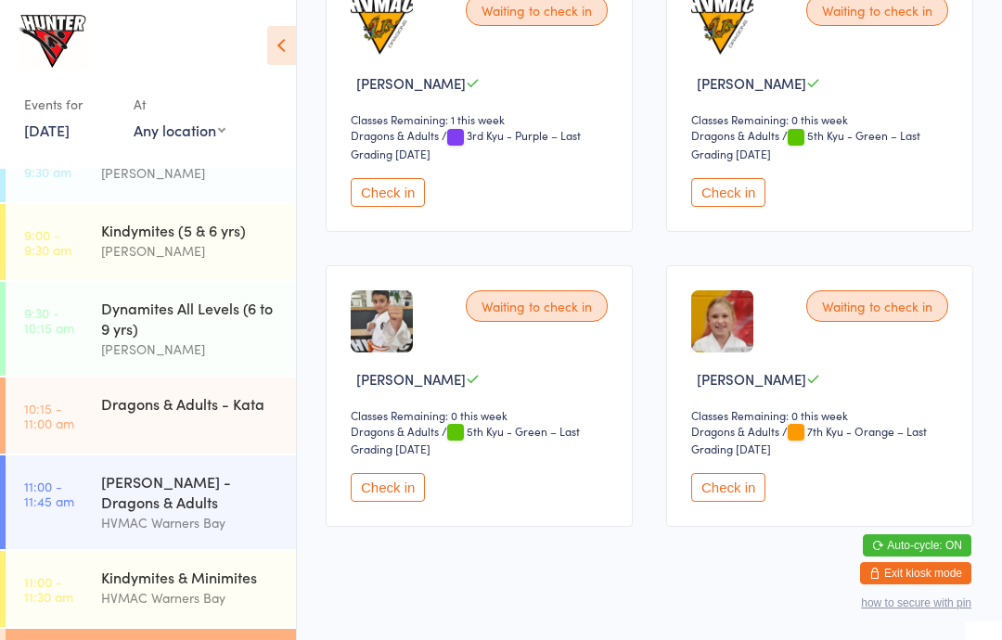
click at [197, 419] on div "Dragons & Adults - Kata" at bounding box center [198, 403] width 195 height 52
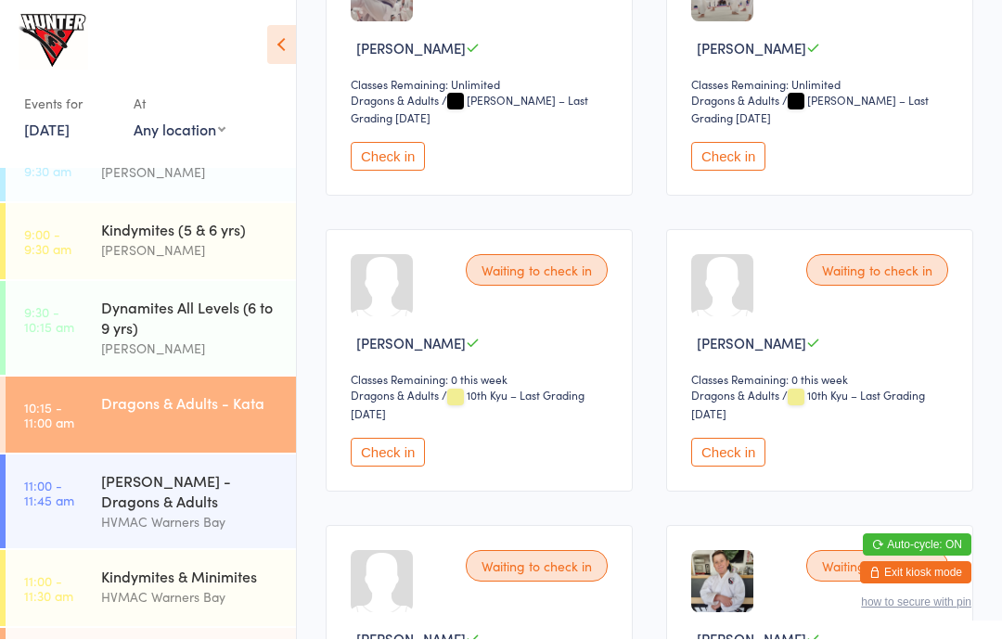
scroll to position [668, 0]
click at [390, 459] on button "Check in" at bounding box center [388, 452] width 74 height 29
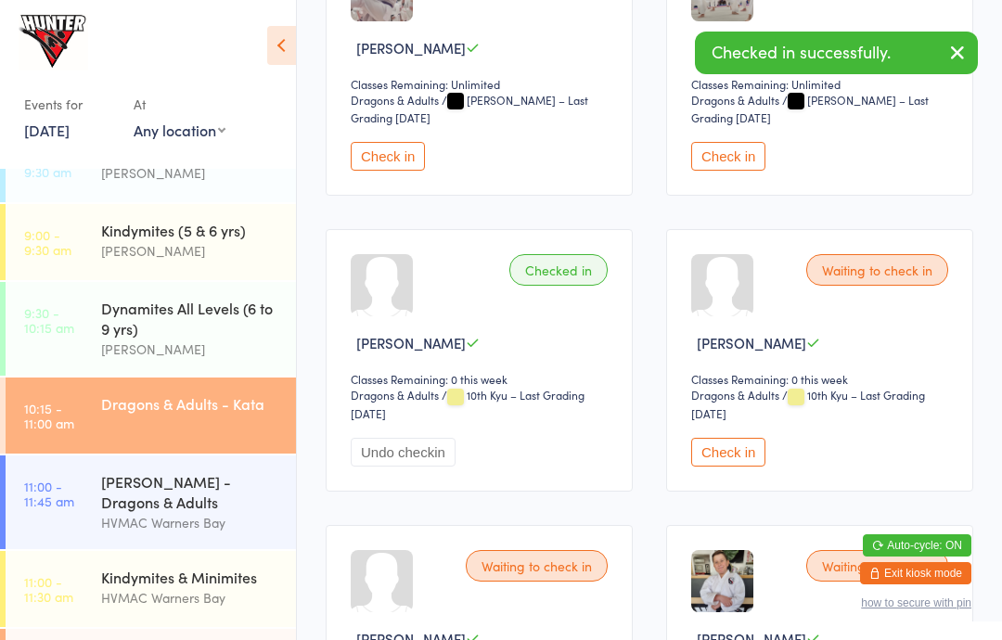
click at [744, 463] on button "Check in" at bounding box center [728, 452] width 74 height 29
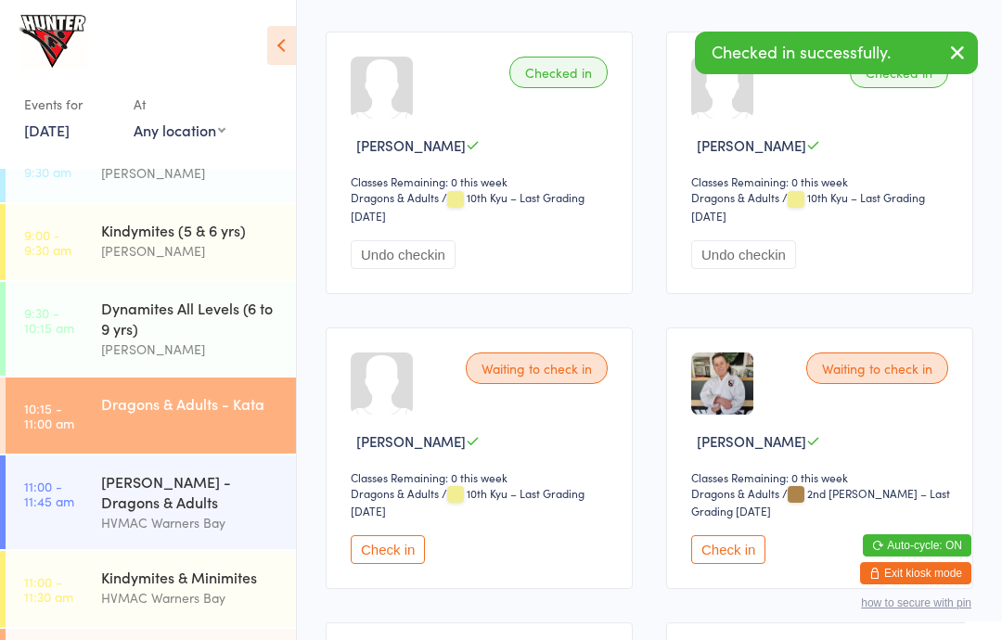
scroll to position [867, 0]
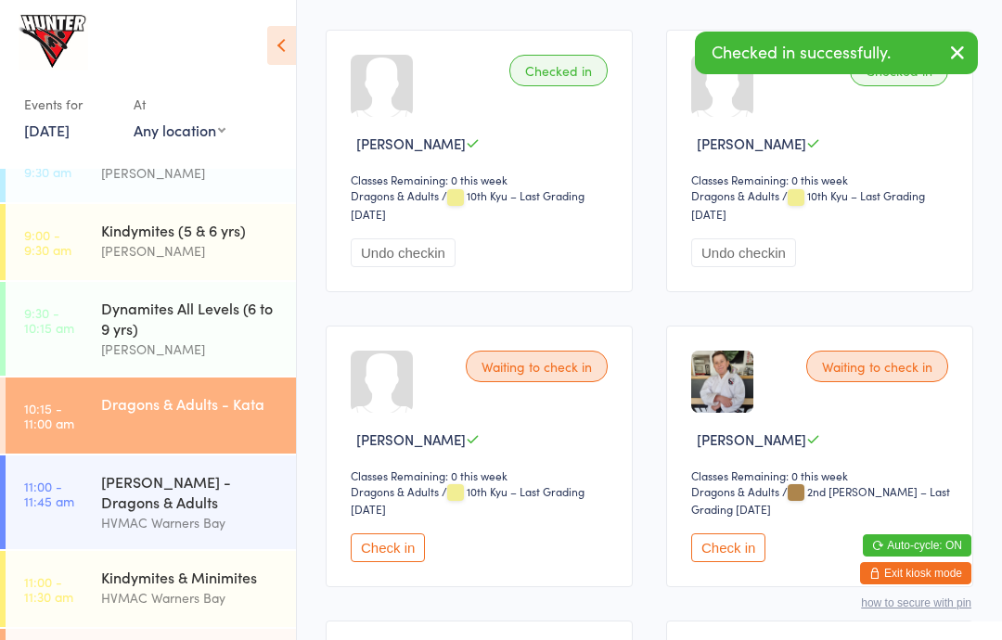
click at [390, 562] on button "Check in" at bounding box center [388, 547] width 74 height 29
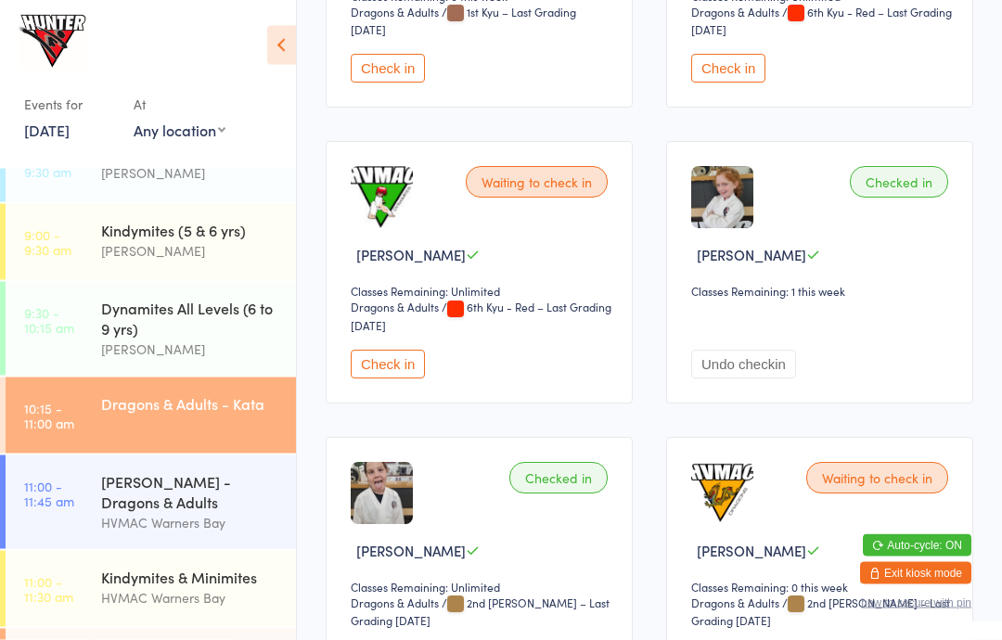
scroll to position [2234, 0]
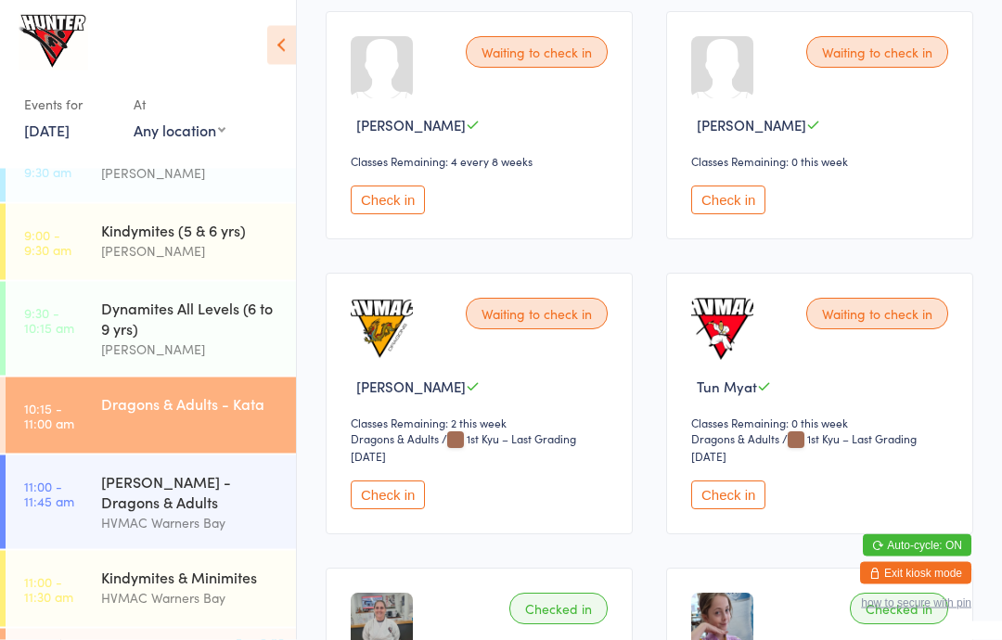
click at [377, 215] on button "Check in" at bounding box center [388, 200] width 74 height 29
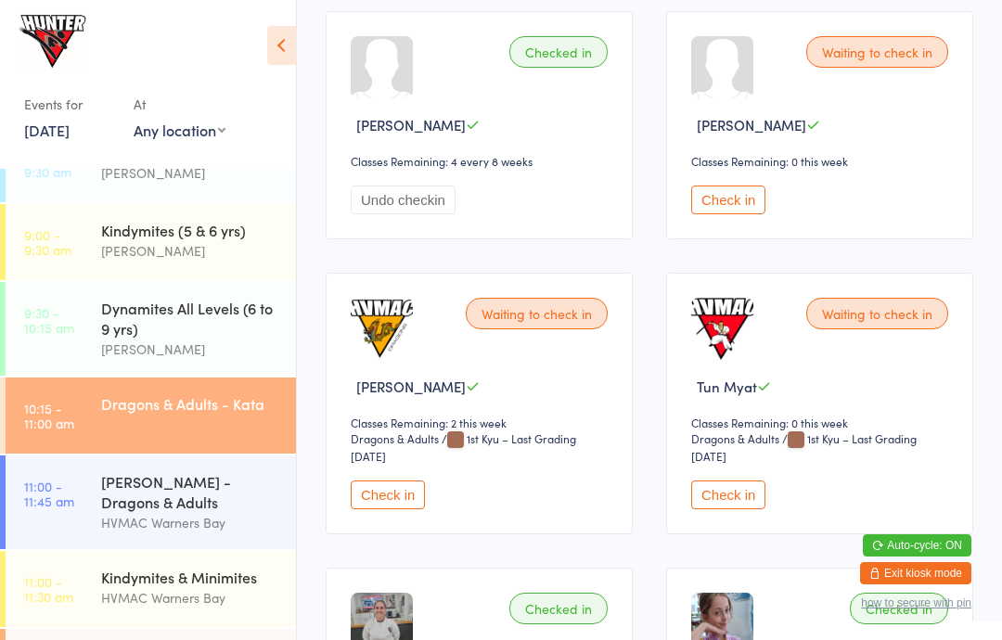
click at [731, 214] on button "Check in" at bounding box center [728, 199] width 74 height 29
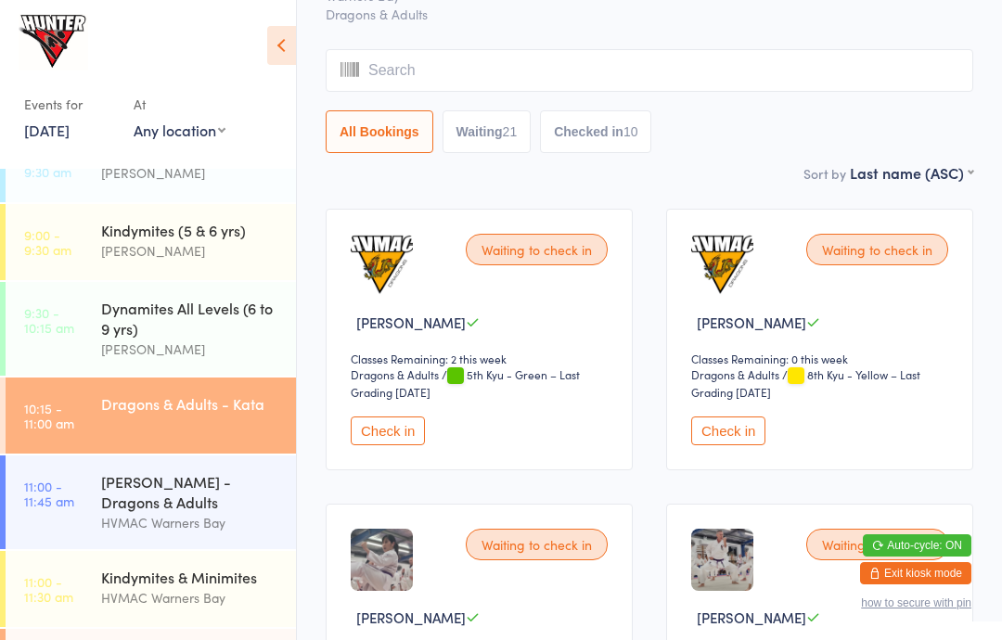
scroll to position [0, 0]
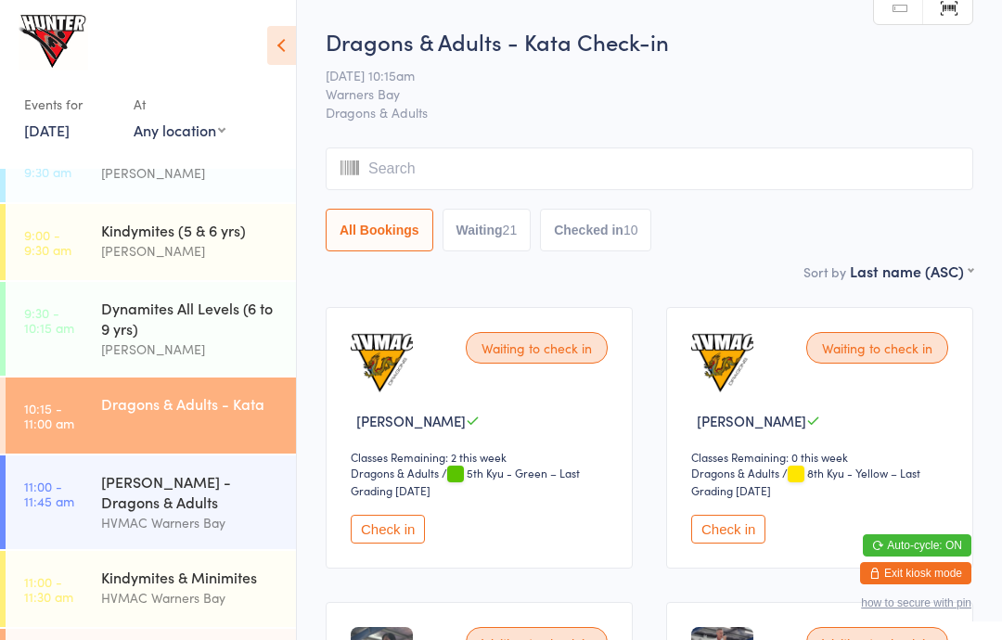
click at [88, 513] on link "11:00 - 11:45 am [PERSON_NAME] - Dragons & Adults HVMAC Warners Bay" at bounding box center [151, 502] width 290 height 94
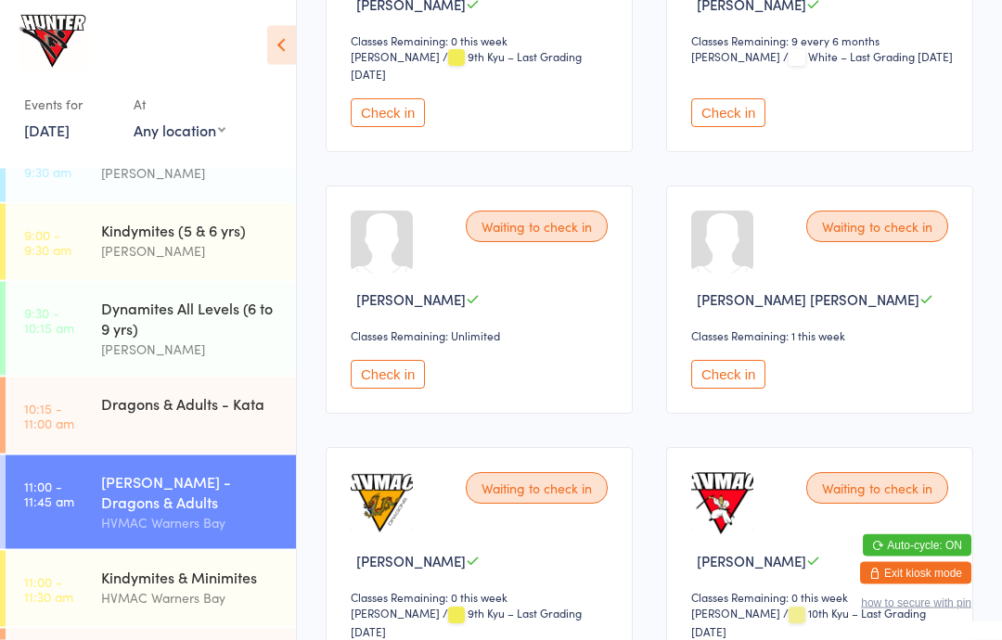
click at [735, 382] on button "Check in" at bounding box center [728, 375] width 74 height 29
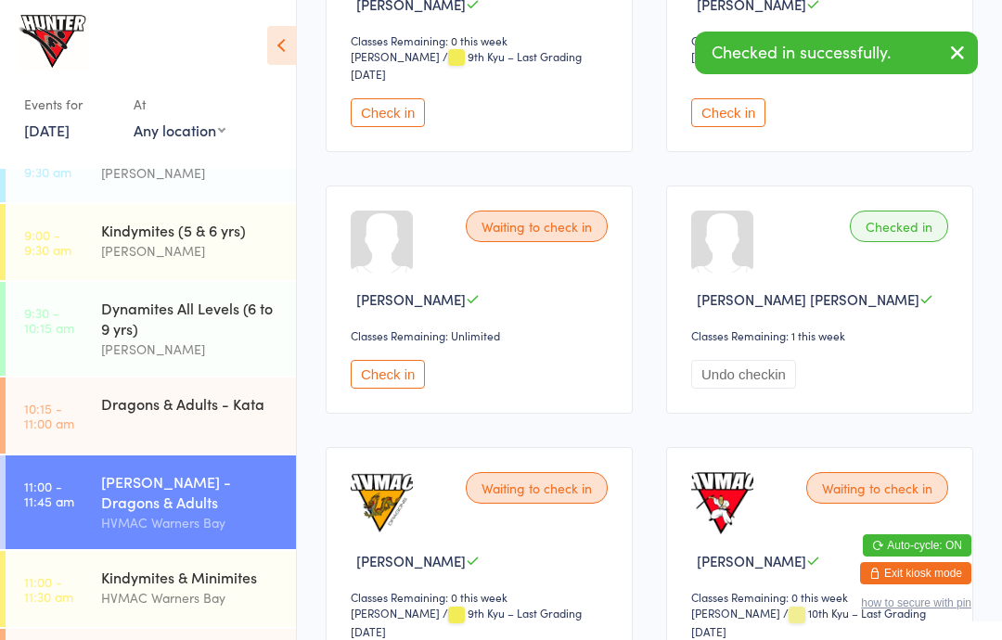
click at [110, 429] on div "Dragons & Adults - Kata" at bounding box center [198, 403] width 195 height 52
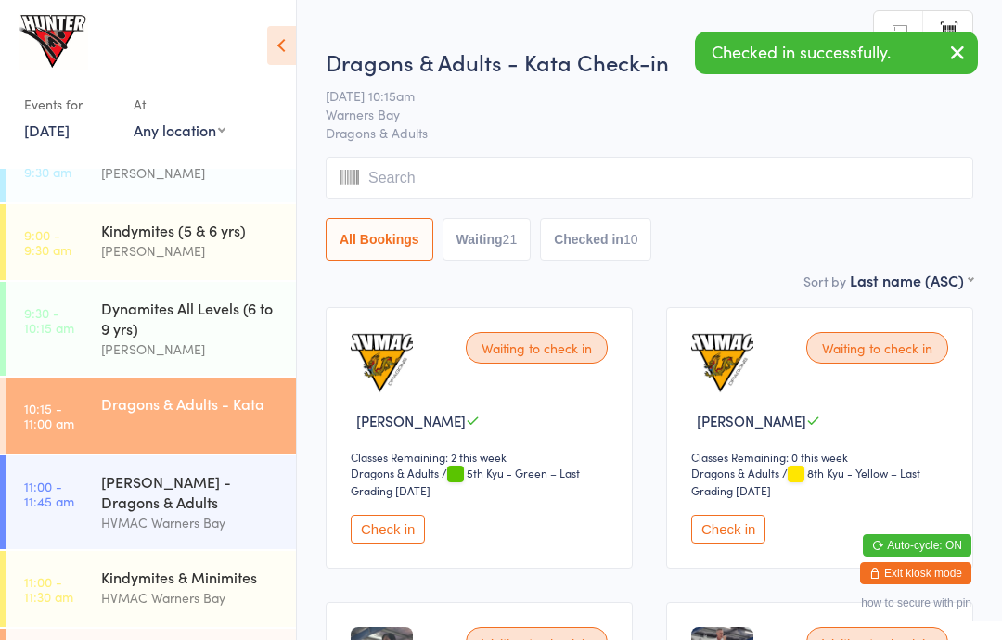
click at [291, 47] on icon at bounding box center [281, 45] width 29 height 39
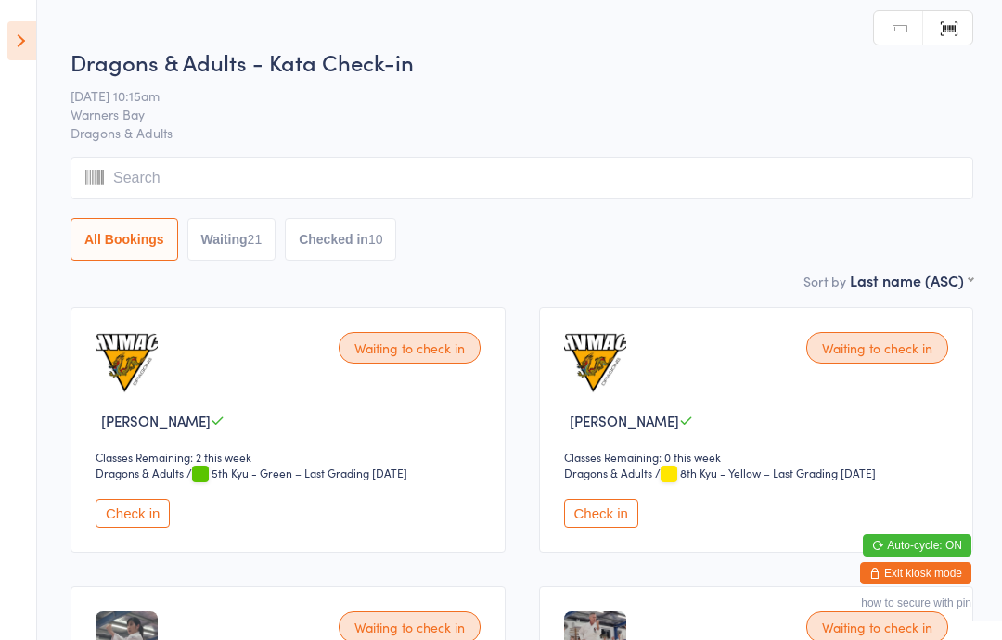
click at [12, 34] on icon at bounding box center [21, 40] width 29 height 39
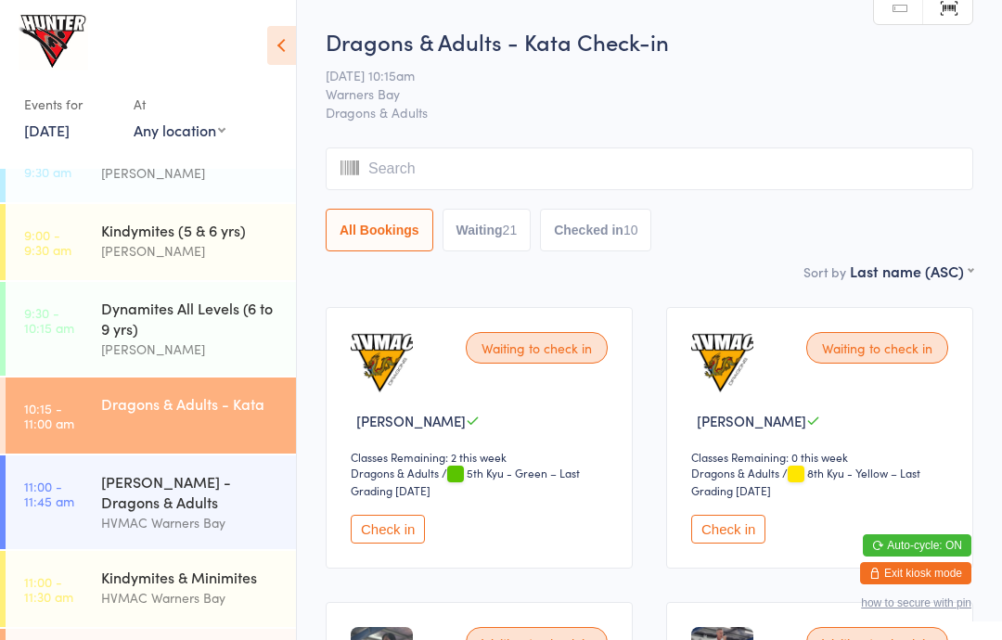
click at [178, 512] on div "[PERSON_NAME] - Dragons & Adults" at bounding box center [190, 491] width 179 height 41
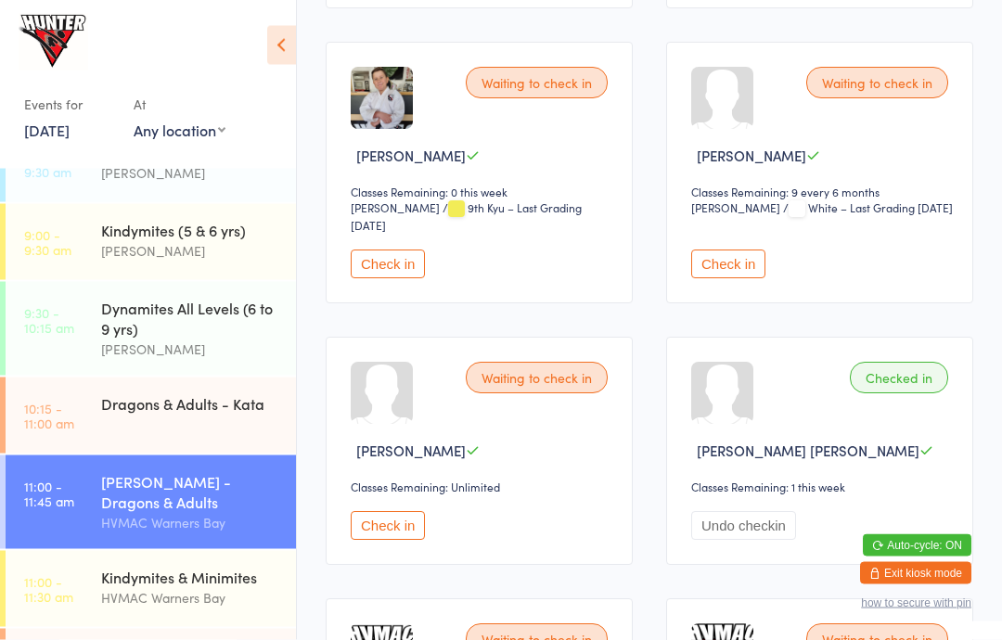
scroll to position [579, 0]
click at [175, 428] on div "Dragons & Adults - Kata" at bounding box center [198, 403] width 195 height 52
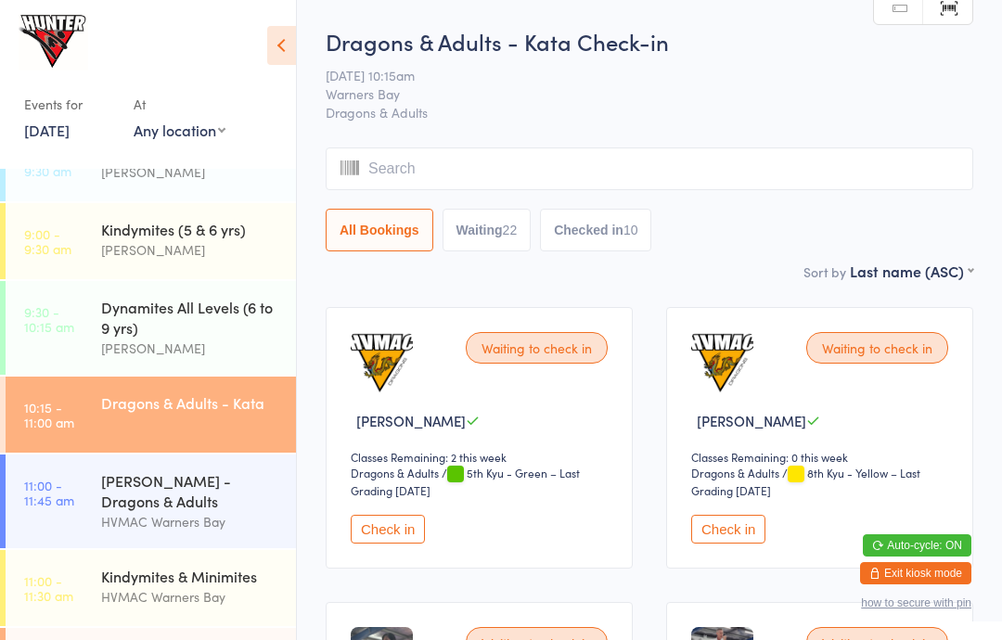
scroll to position [276, 0]
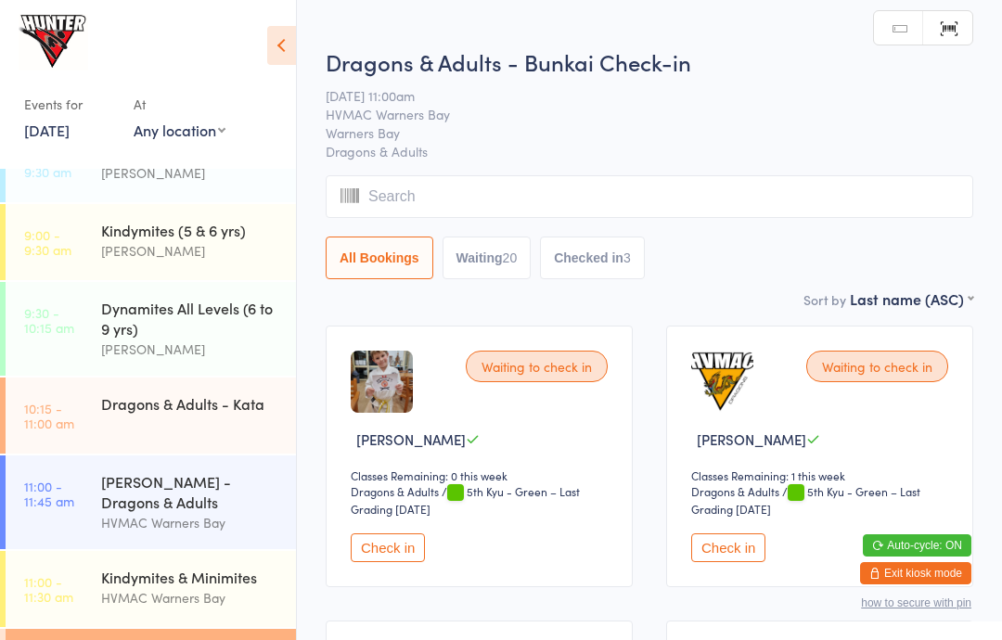
click at [280, 58] on icon at bounding box center [281, 45] width 29 height 39
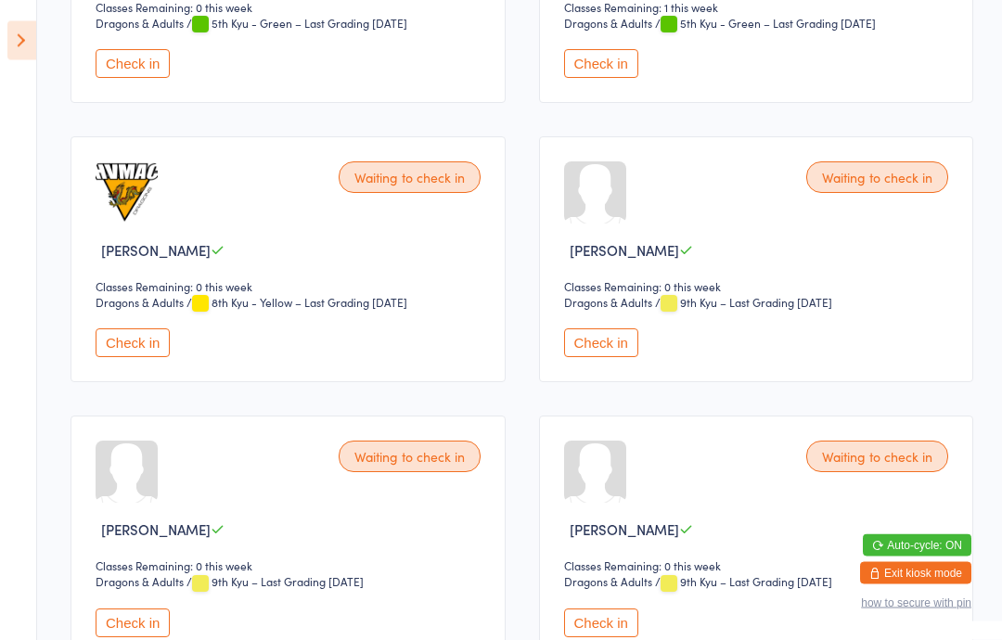
scroll to position [483, 0]
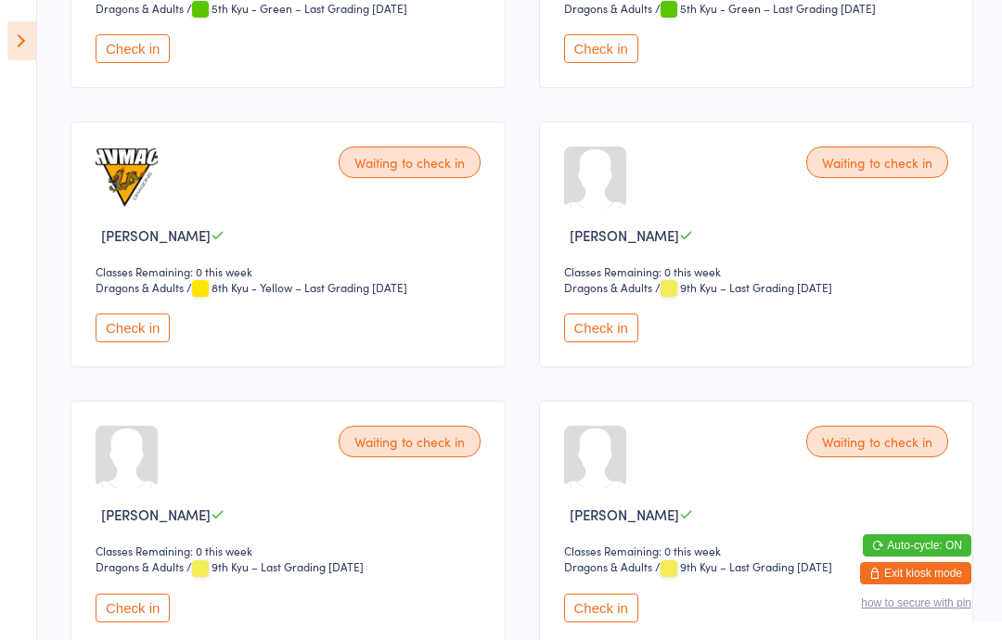
click at [614, 342] on button "Check in" at bounding box center [601, 327] width 74 height 29
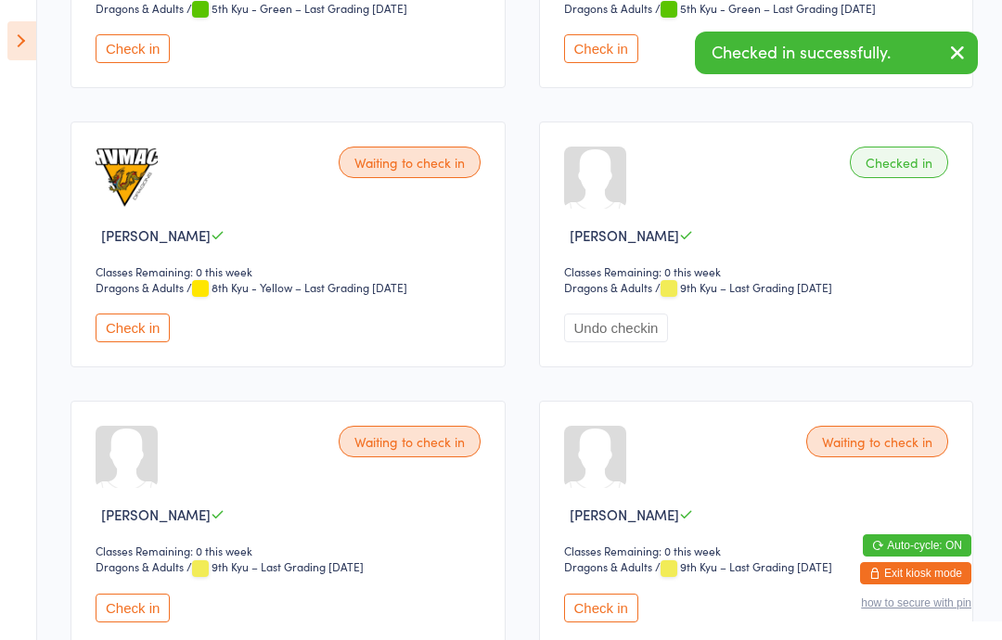
click at [116, 607] on button "Check in" at bounding box center [133, 608] width 74 height 29
click at [25, 56] on icon at bounding box center [21, 40] width 29 height 39
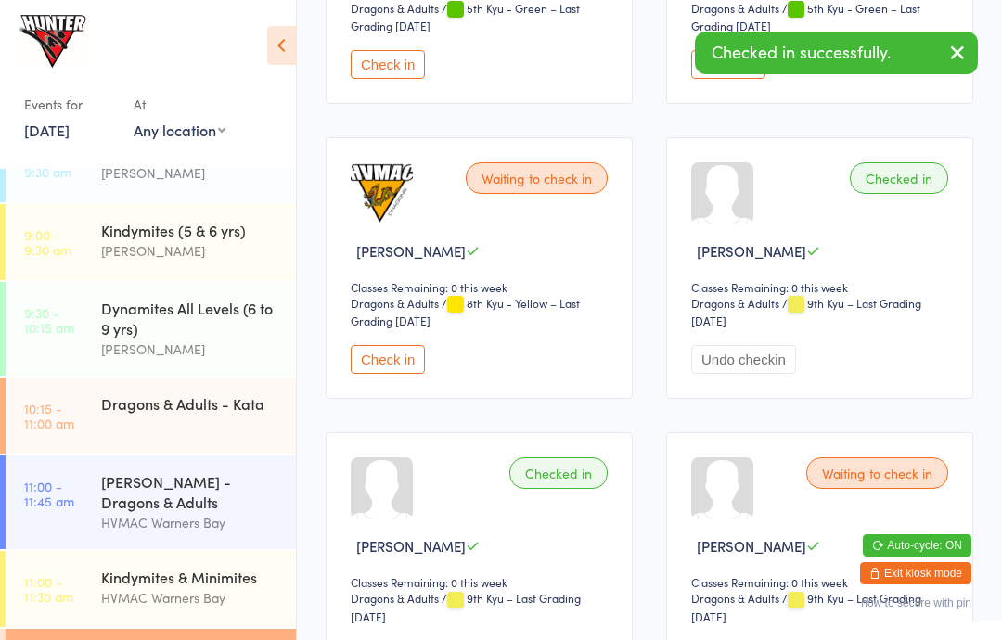
click at [45, 406] on time "10:15 - 11:00 am" at bounding box center [49, 416] width 50 height 30
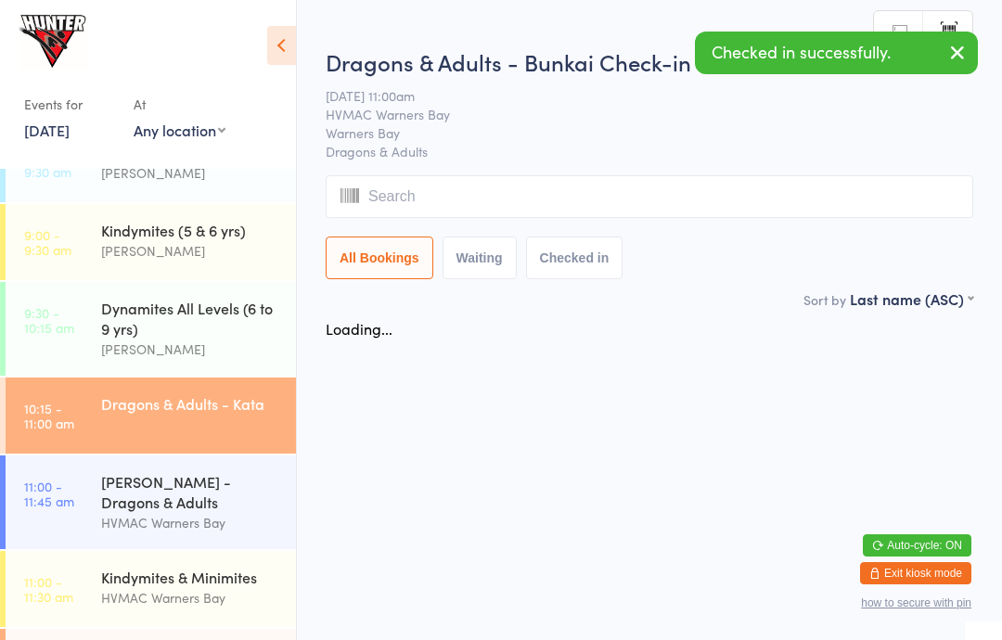
click at [287, 34] on icon at bounding box center [281, 45] width 29 height 39
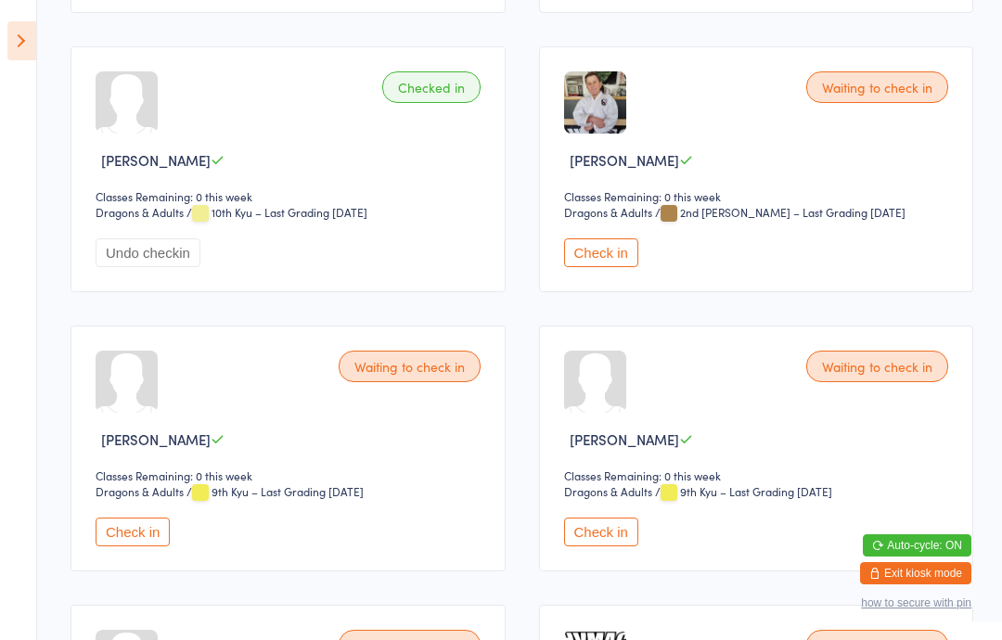
scroll to position [1105, 0]
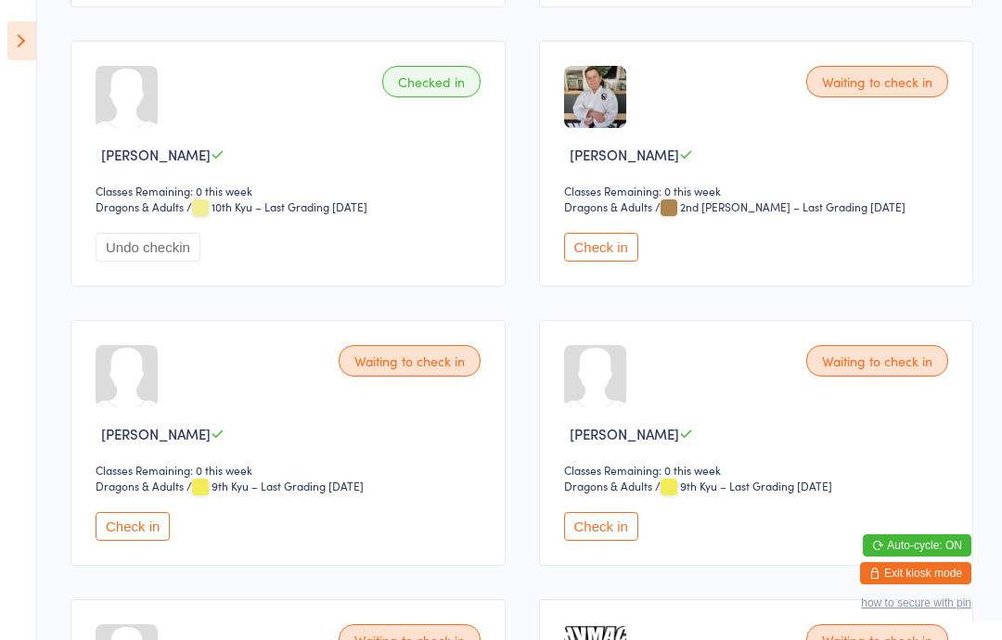
click at [127, 541] on button "Check in" at bounding box center [133, 526] width 74 height 29
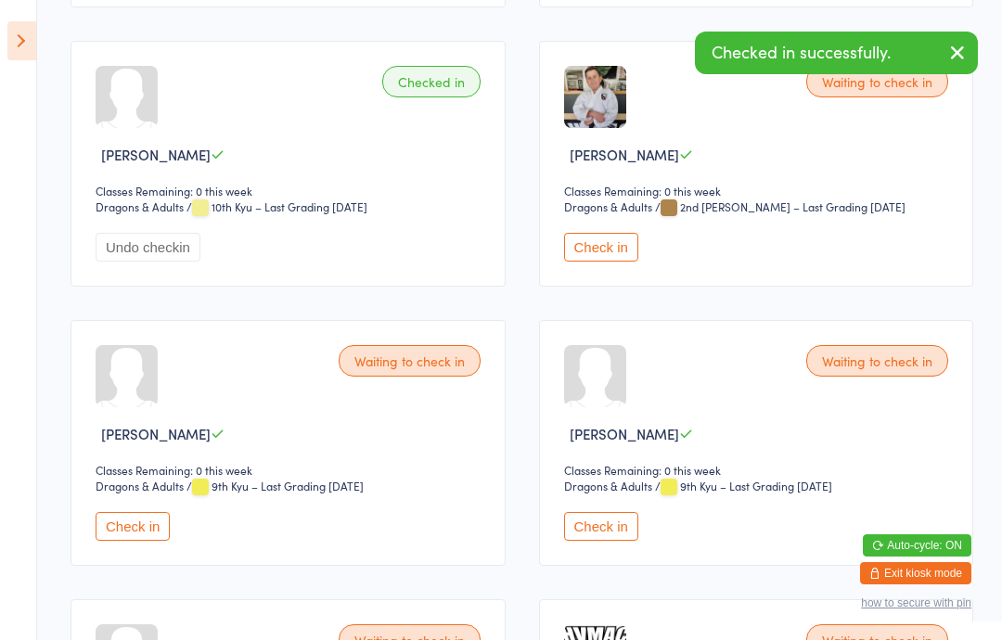
click at [602, 541] on button "Check in" at bounding box center [601, 526] width 74 height 29
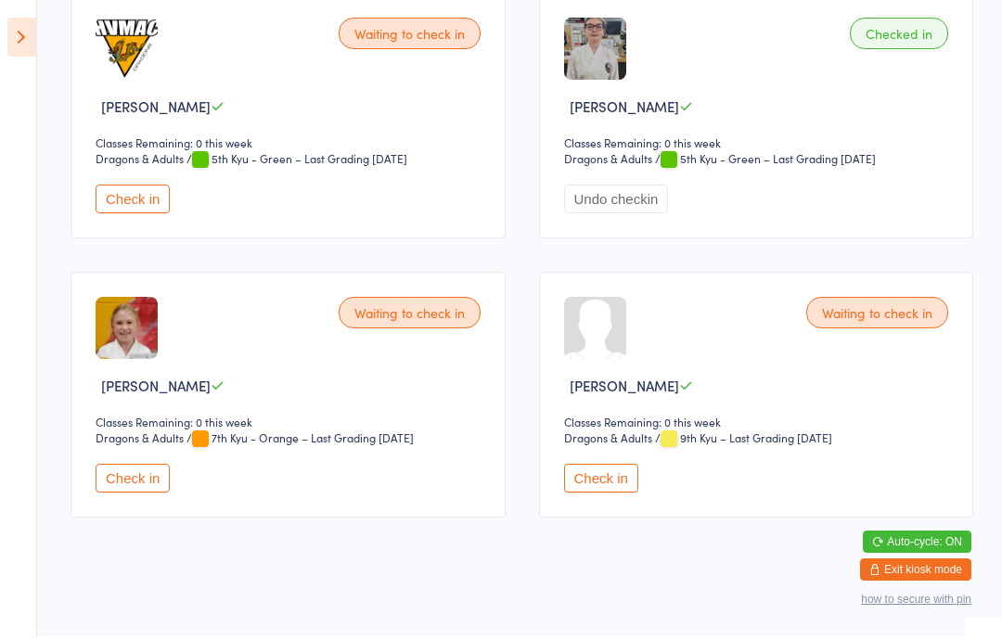
scroll to position [4220, 0]
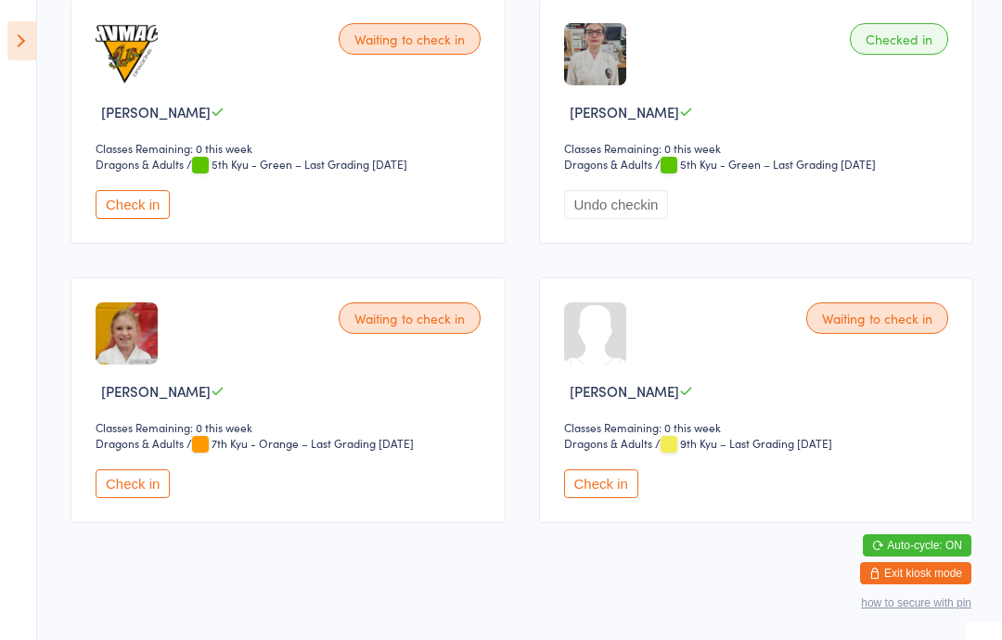
click at [125, 219] on button "Check in" at bounding box center [133, 204] width 74 height 29
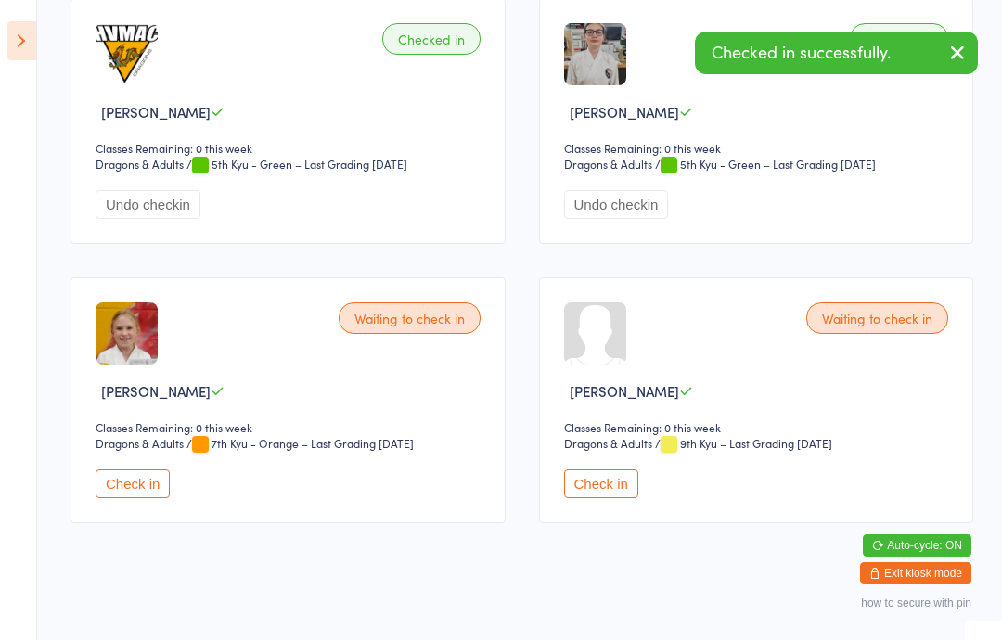
click at [15, 53] on icon at bounding box center [21, 40] width 29 height 39
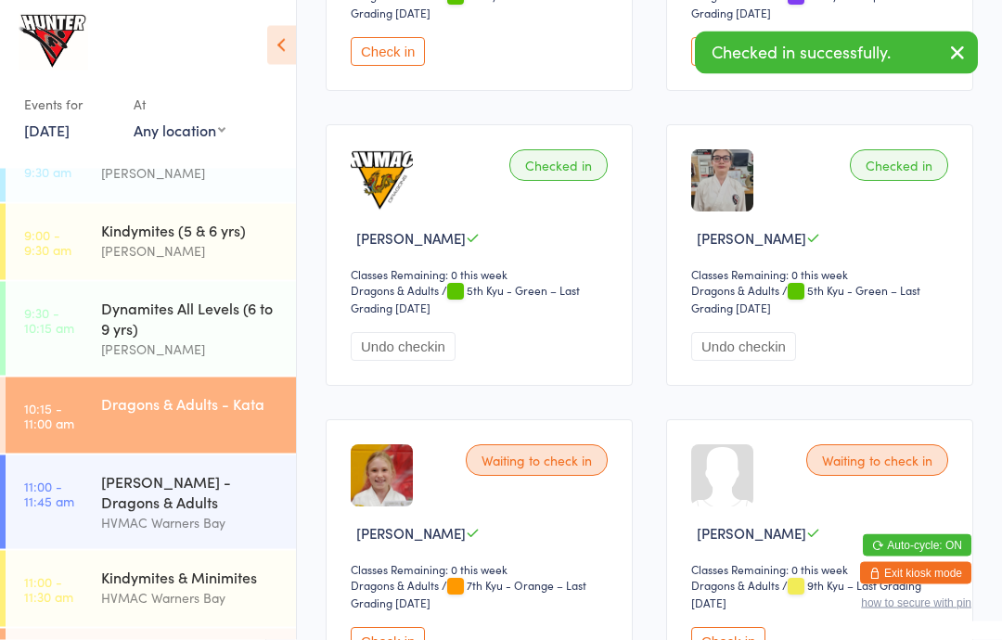
scroll to position [4315, 0]
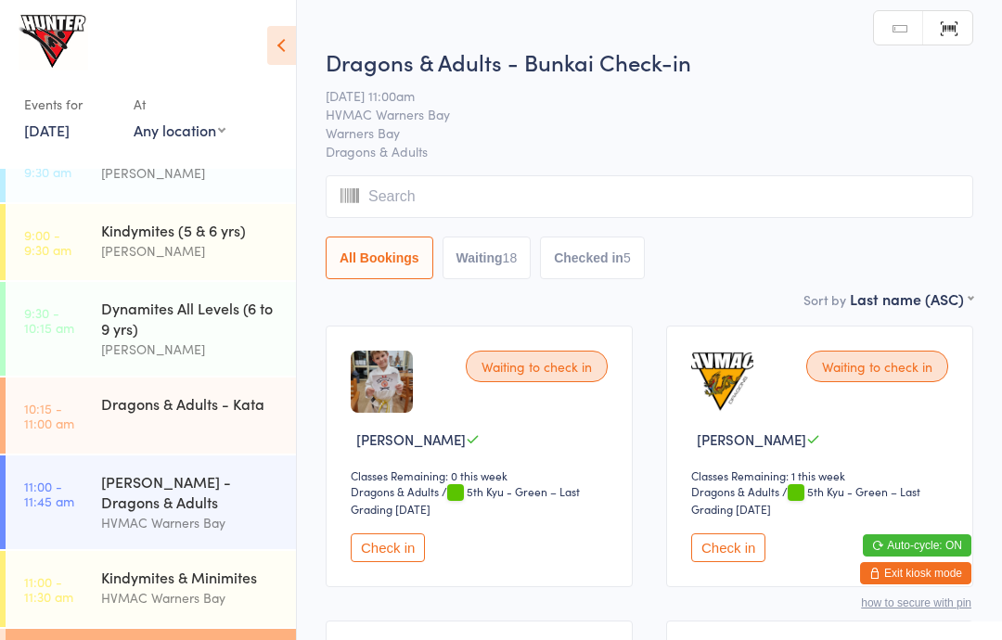
click at [281, 46] on icon at bounding box center [281, 45] width 29 height 39
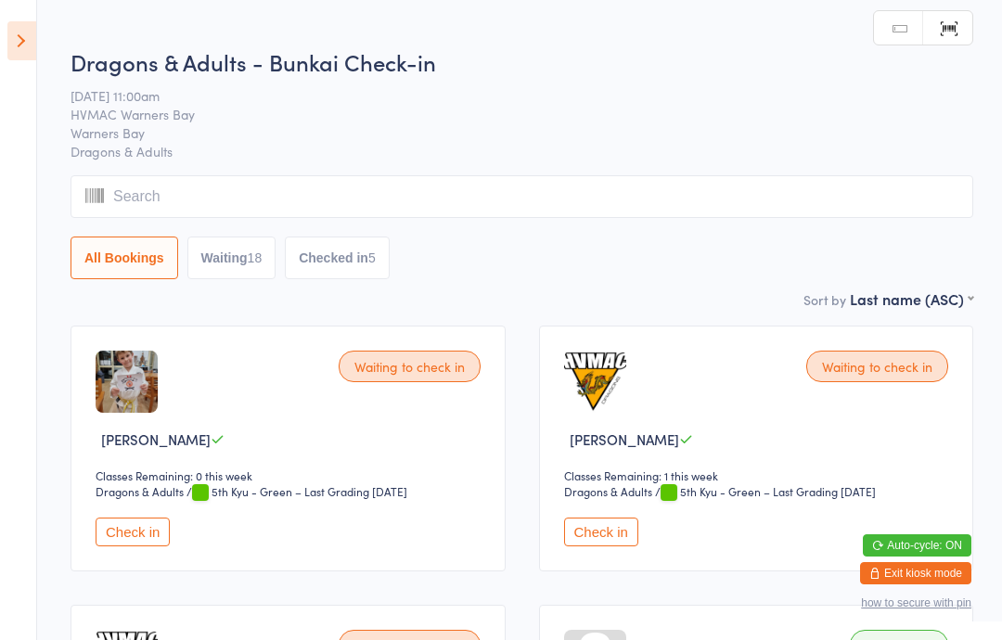
click at [226, 259] on button "Waiting 18" at bounding box center [231, 258] width 89 height 43
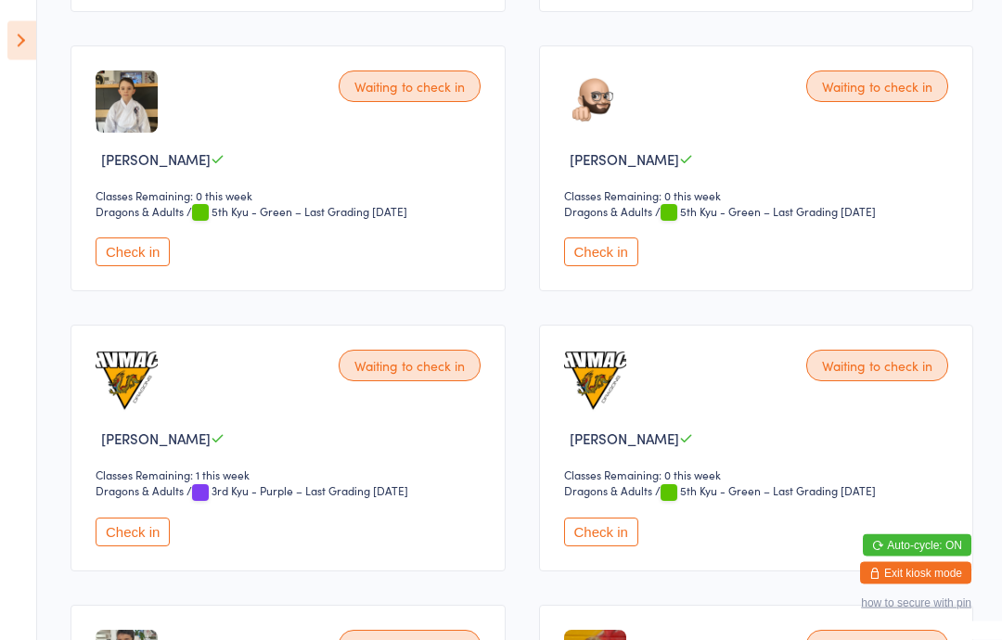
scroll to position [1956, 0]
click at [600, 543] on button "Check in" at bounding box center [601, 532] width 74 height 29
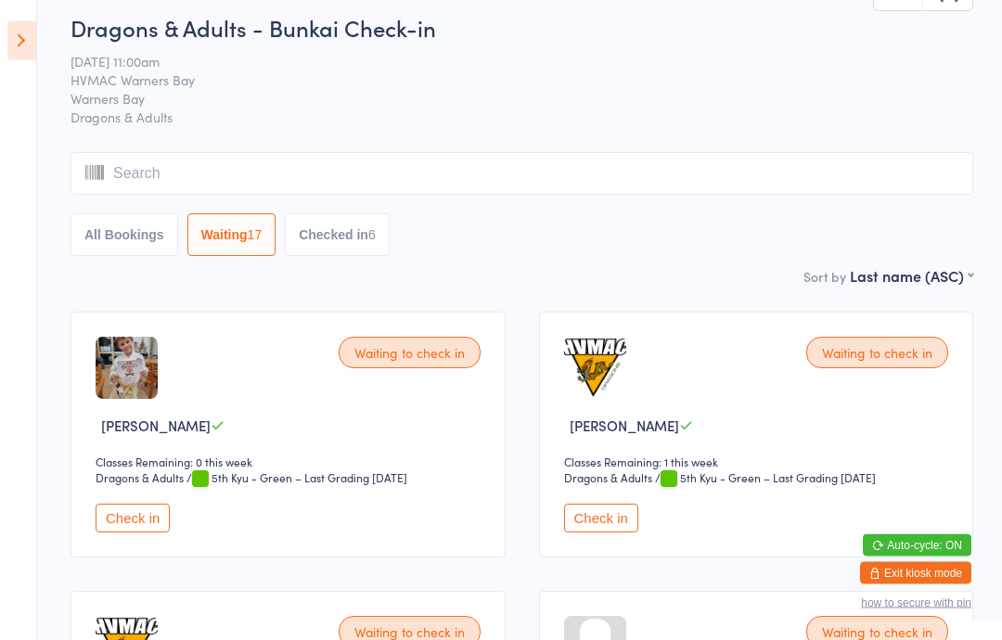
scroll to position [13, 0]
click at [29, 41] on icon at bounding box center [21, 40] width 29 height 39
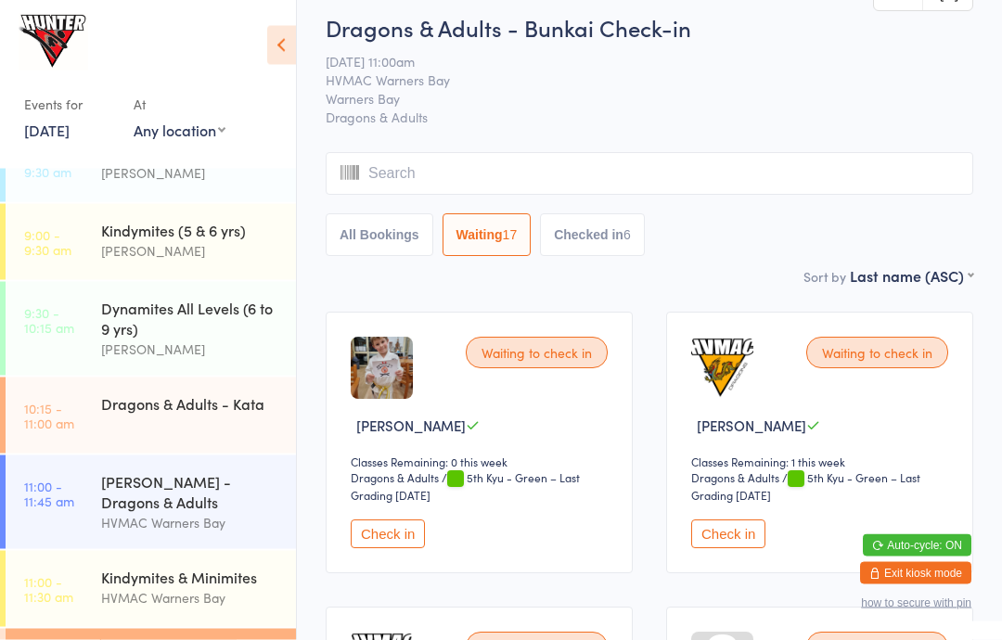
scroll to position [14, 0]
click at [190, 422] on div "Dragons & Adults - Kata" at bounding box center [198, 403] width 195 height 52
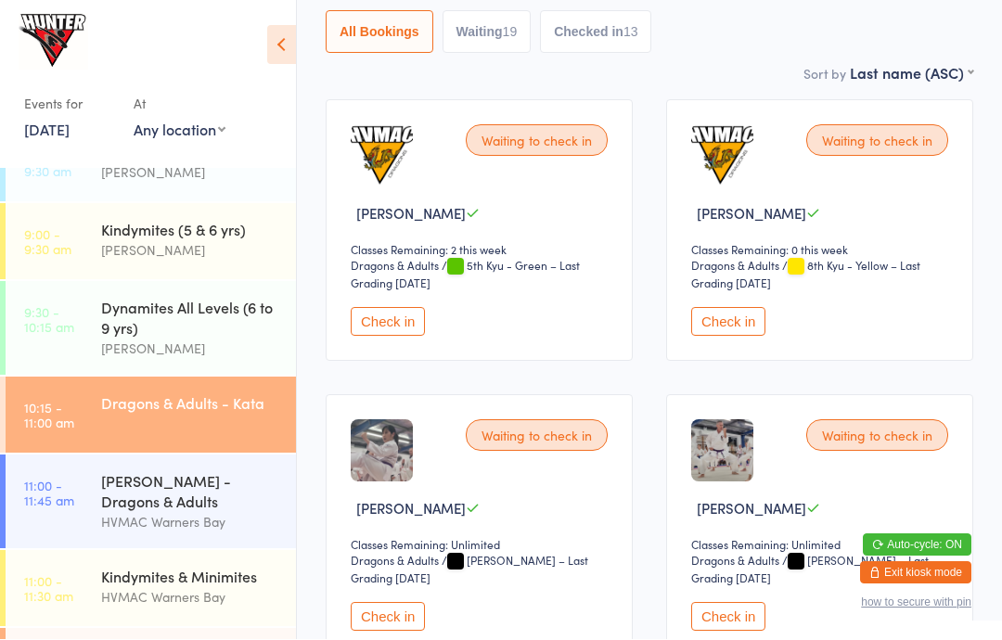
scroll to position [208, 0]
click at [400, 631] on button "Check in" at bounding box center [388, 616] width 74 height 29
click at [701, 623] on button "Check in" at bounding box center [728, 616] width 74 height 29
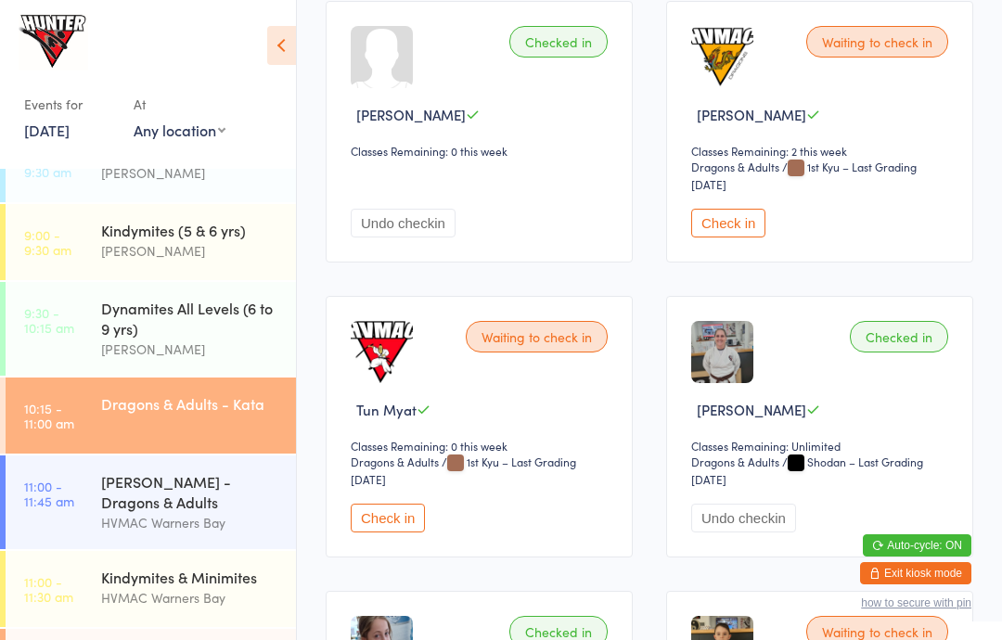
scroll to position [3254, 0]
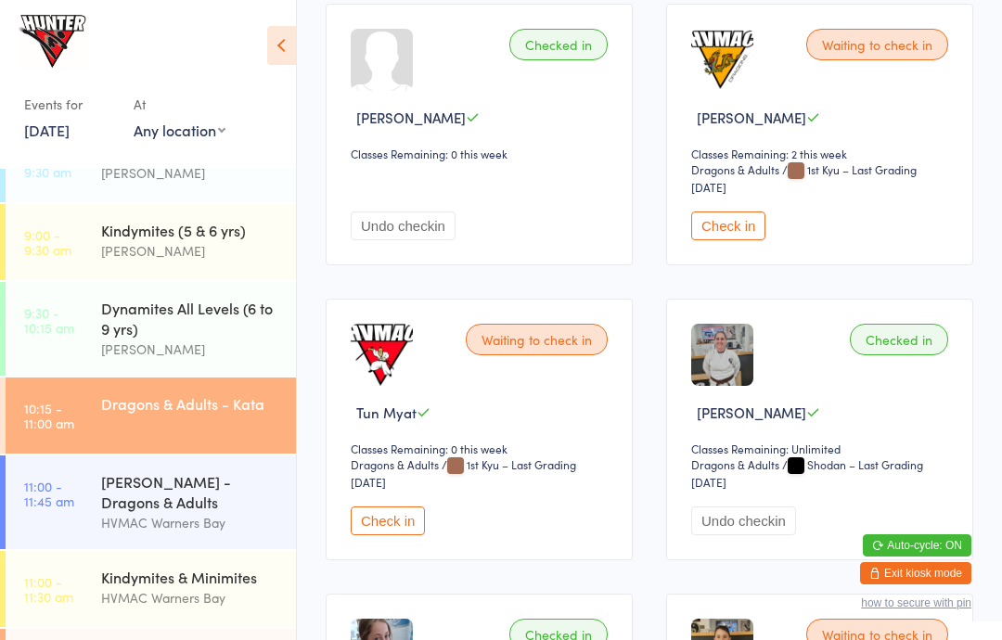
click at [719, 240] on button "Check in" at bounding box center [728, 225] width 74 height 29
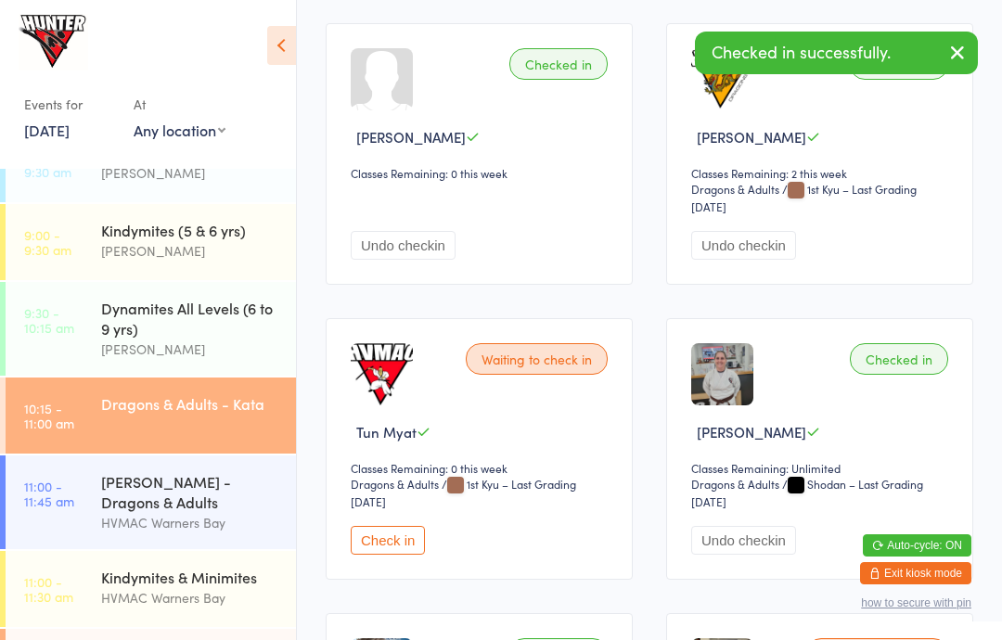
scroll to position [3200, 0]
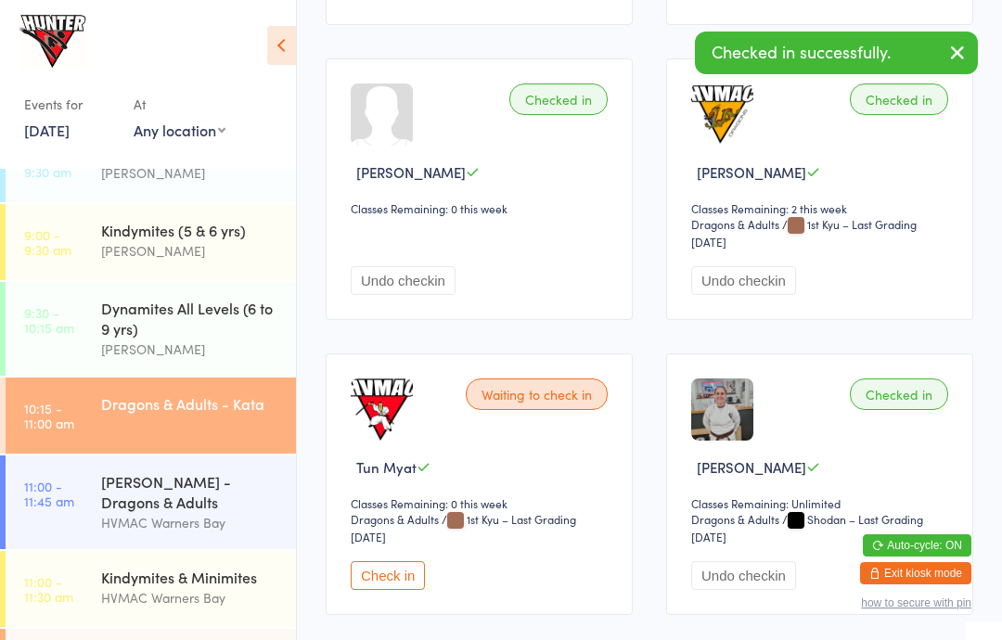
click at [394, 590] on button "Check in" at bounding box center [388, 575] width 74 height 29
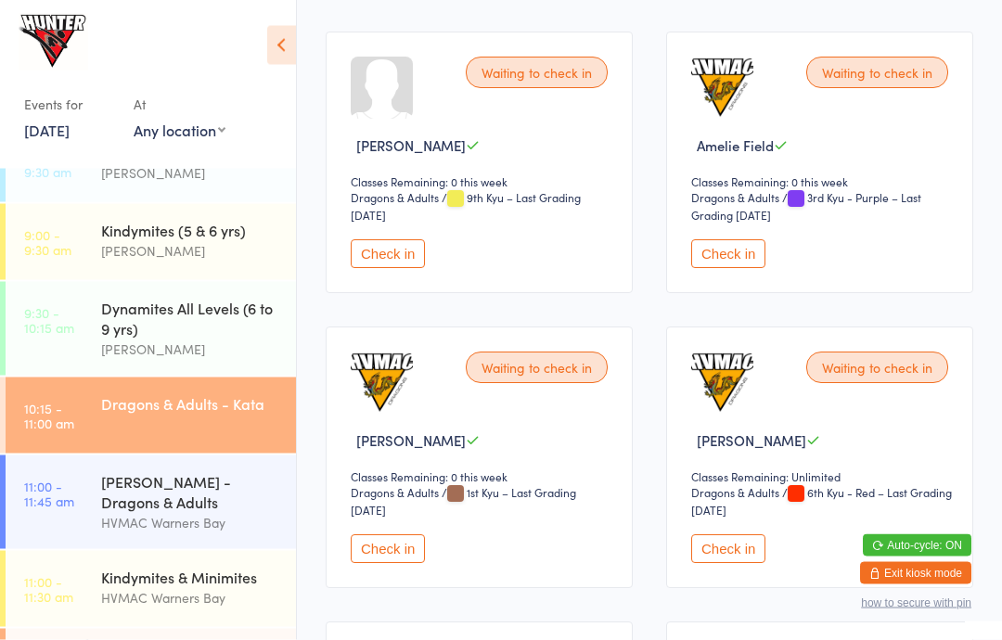
scroll to position [1750, 0]
click at [752, 269] on button "Check in" at bounding box center [728, 254] width 74 height 29
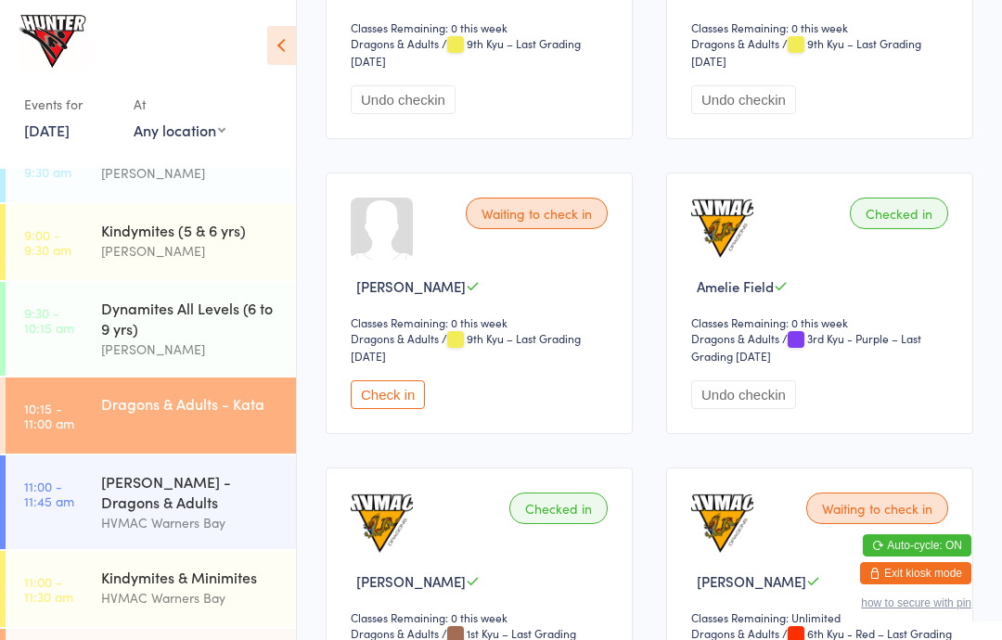
scroll to position [1608, 0]
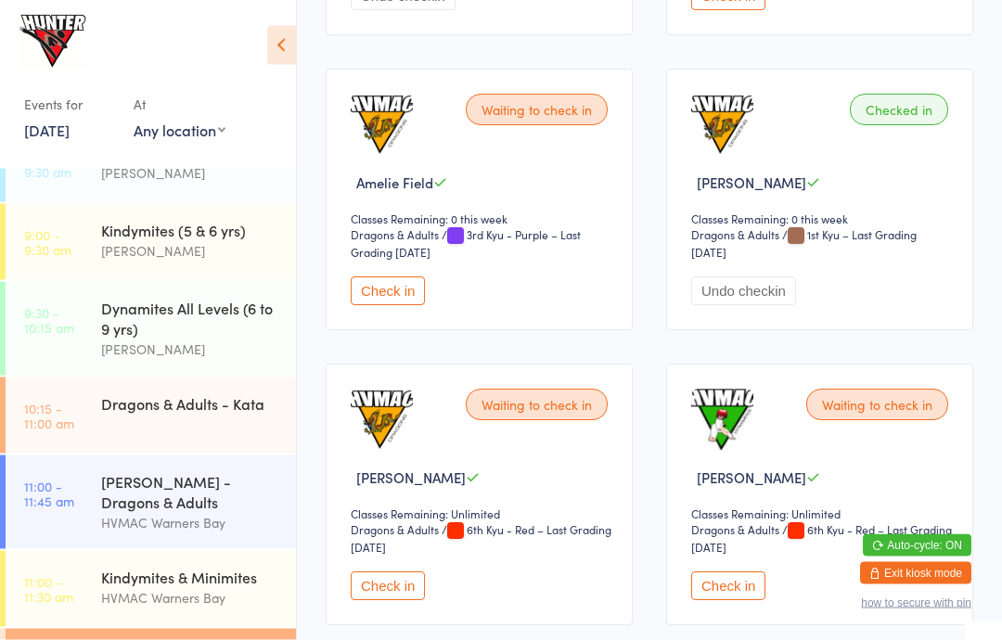
scroll to position [1144, 0]
click at [402, 304] on button "Check in" at bounding box center [388, 289] width 74 height 29
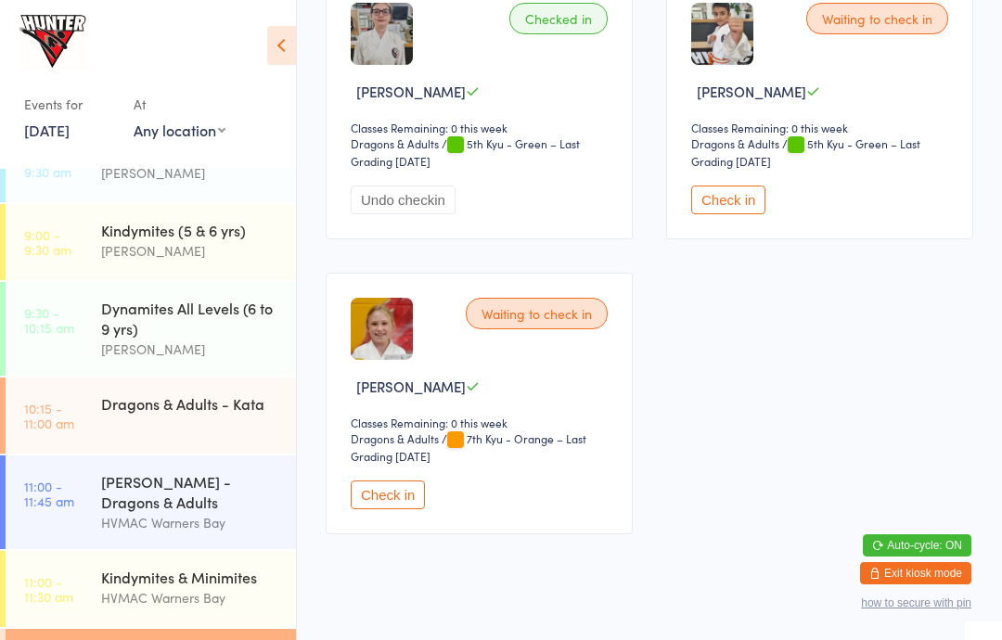
scroll to position [269, 0]
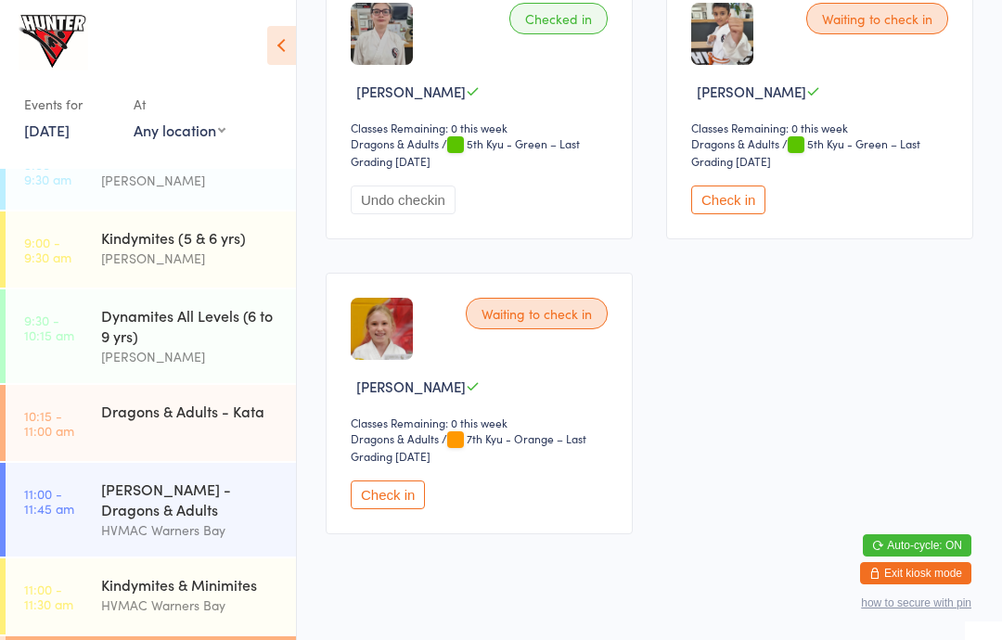
click at [48, 420] on time "10:15 - 11:00 am" at bounding box center [49, 423] width 50 height 30
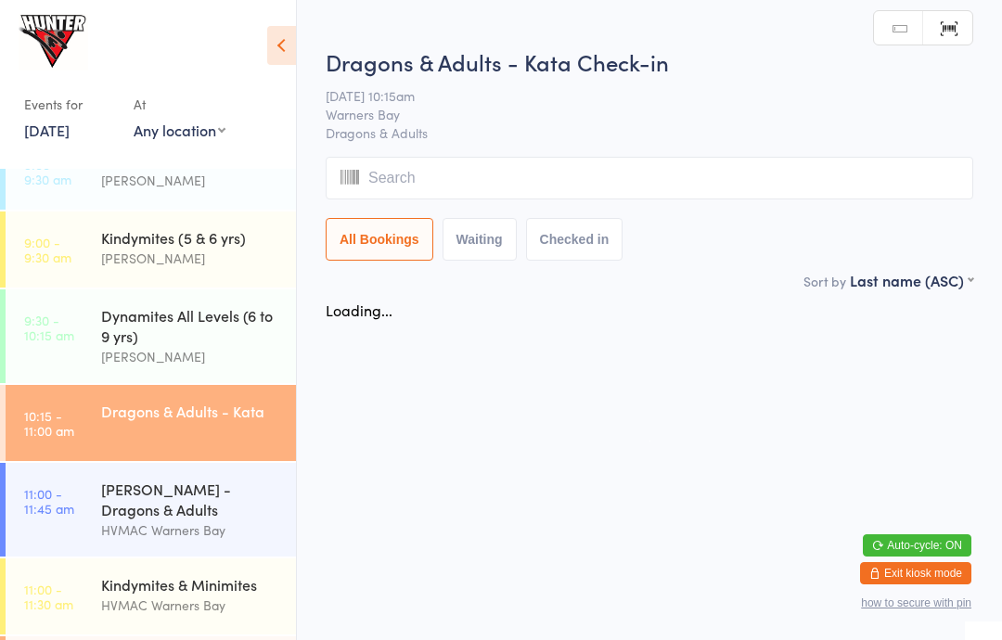
click at [279, 35] on icon at bounding box center [281, 45] width 29 height 39
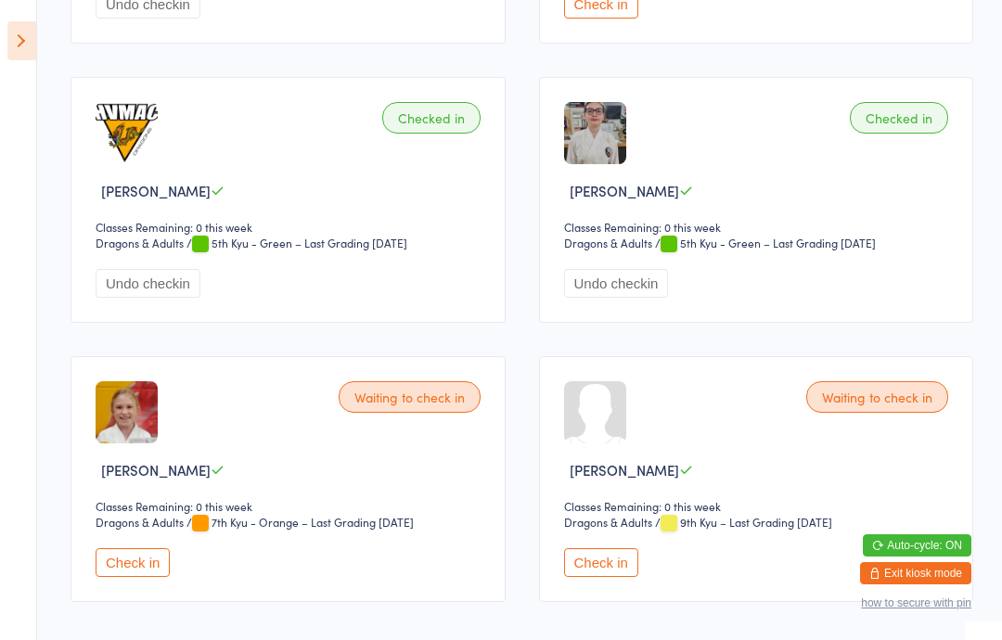
scroll to position [4220, 0]
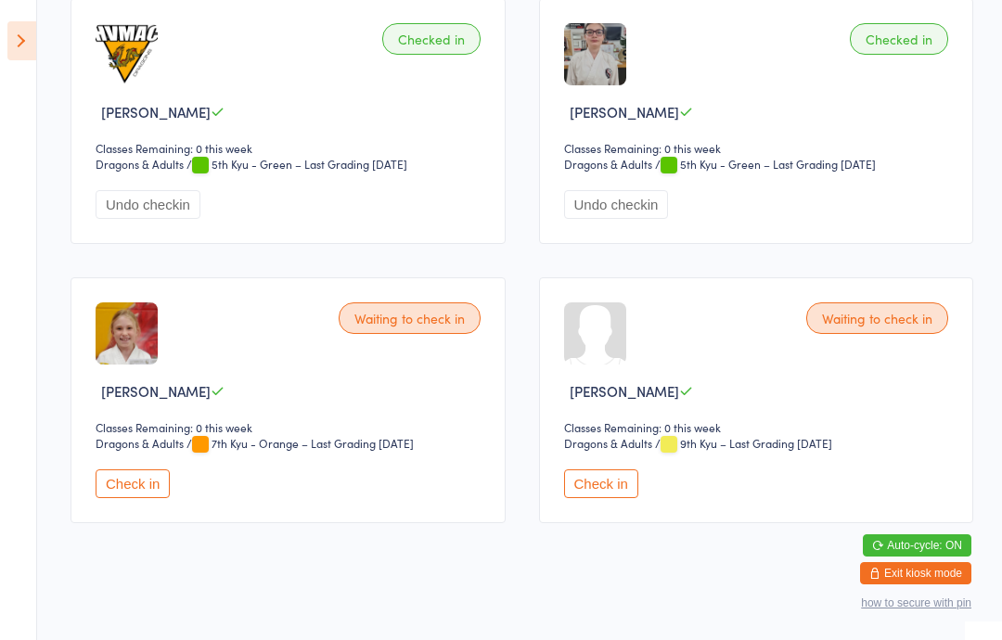
click at [625, 498] on button "Check in" at bounding box center [601, 483] width 74 height 29
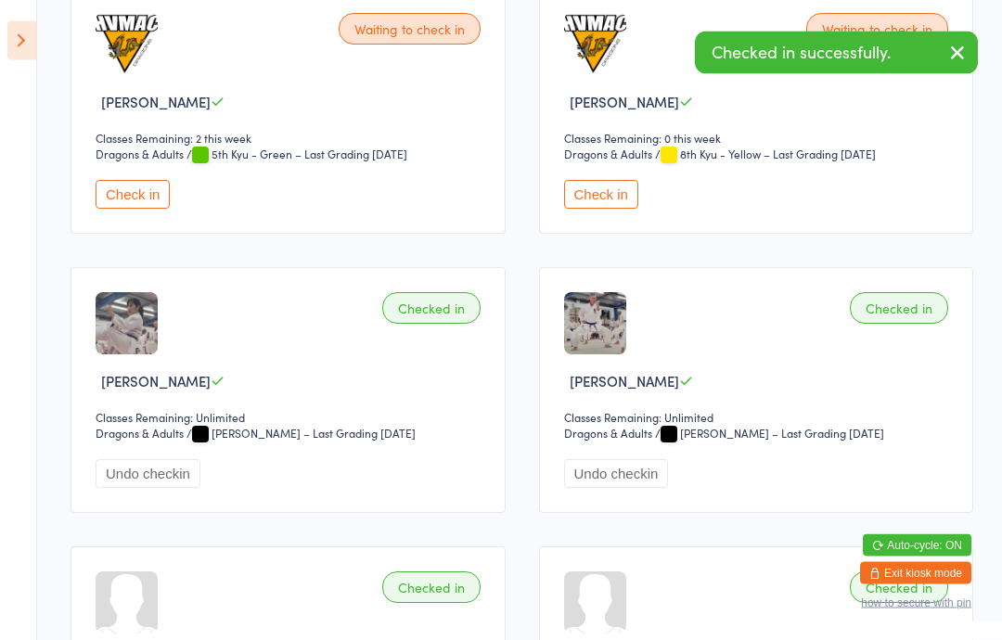
scroll to position [0, 0]
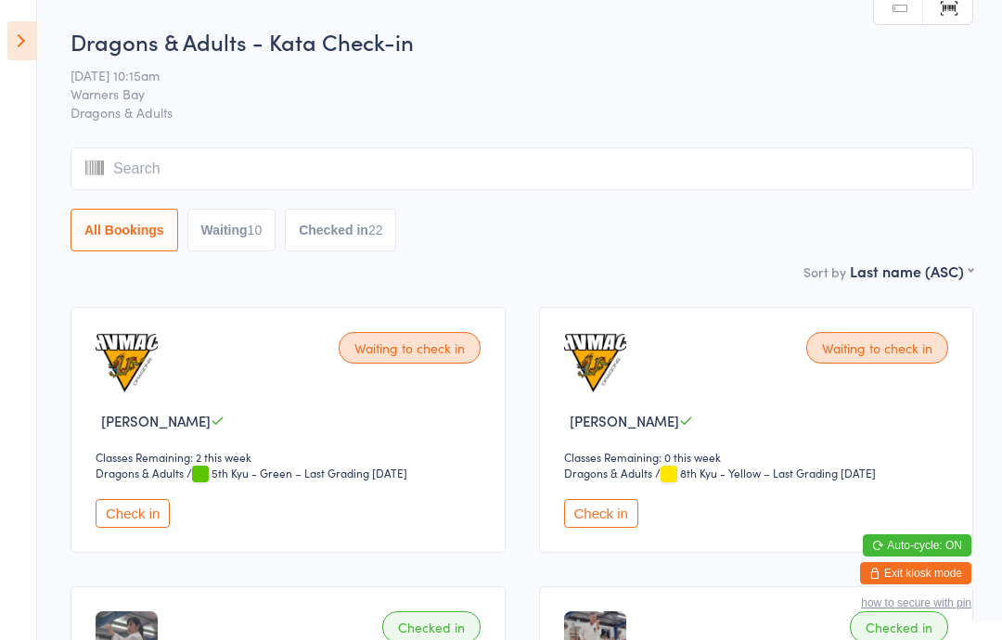
click at [454, 156] on input "search" at bounding box center [521, 168] width 902 height 43
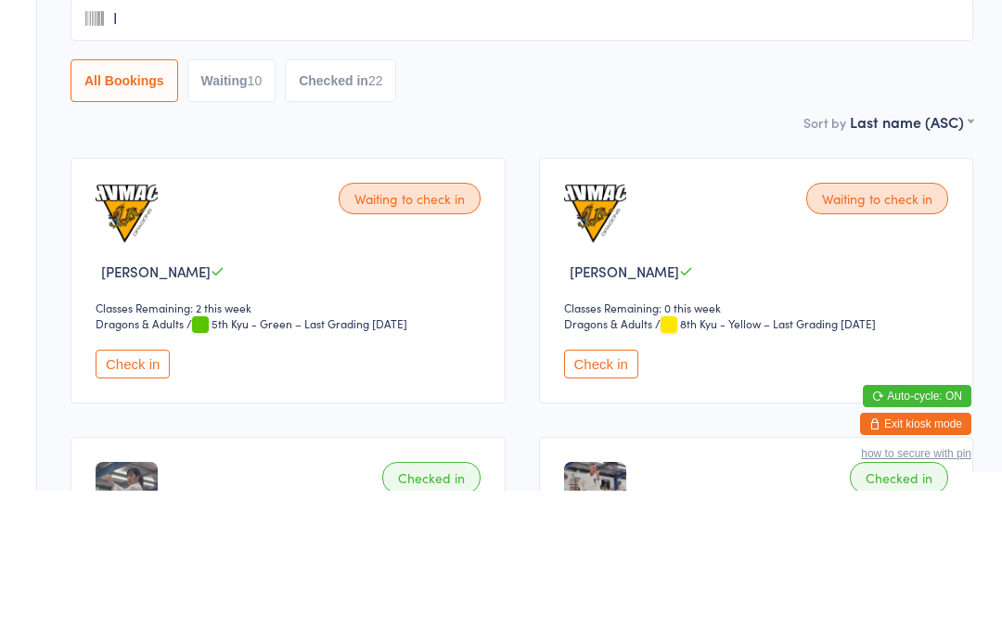
type input "Is"
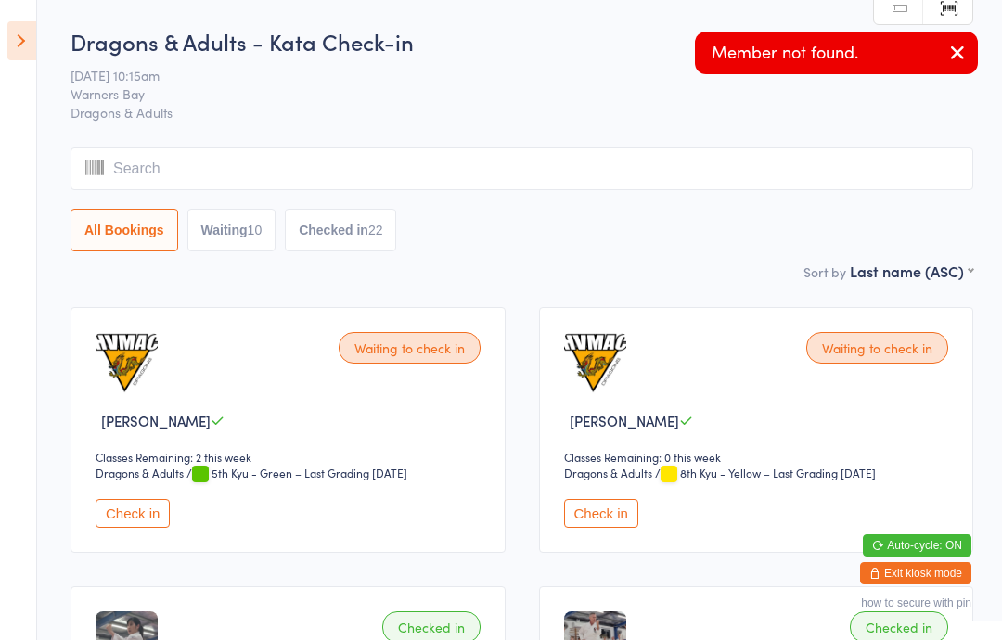
type input "H"
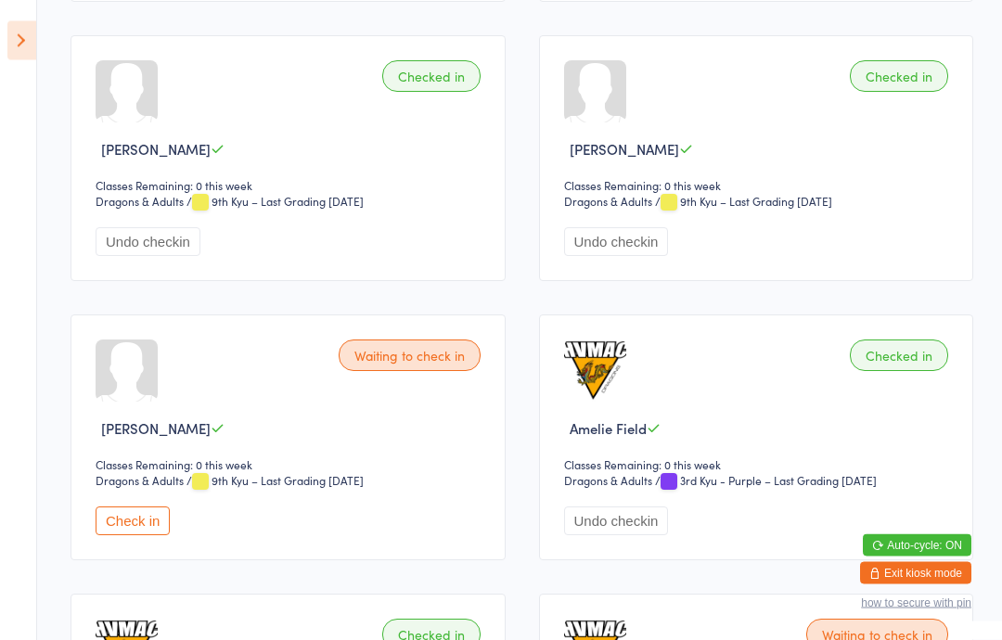
scroll to position [1389, 0]
click at [145, 531] on button "Check in" at bounding box center [133, 520] width 74 height 29
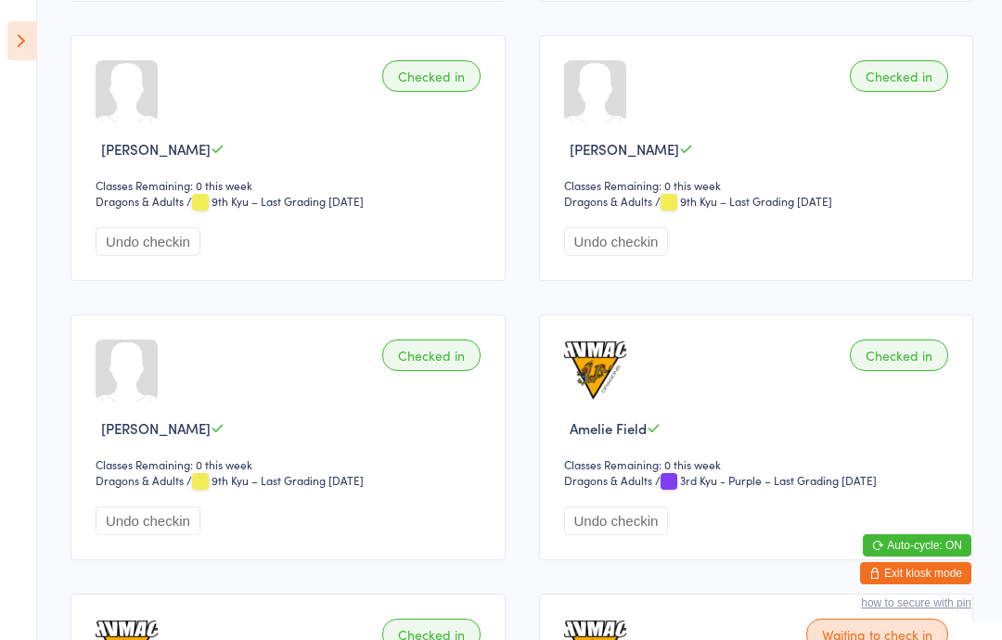
click at [31, 39] on icon at bounding box center [21, 40] width 29 height 39
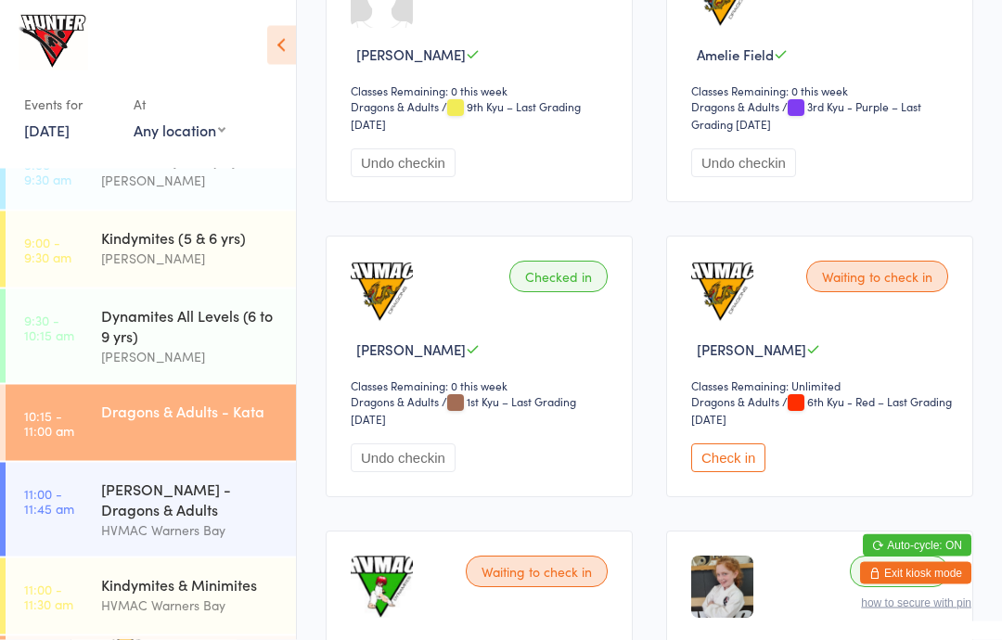
scroll to position [1842, 0]
click at [742, 472] on button "Check in" at bounding box center [728, 457] width 74 height 29
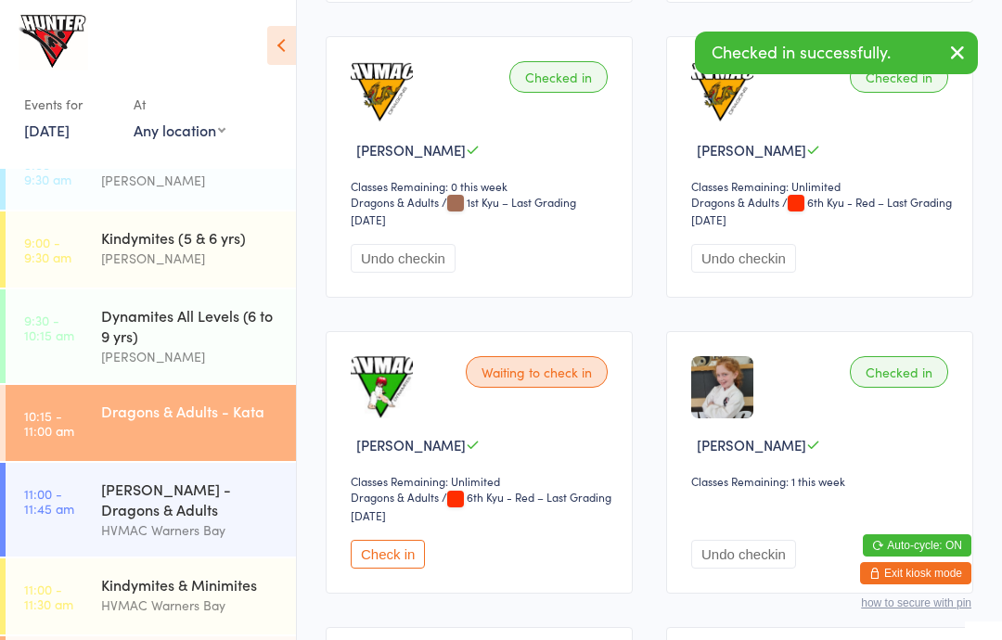
scroll to position [2048, 0]
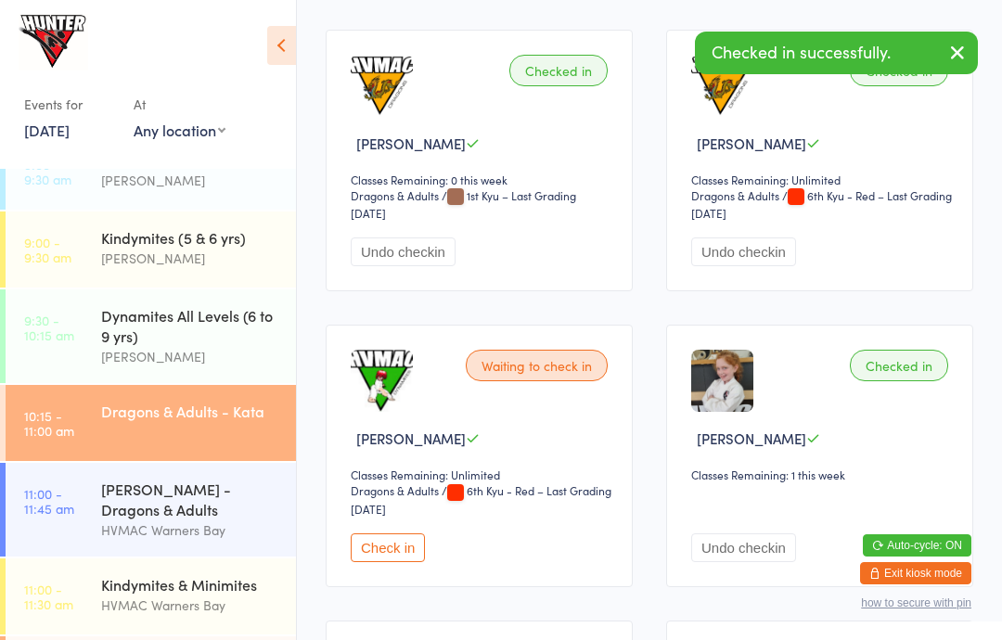
click at [388, 562] on button "Check in" at bounding box center [388, 547] width 74 height 29
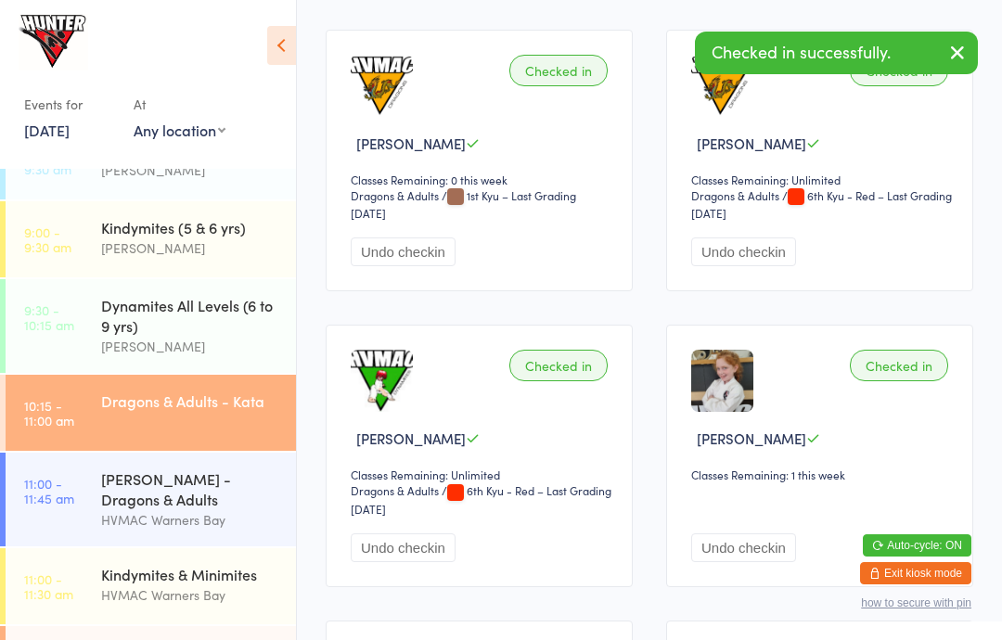
scroll to position [276, 0]
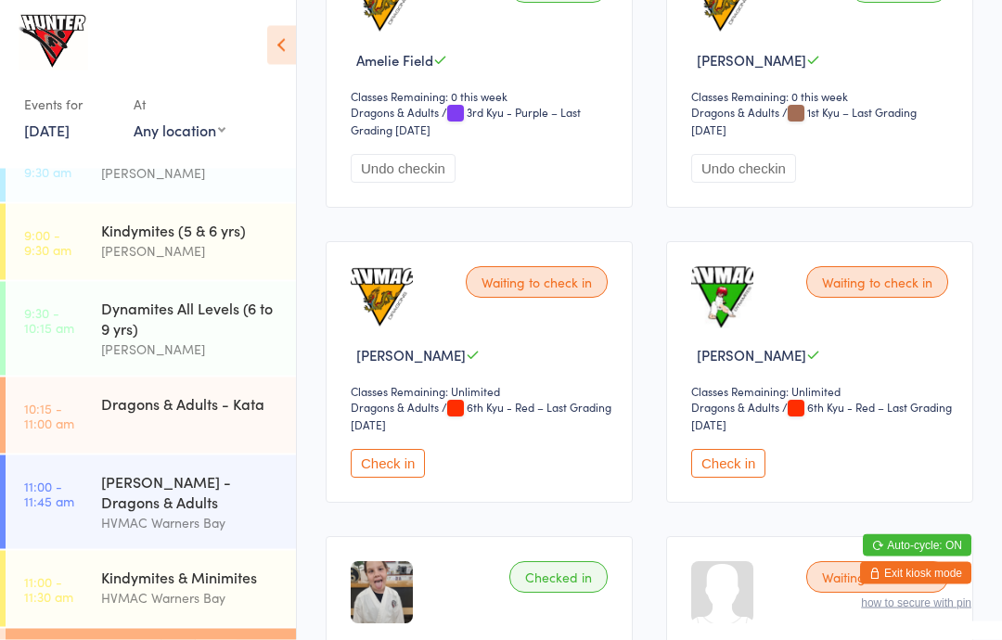
scroll to position [1265, 0]
click at [731, 478] on button "Check in" at bounding box center [728, 463] width 74 height 29
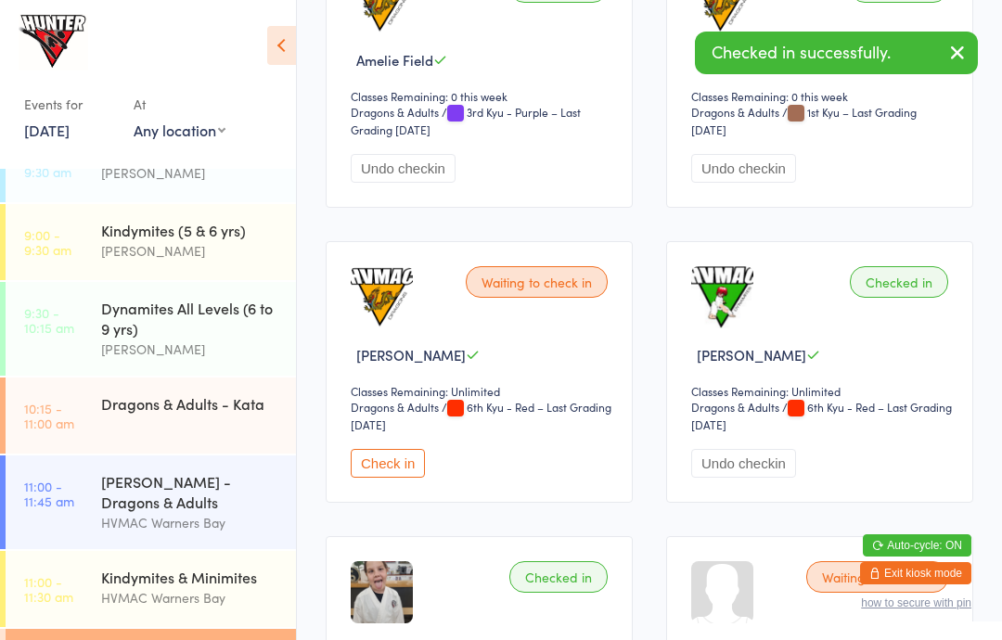
click at [384, 478] on button "Check in" at bounding box center [388, 463] width 74 height 29
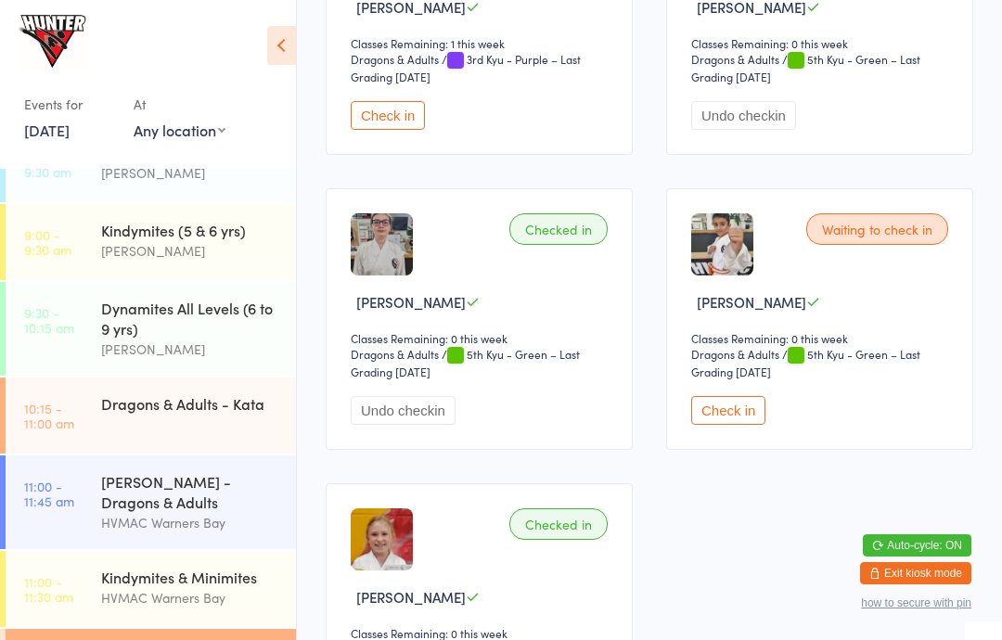
scroll to position [3110, 0]
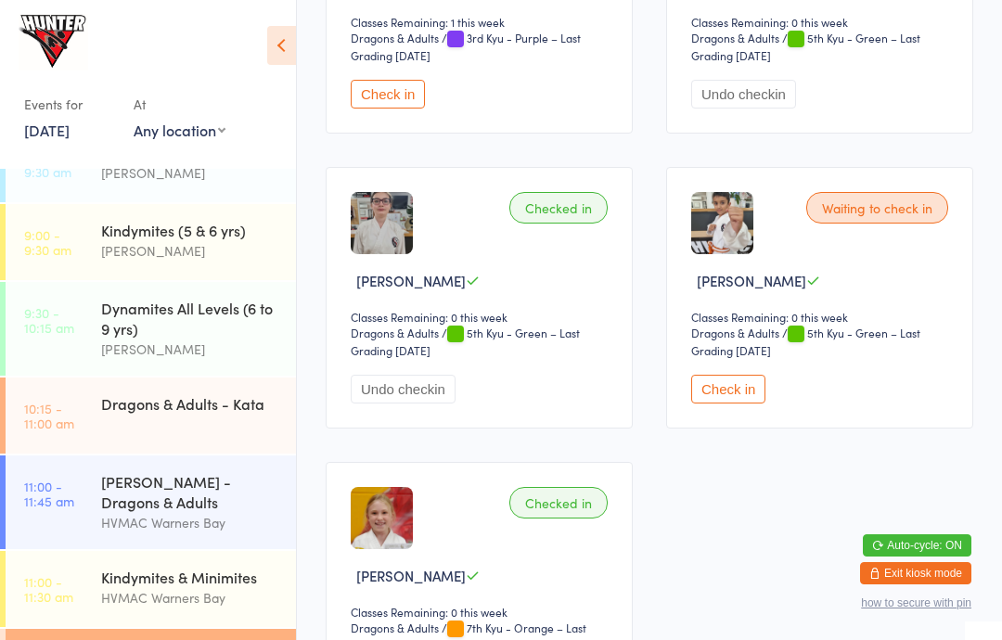
click at [380, 109] on button "Check in" at bounding box center [388, 94] width 74 height 29
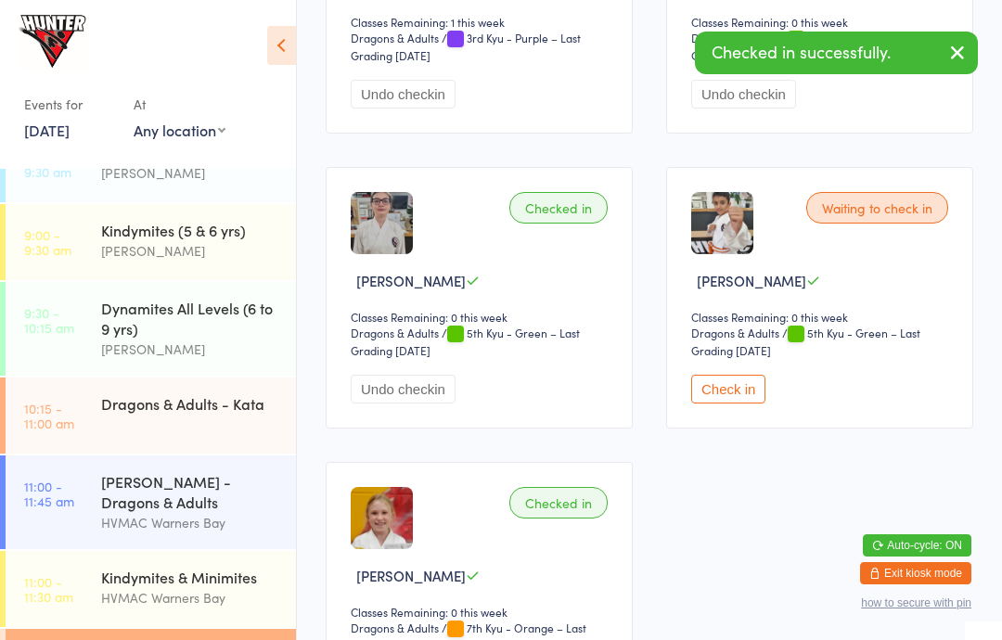
click at [59, 392] on link "10:15 - 11:00 am Dragons & Adults - [GEOGRAPHIC_DATA]" at bounding box center [151, 415] width 290 height 76
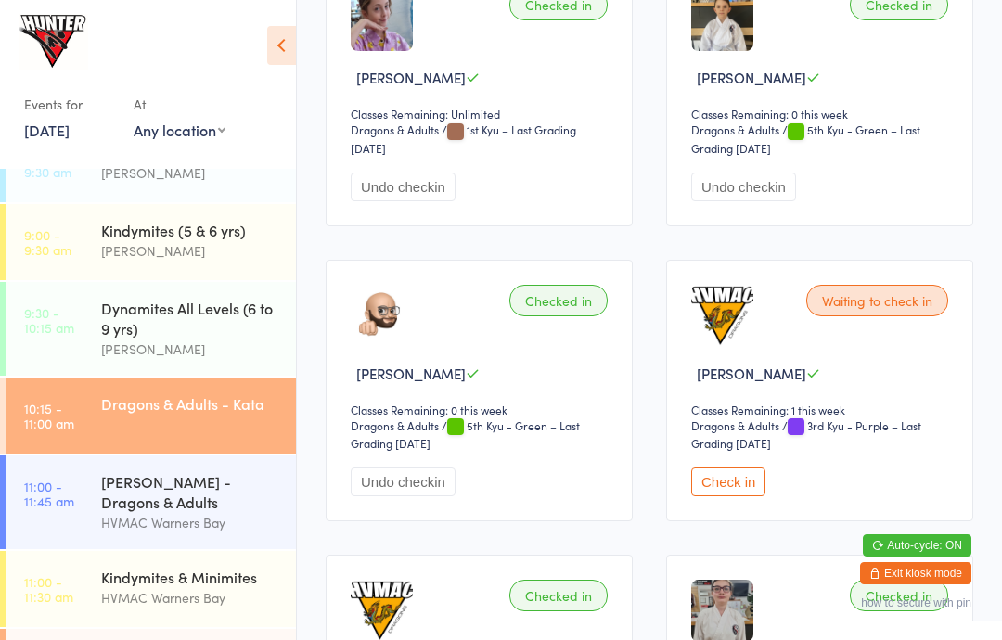
scroll to position [3887, 0]
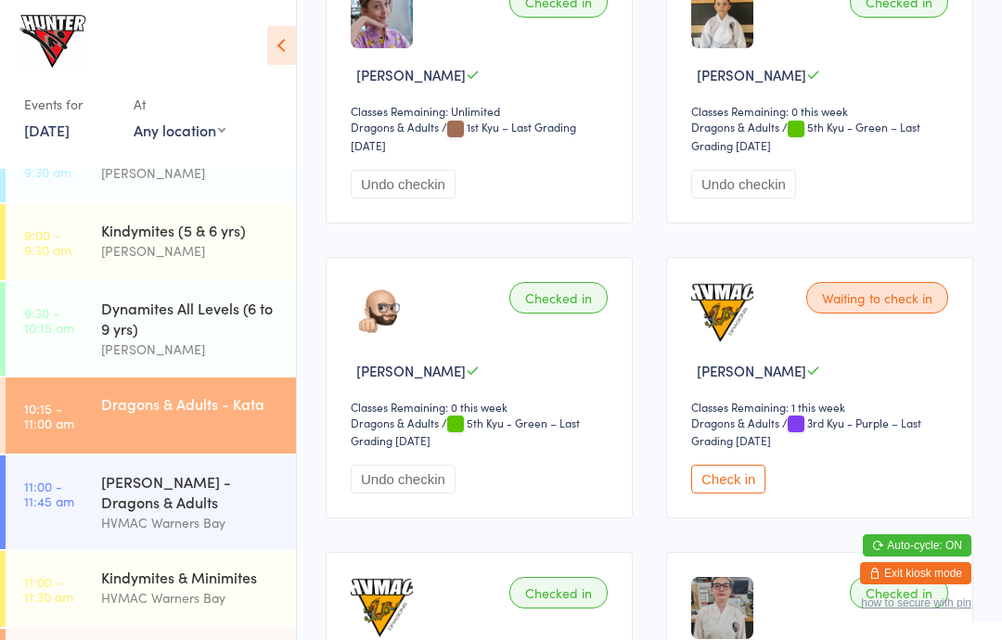
click at [739, 493] on button "Check in" at bounding box center [728, 479] width 74 height 29
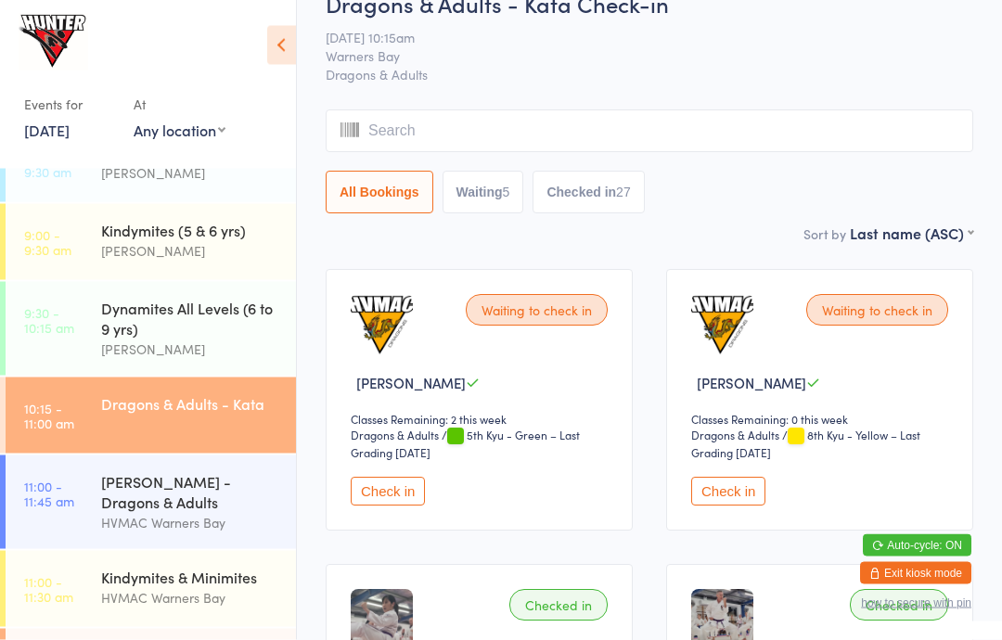
scroll to position [38, 0]
click at [413, 505] on button "Check in" at bounding box center [388, 491] width 74 height 29
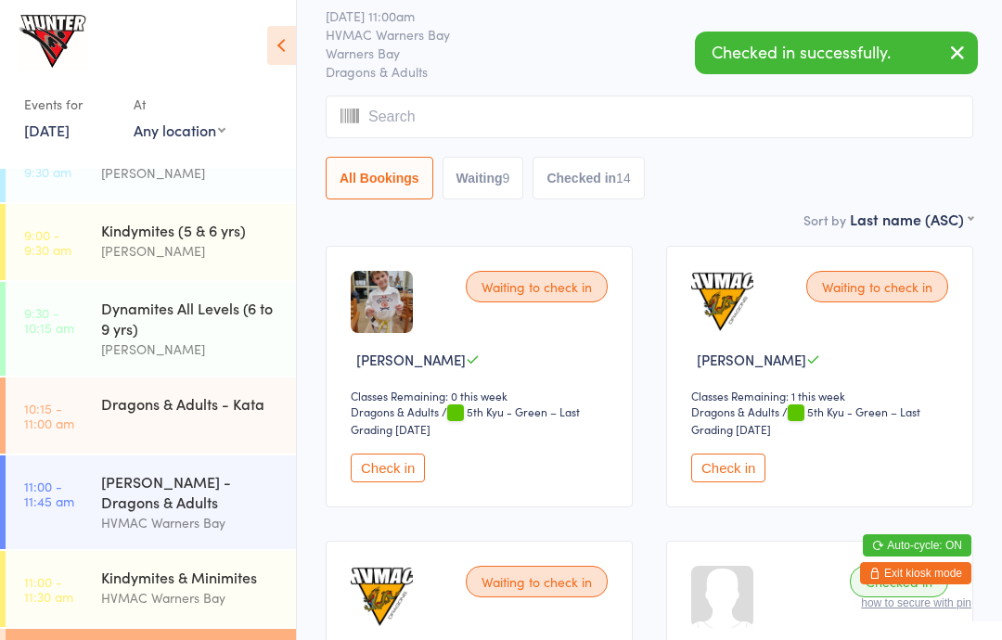
click at [750, 480] on button "Check in" at bounding box center [728, 468] width 74 height 29
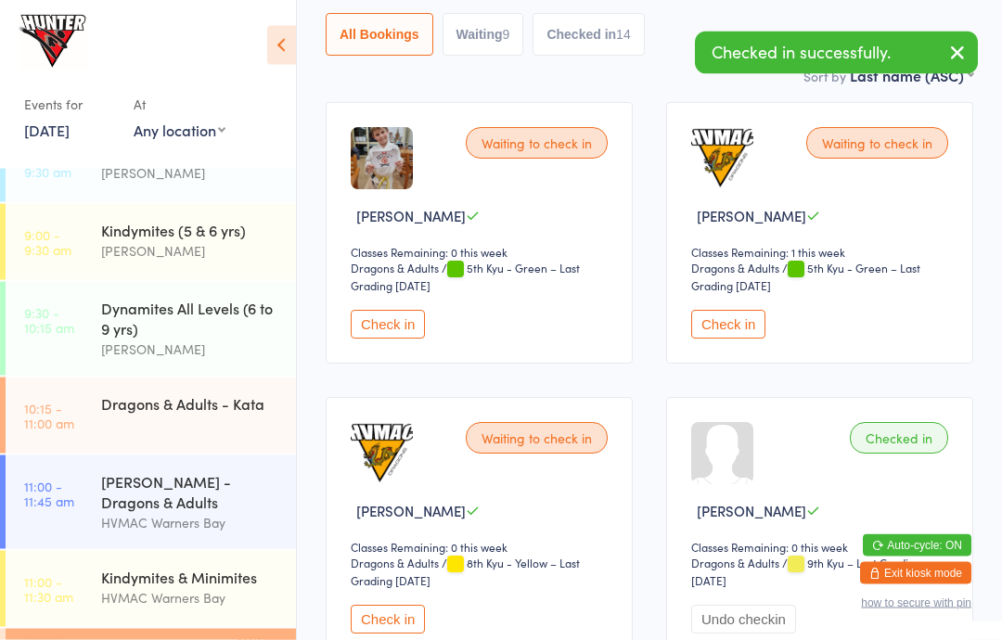
scroll to position [224, 0]
click at [399, 628] on button "Check in" at bounding box center [388, 619] width 74 height 29
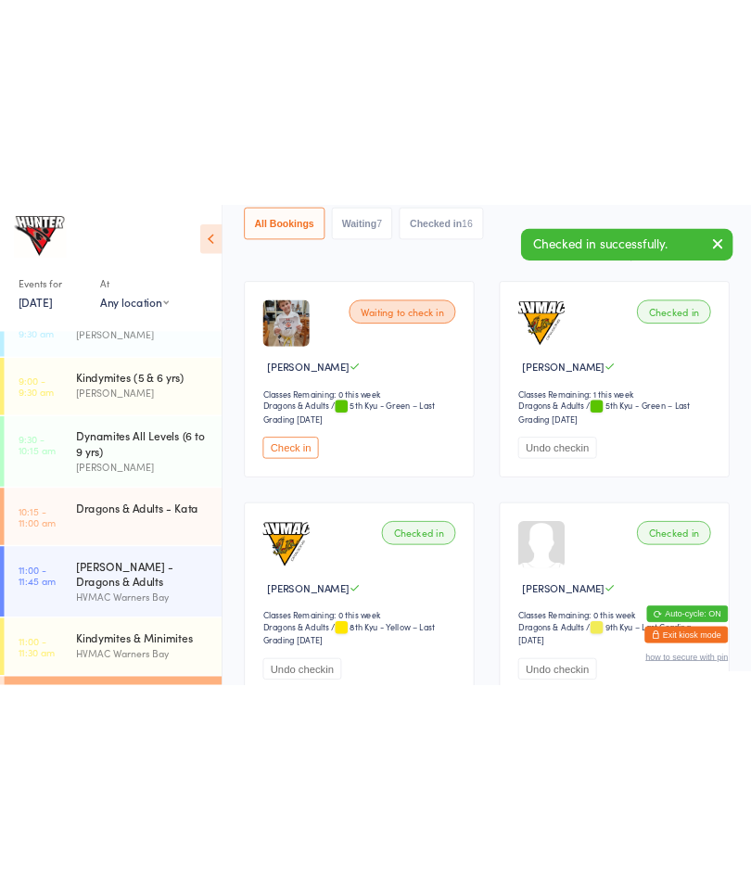
scroll to position [0, 0]
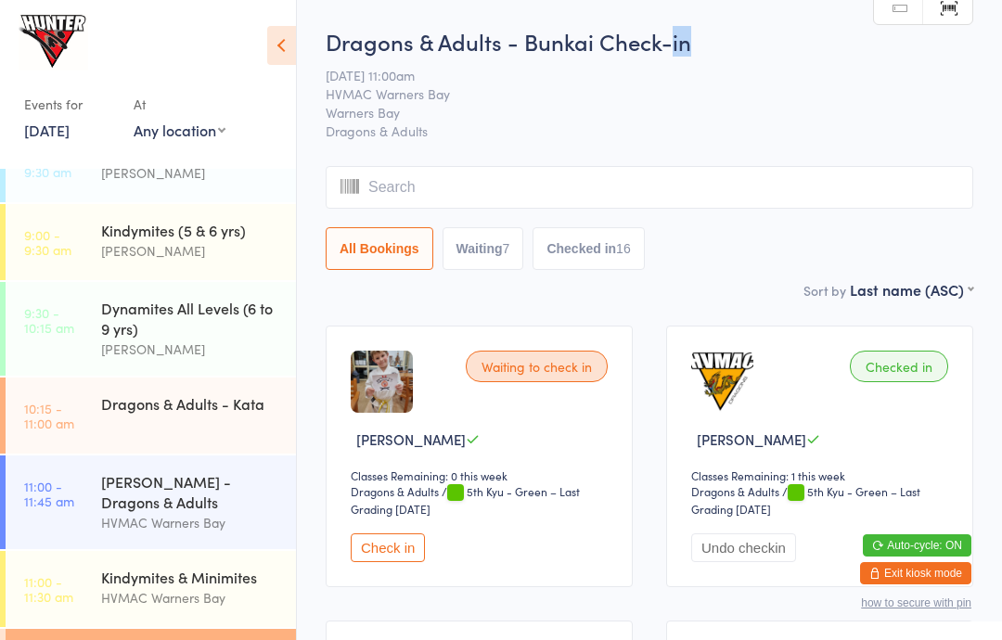
click at [501, 109] on span "Warners Bay" at bounding box center [635, 112] width 619 height 19
